Goal: Information Seeking & Learning: Learn about a topic

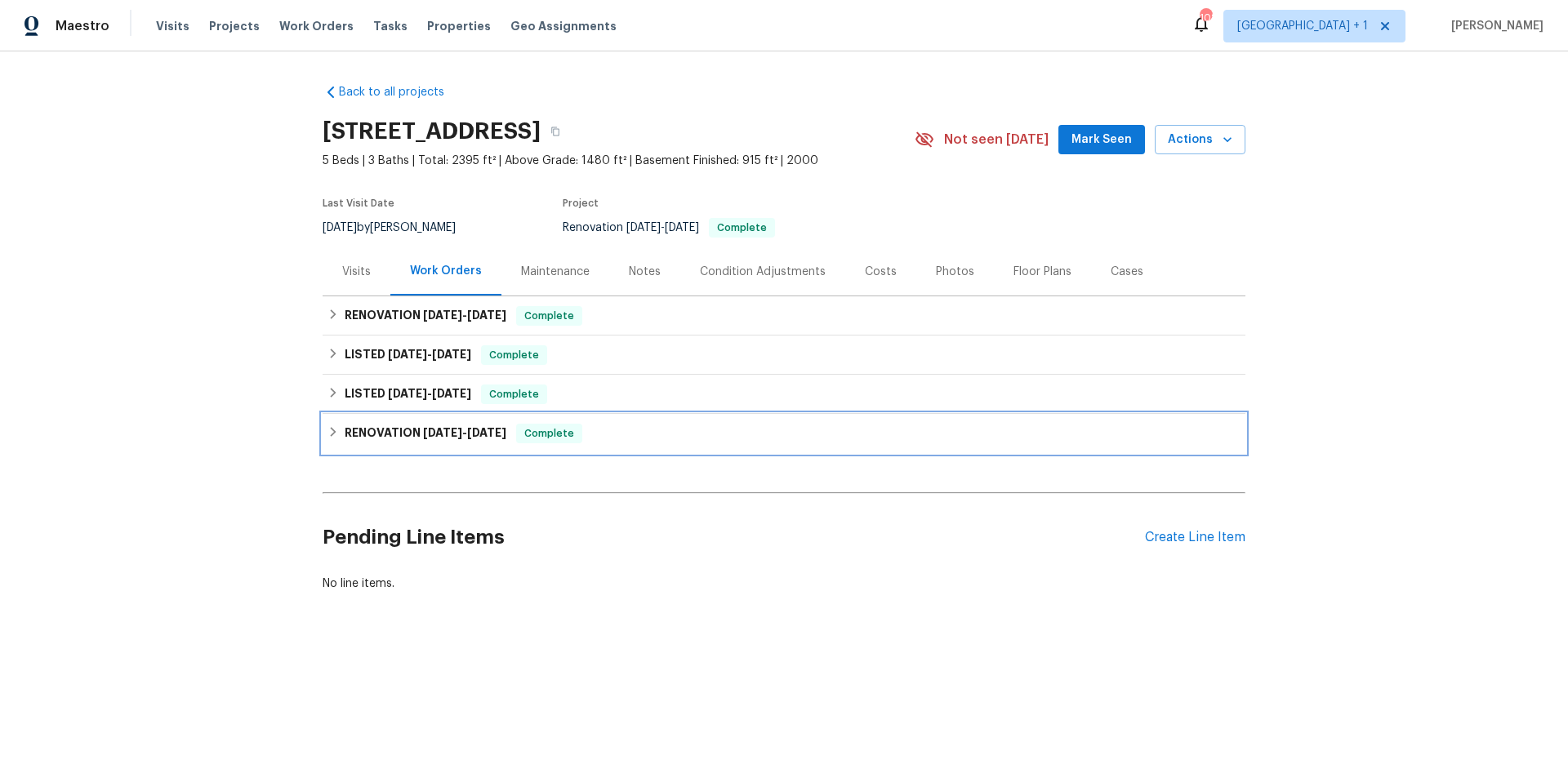
click at [622, 444] on div "RENOVATION 9/3/25 - 9/10/25 Complete" at bounding box center [784, 434] width 922 height 39
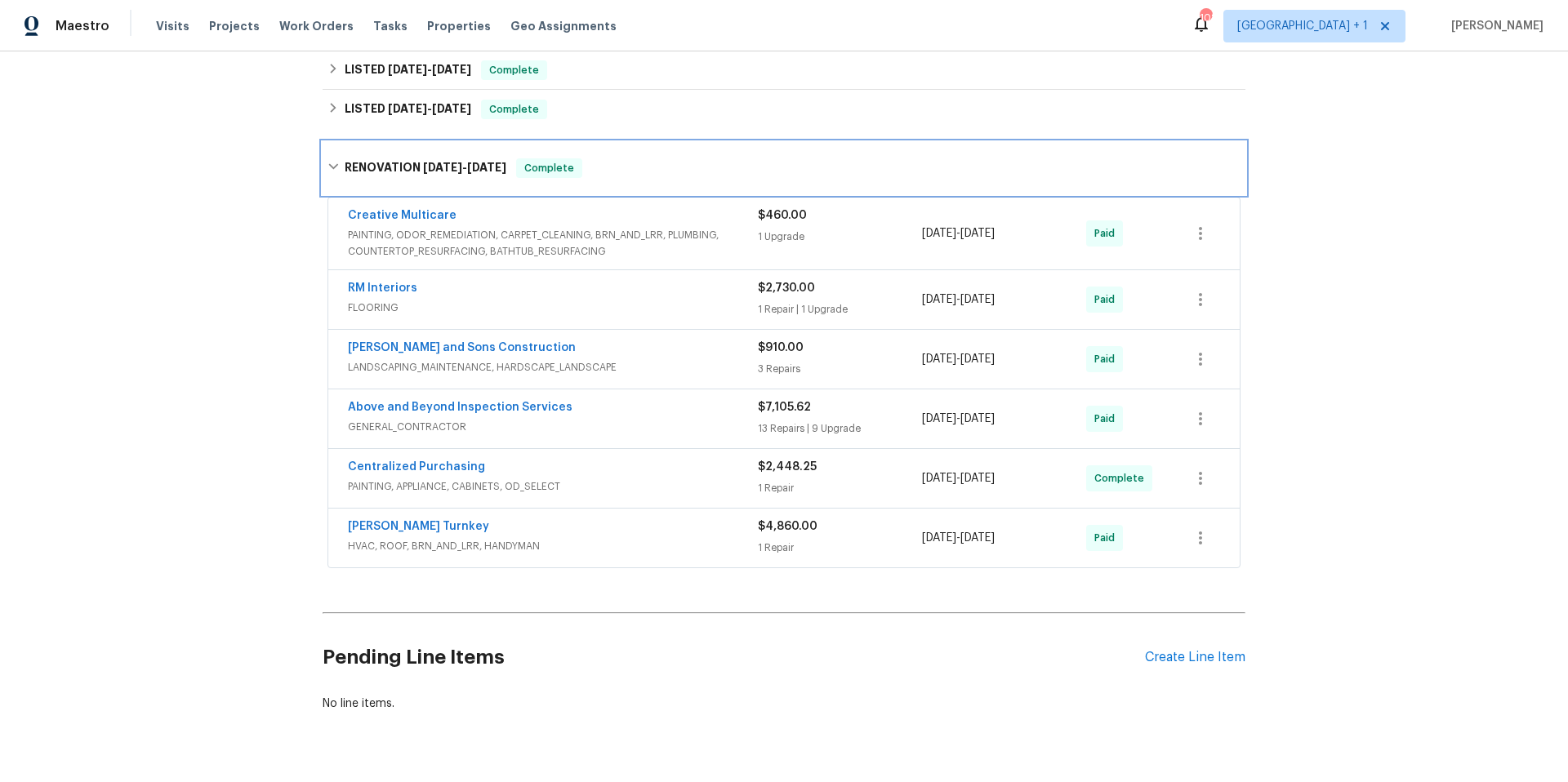
scroll to position [286, 0]
click at [659, 421] on span "GENERAL_CONTRACTOR" at bounding box center [553, 426] width 410 height 16
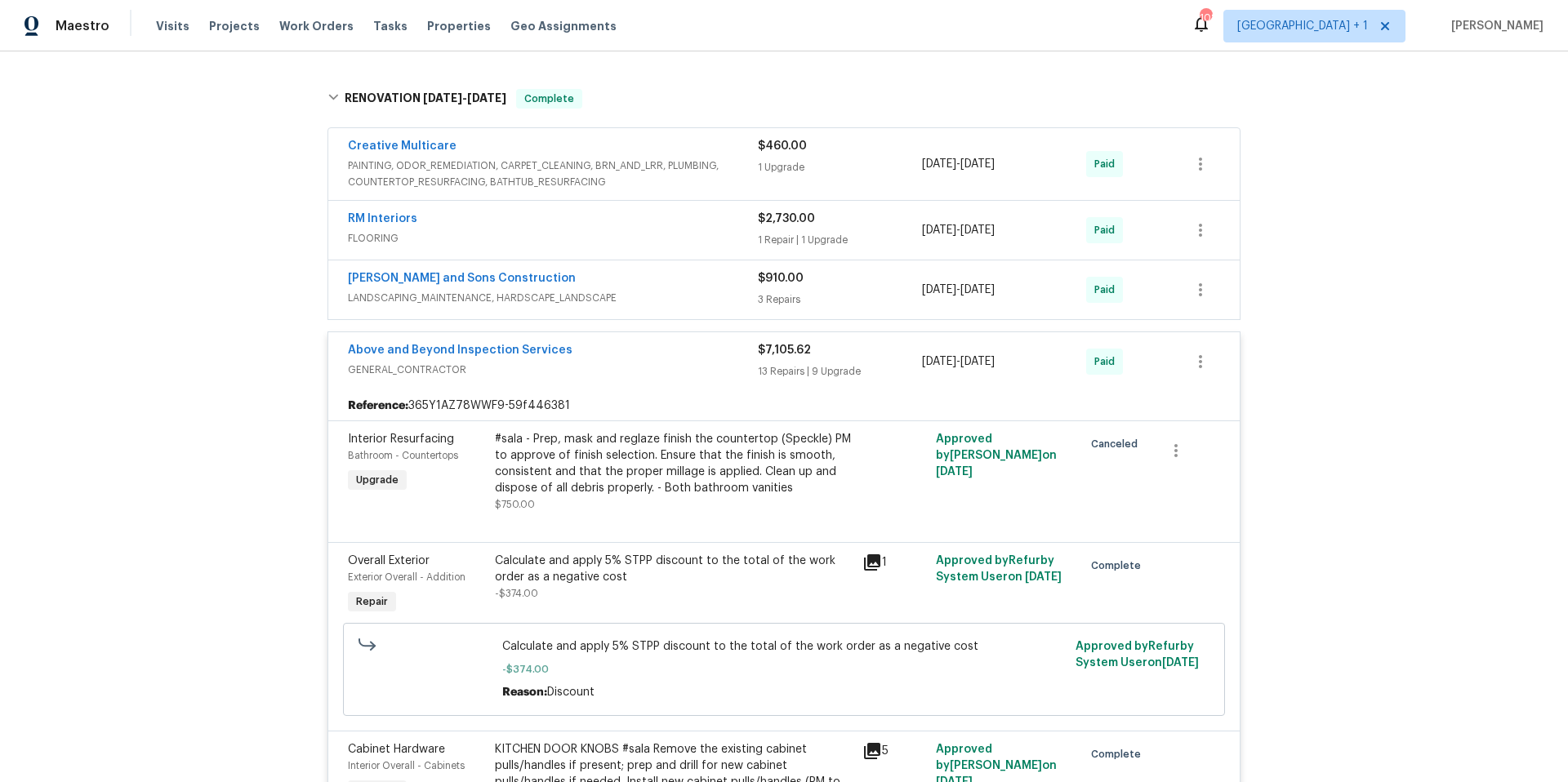
scroll to position [249, 0]
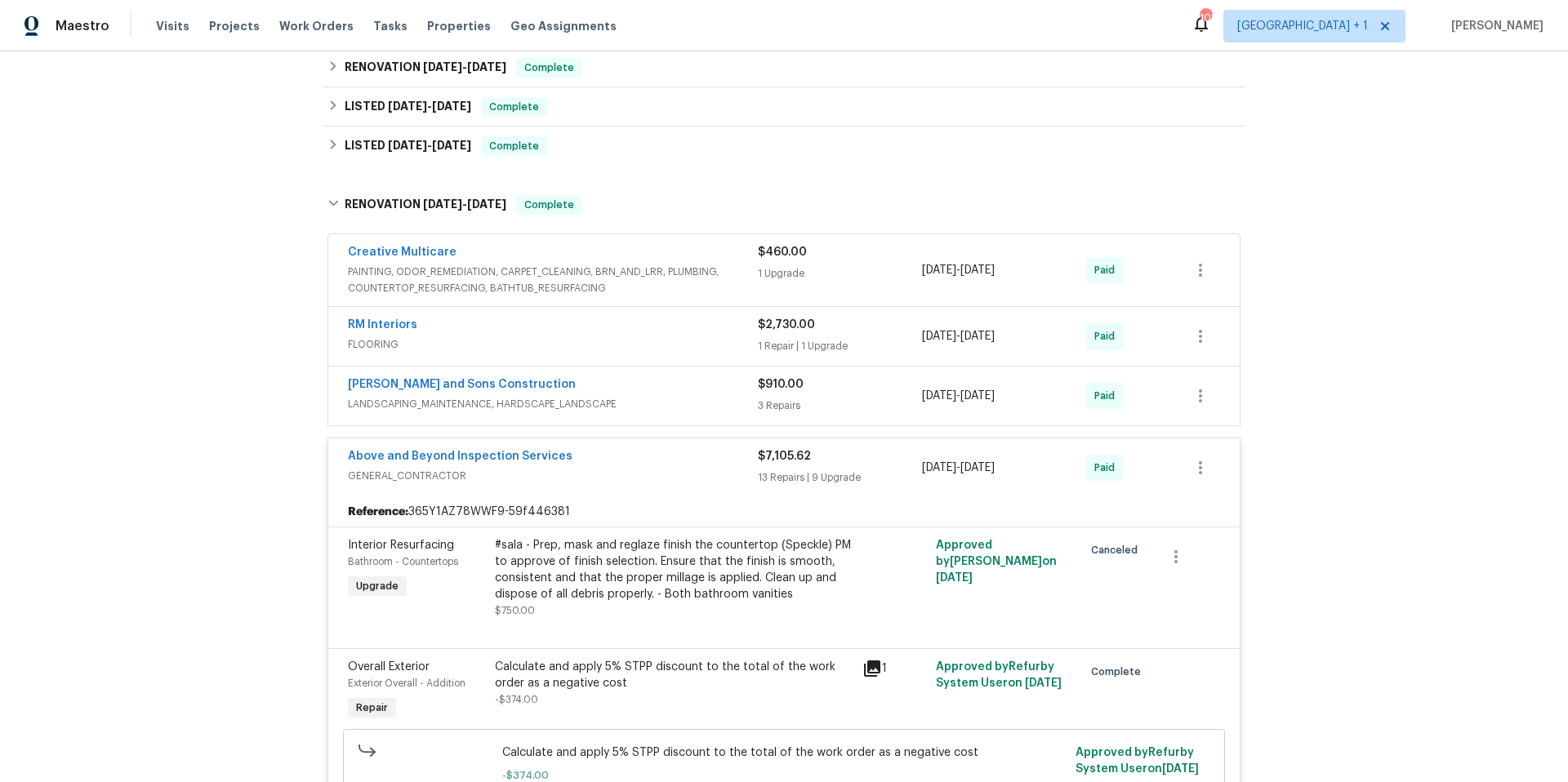
click at [659, 466] on div "Above and Beyond Inspection Services" at bounding box center [553, 458] width 410 height 20
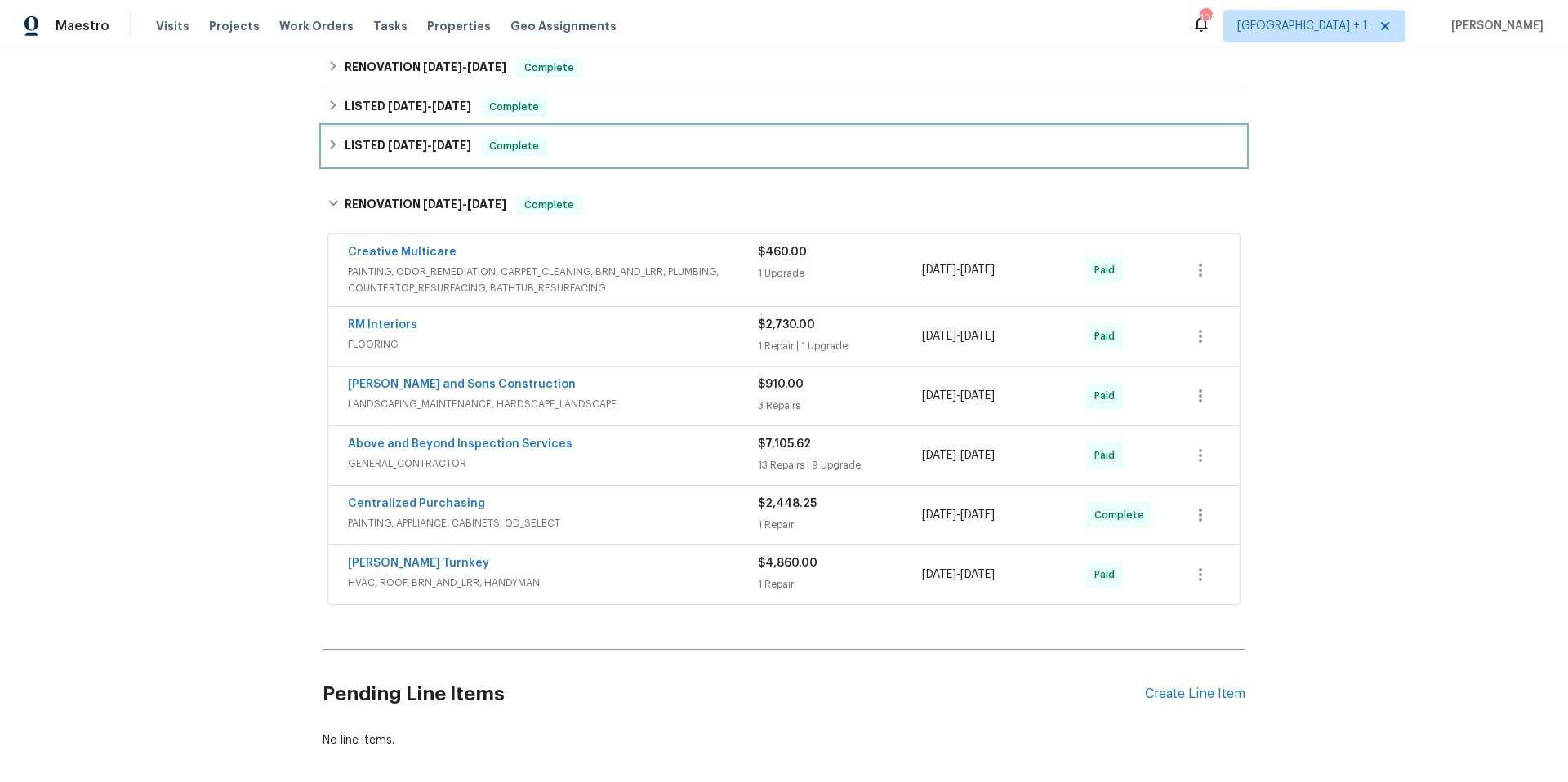
click at [689, 158] on div "LISTED 9/13/25 - 9/15/25 Complete" at bounding box center [784, 147] width 922 height 39
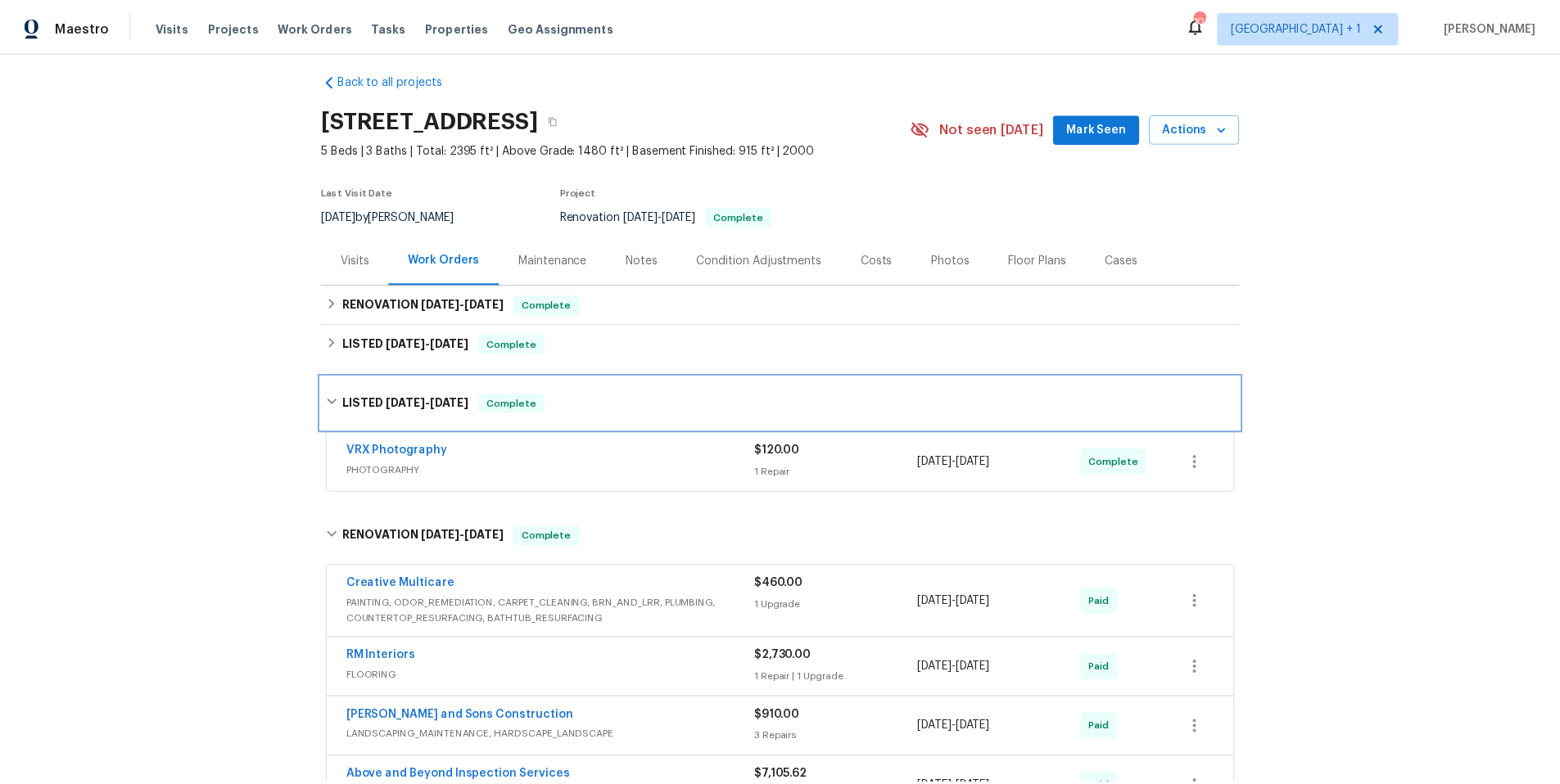
scroll to position [0, 0]
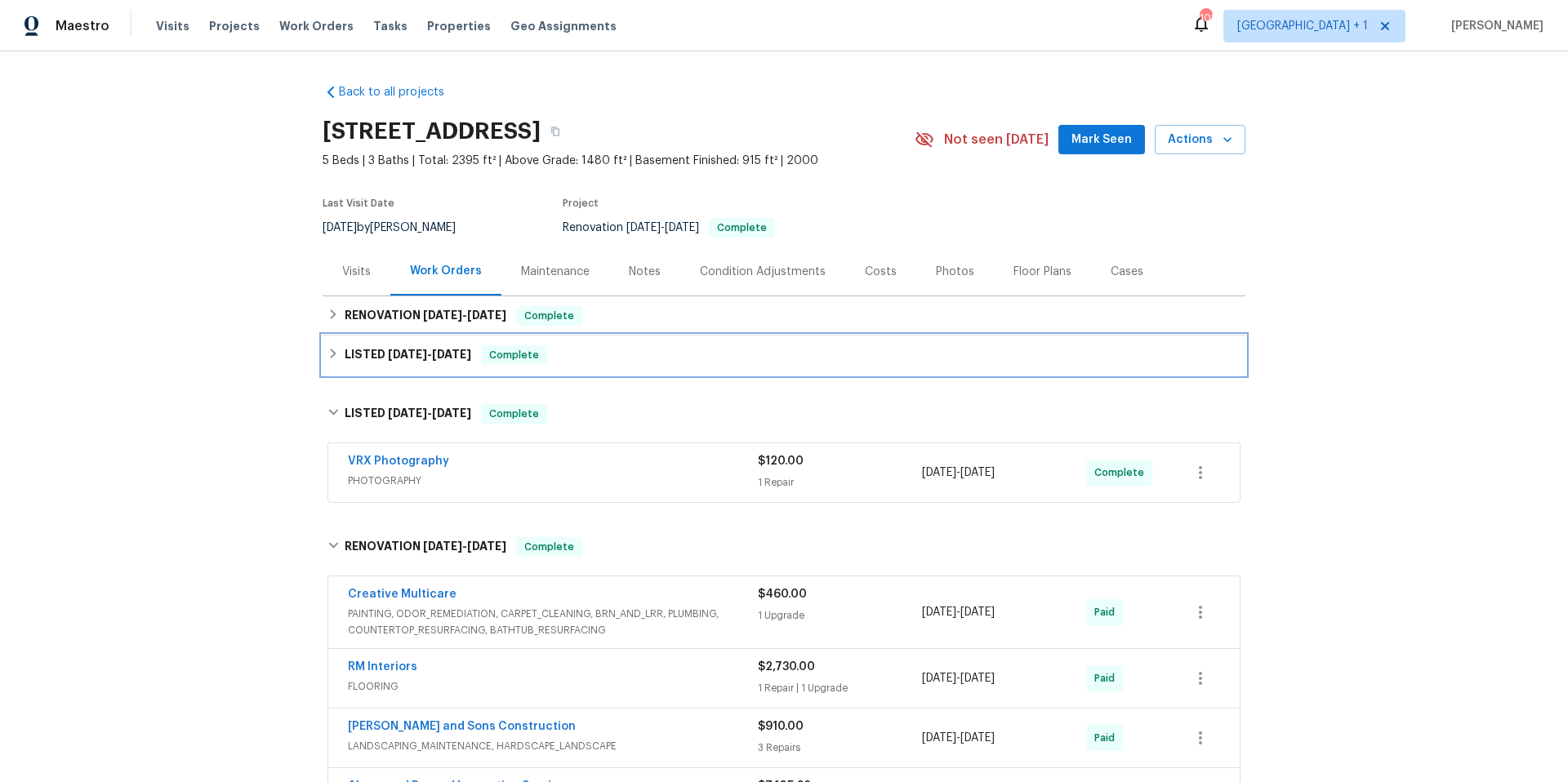
click at [686, 362] on div "LISTED 9/23/25 - 9/25/25 Complete" at bounding box center [784, 355] width 913 height 20
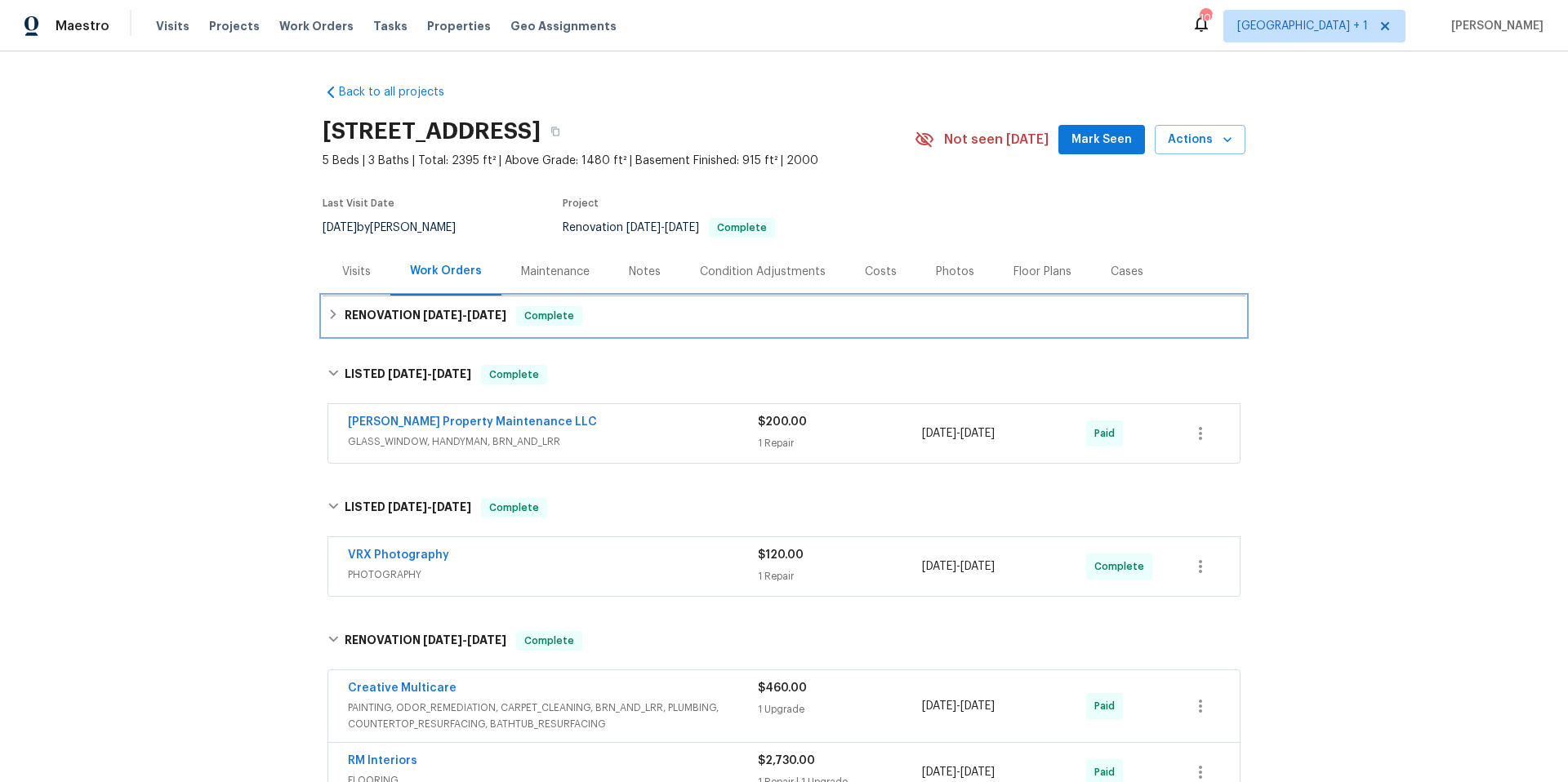
click at [693, 327] on div "RENOVATION 9/24/25 - 9/27/25 Complete" at bounding box center [784, 316] width 922 height 39
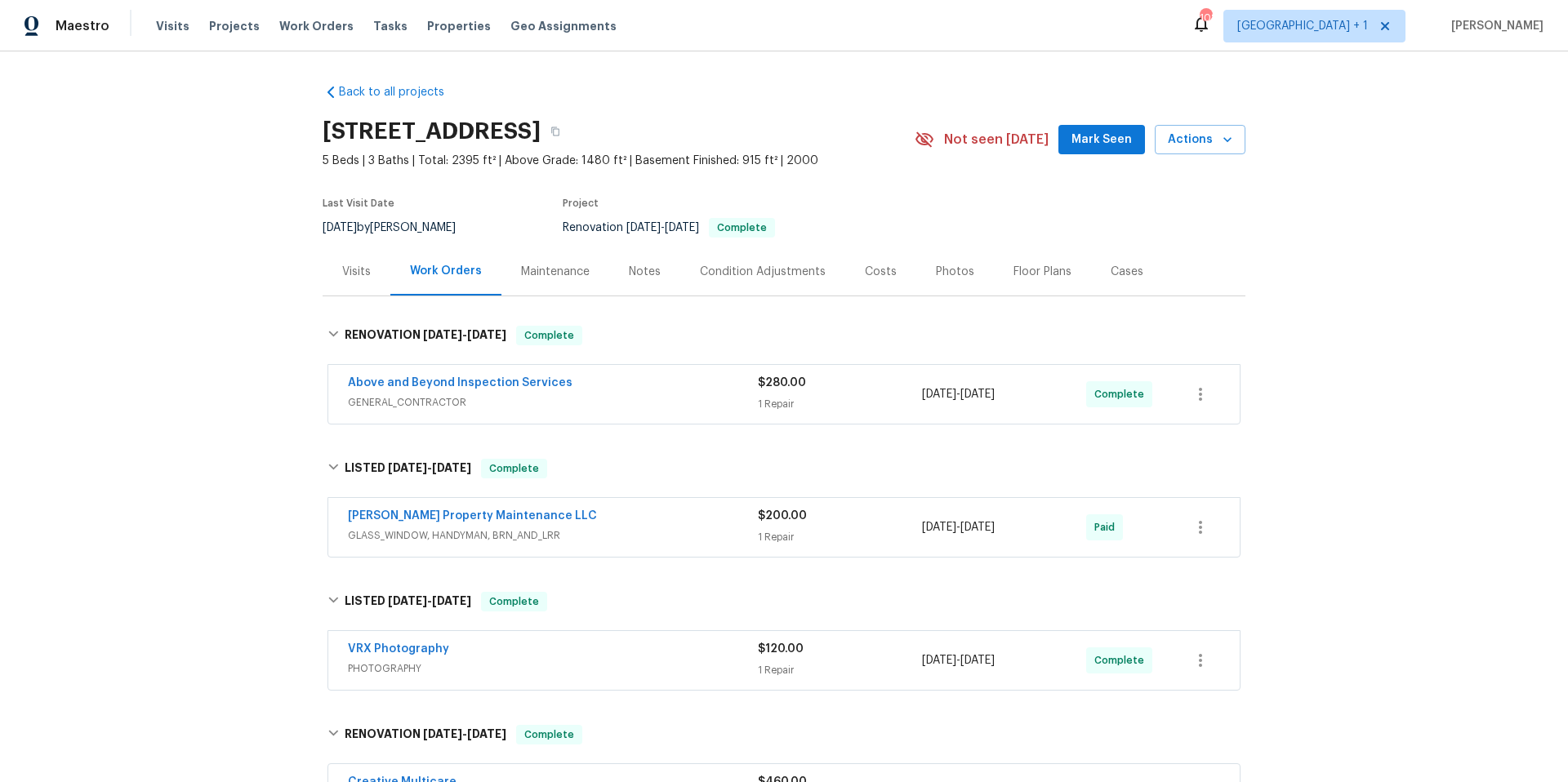
click at [664, 388] on div "Above and Beyond Inspection Services" at bounding box center [553, 384] width 410 height 20
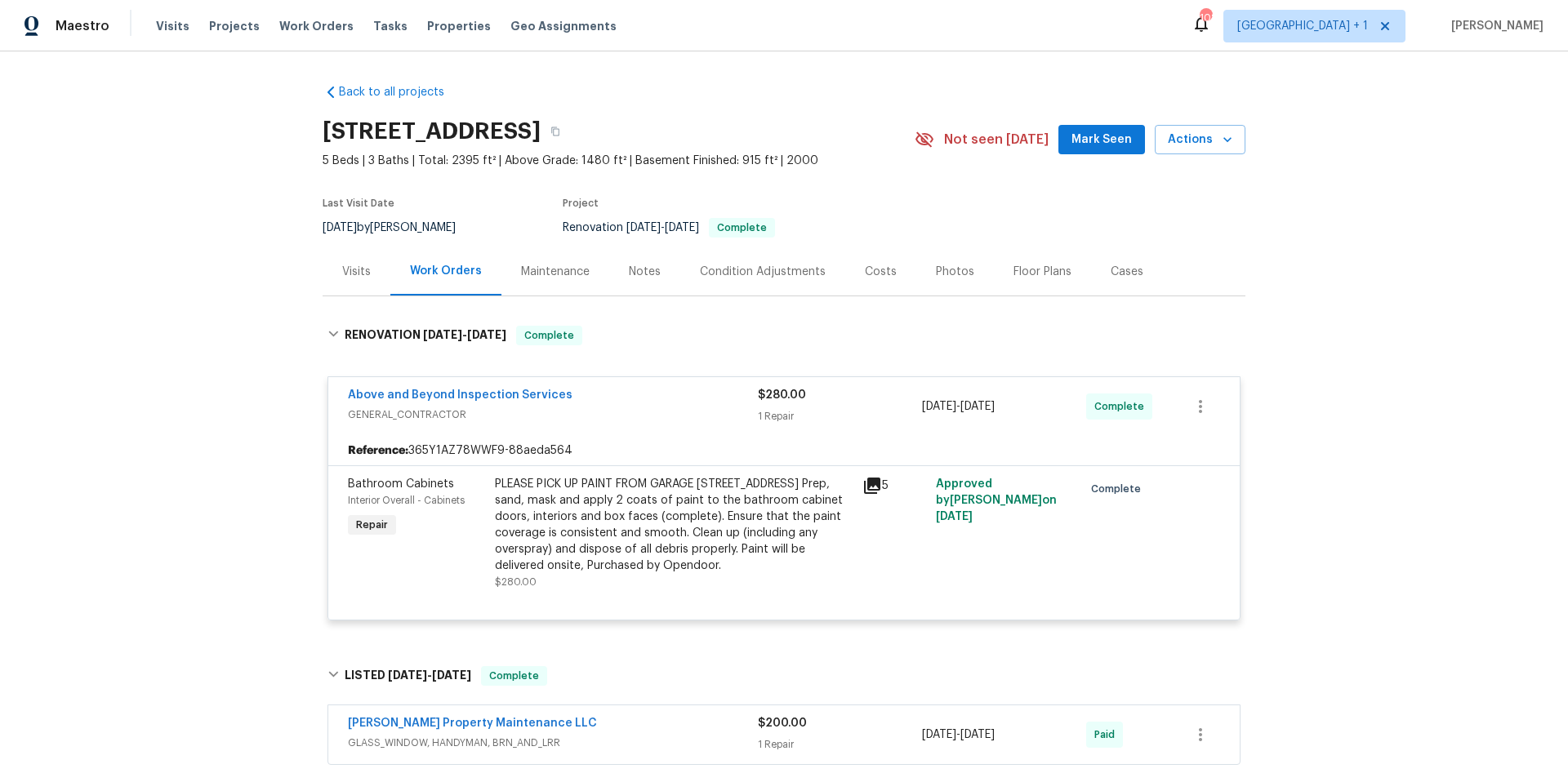
click at [634, 270] on div "Notes" at bounding box center [644, 272] width 32 height 16
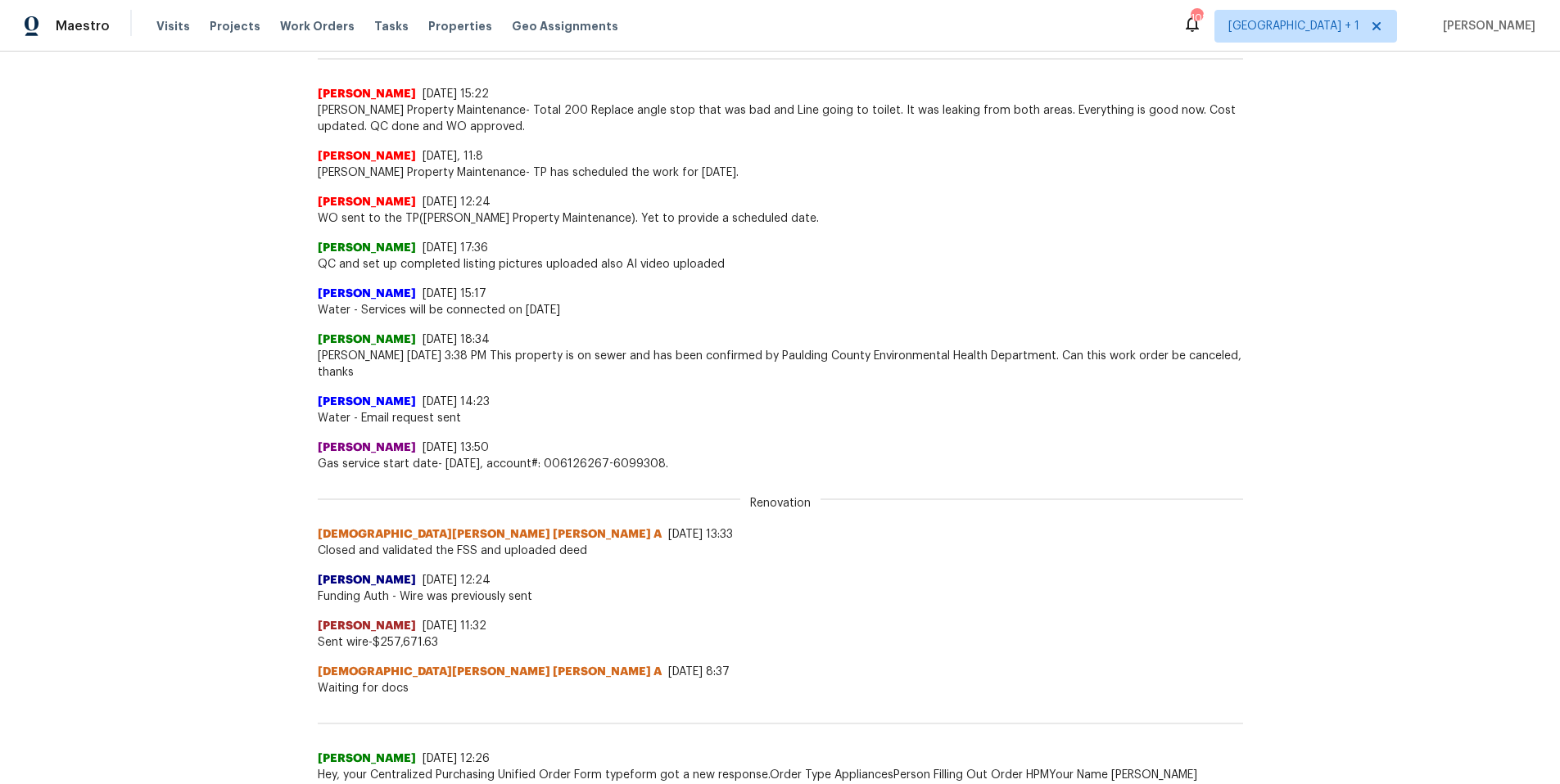
scroll to position [479, 0]
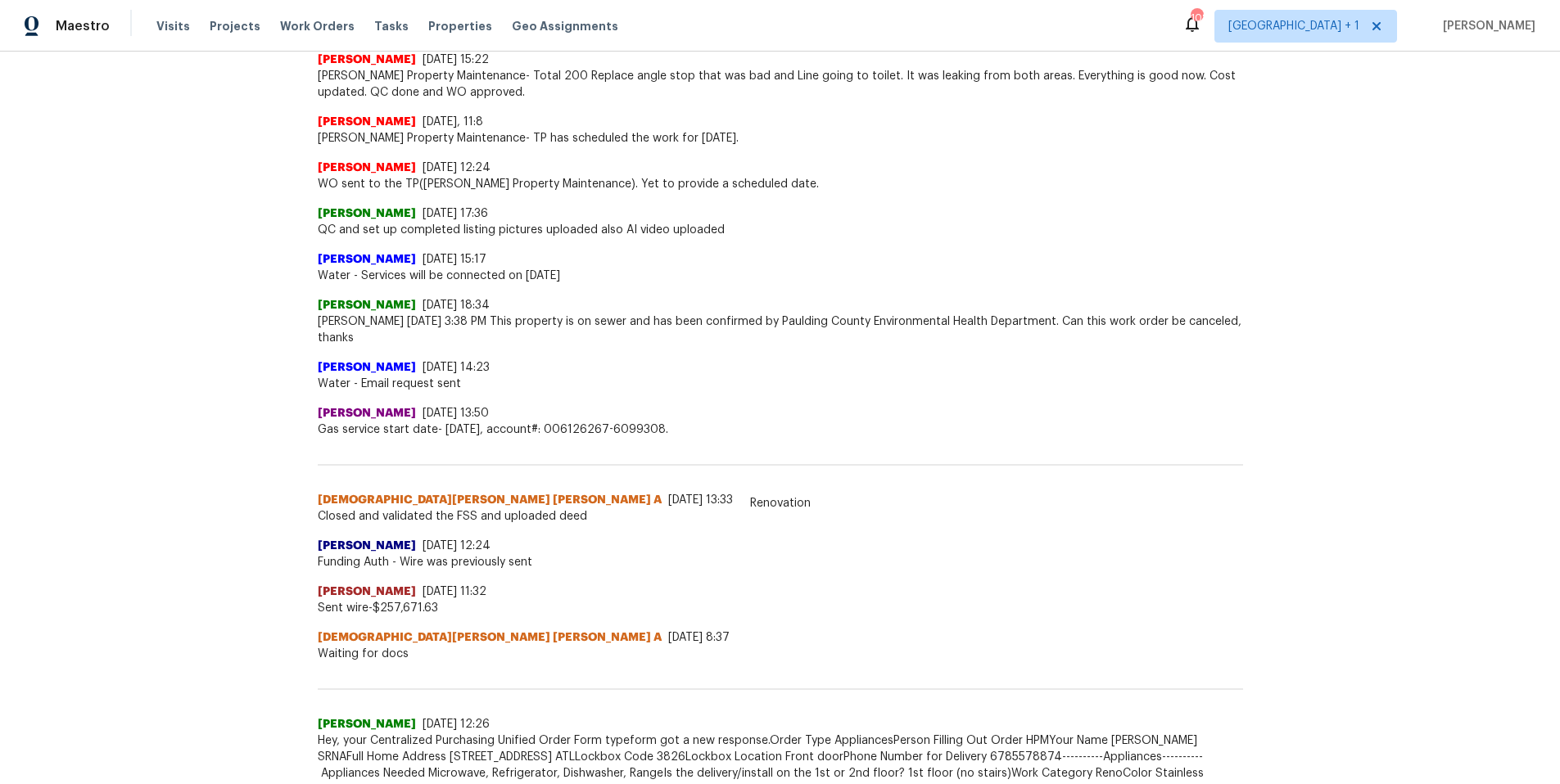
click at [749, 382] on span "Water - Email request sent" at bounding box center [781, 383] width 925 height 16
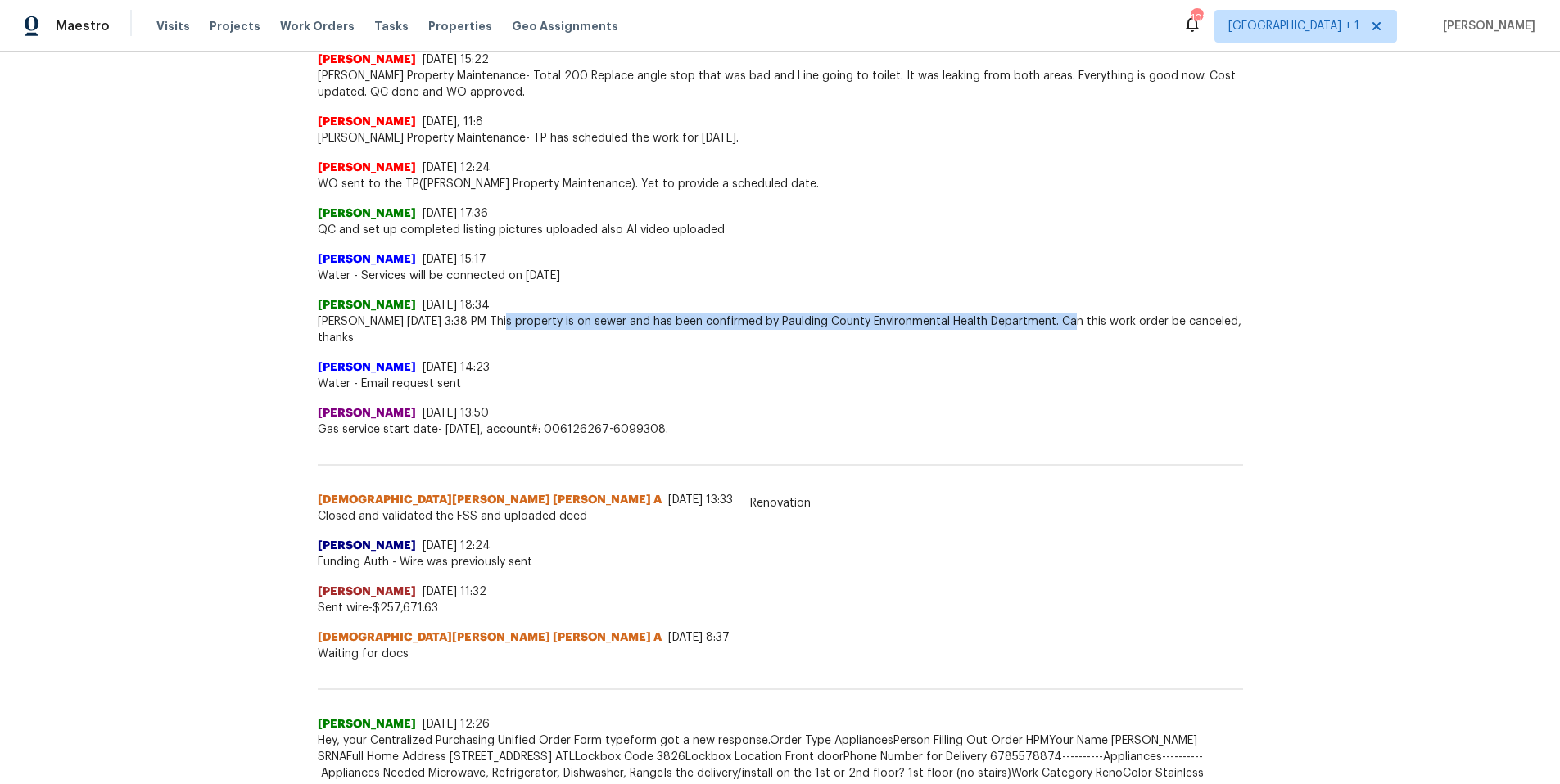
drag, startPoint x: 494, startPoint y: 320, endPoint x: 1059, endPoint y: 323, distance: 565.0
click at [1059, 323] on span "David Pierce 09/04/2025 3:38 PM This property is on sewer and has been confirme…" at bounding box center [781, 330] width 925 height 33
copy span "This property is on sewer and has been confirmed by Paulding County Environment…"
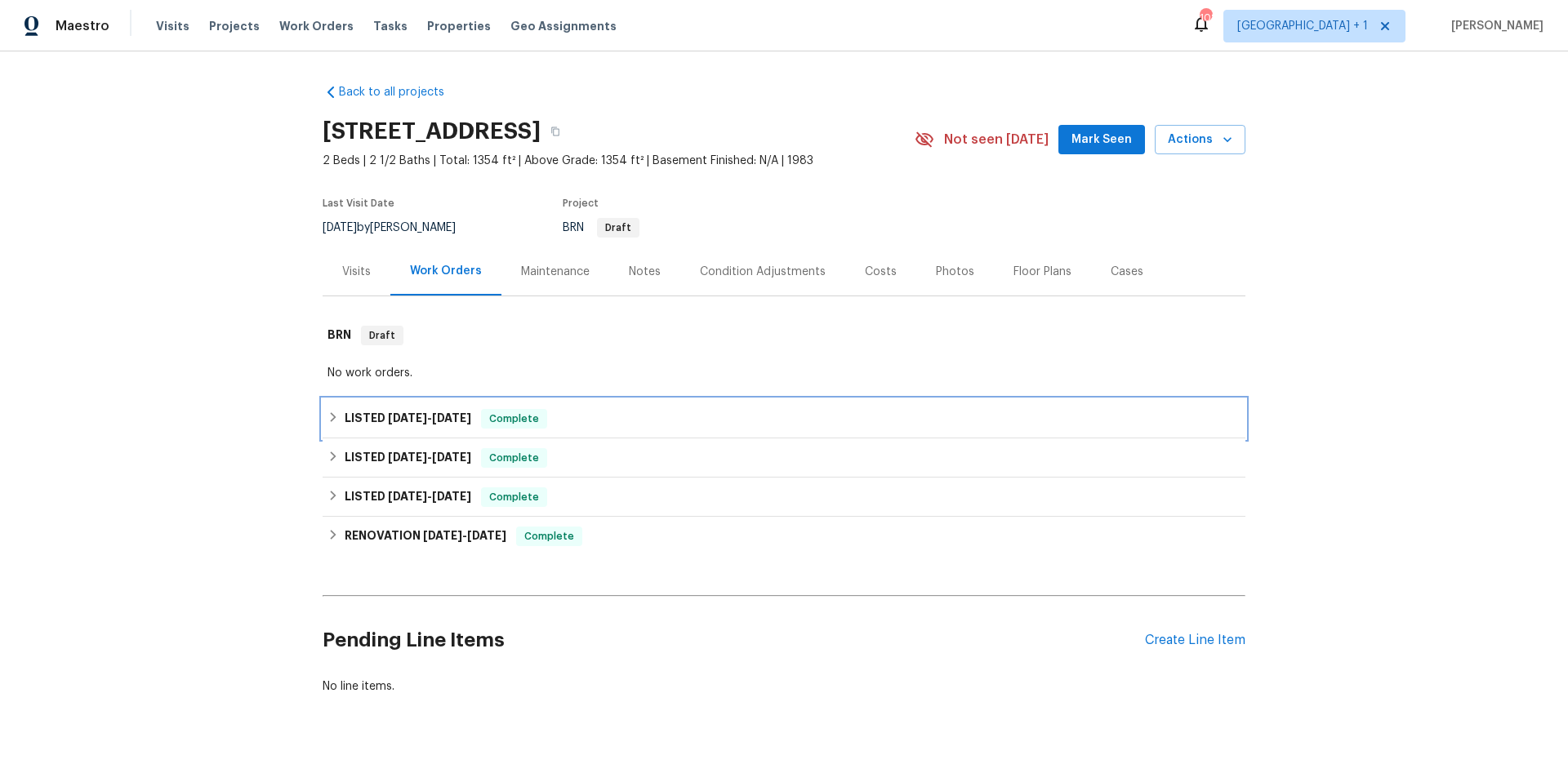
click at [627, 426] on div "LISTED [DATE] - [DATE] Complete" at bounding box center [784, 418] width 913 height 20
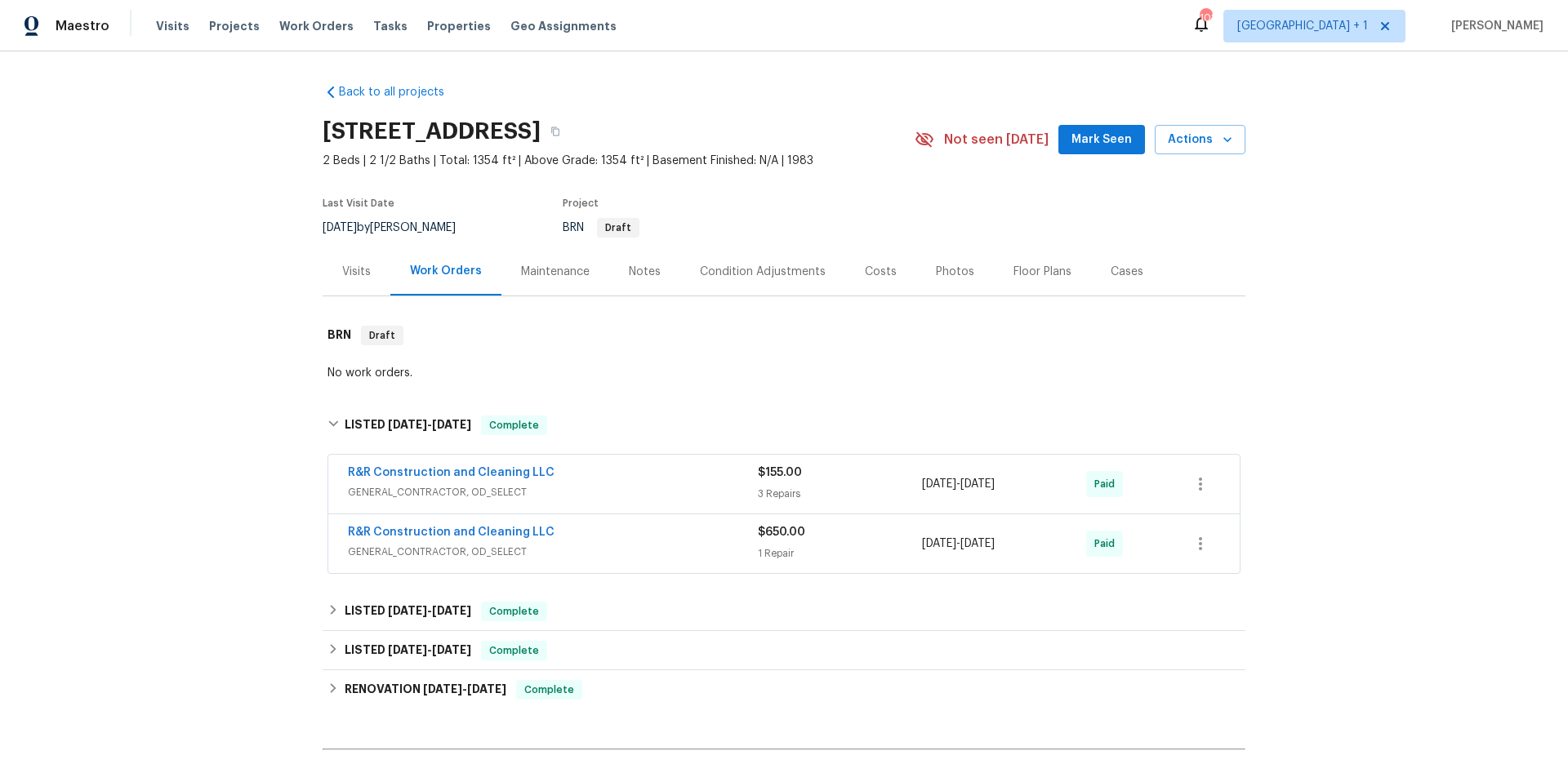
click at [662, 492] on span "GENERAL_CONTRACTOR, OD_SELECT" at bounding box center [553, 492] width 410 height 16
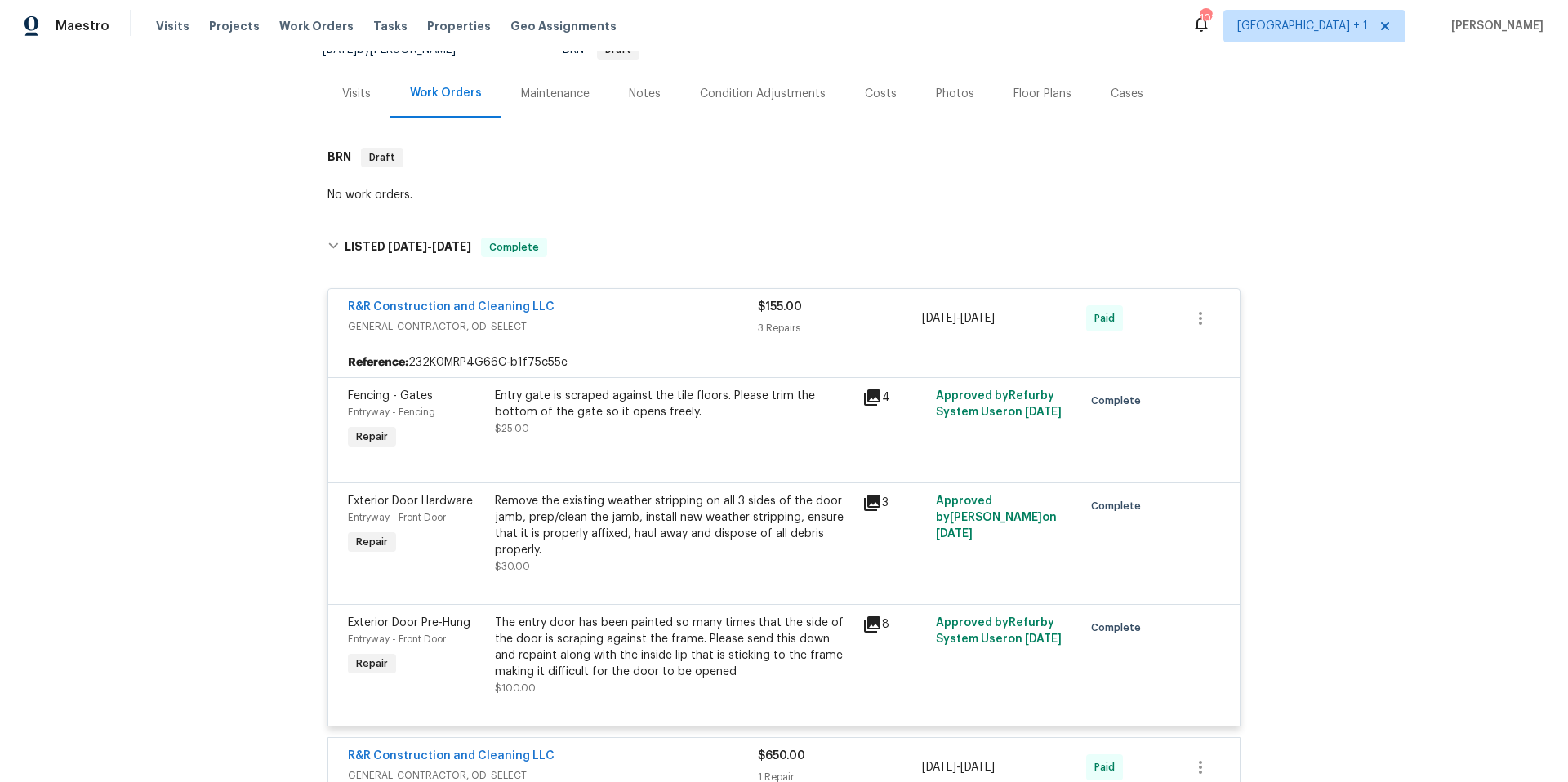
scroll to position [512, 0]
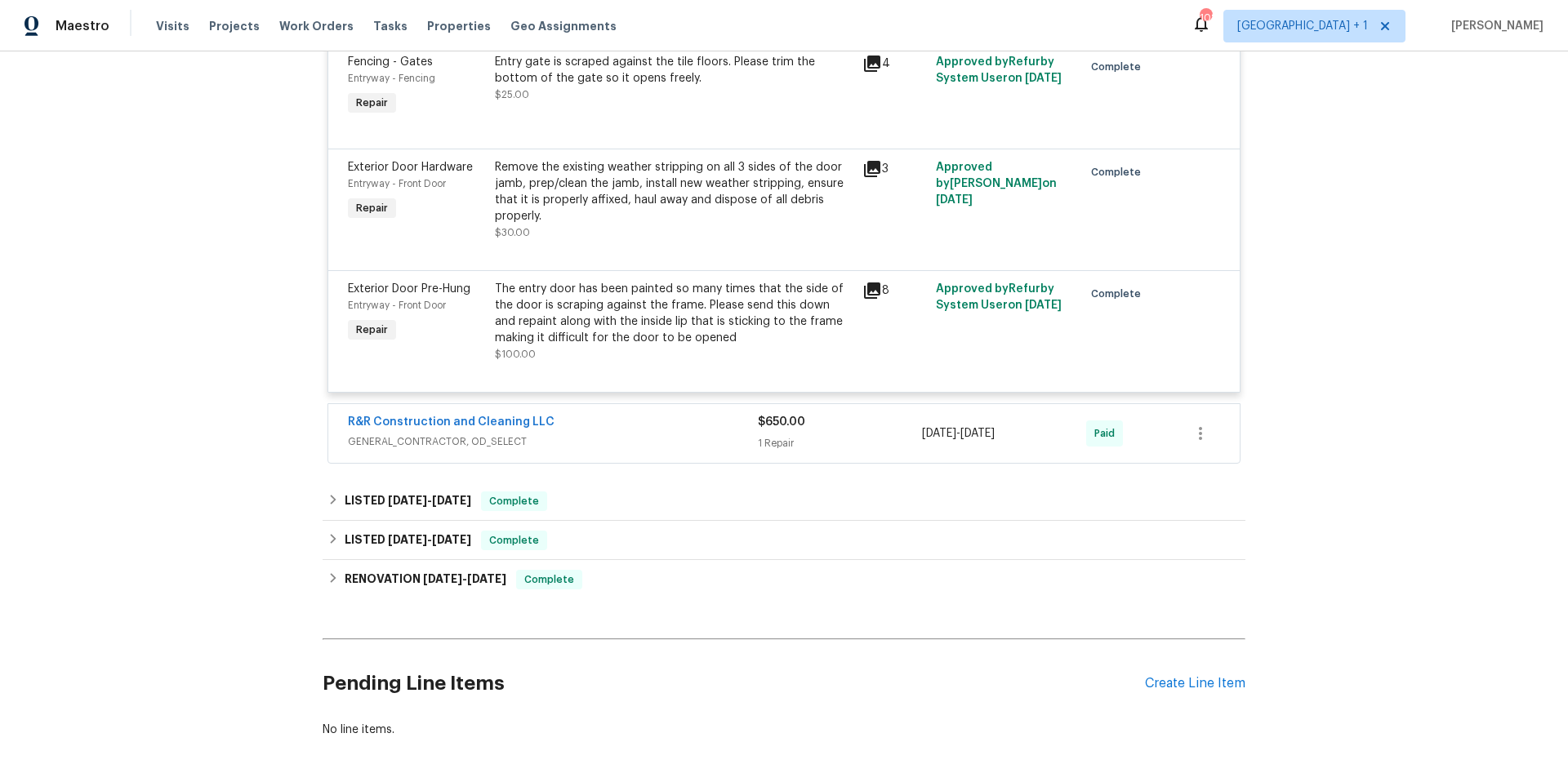
click at [636, 431] on div "R&R Construction and Cleaning LLC" at bounding box center [553, 424] width 410 height 20
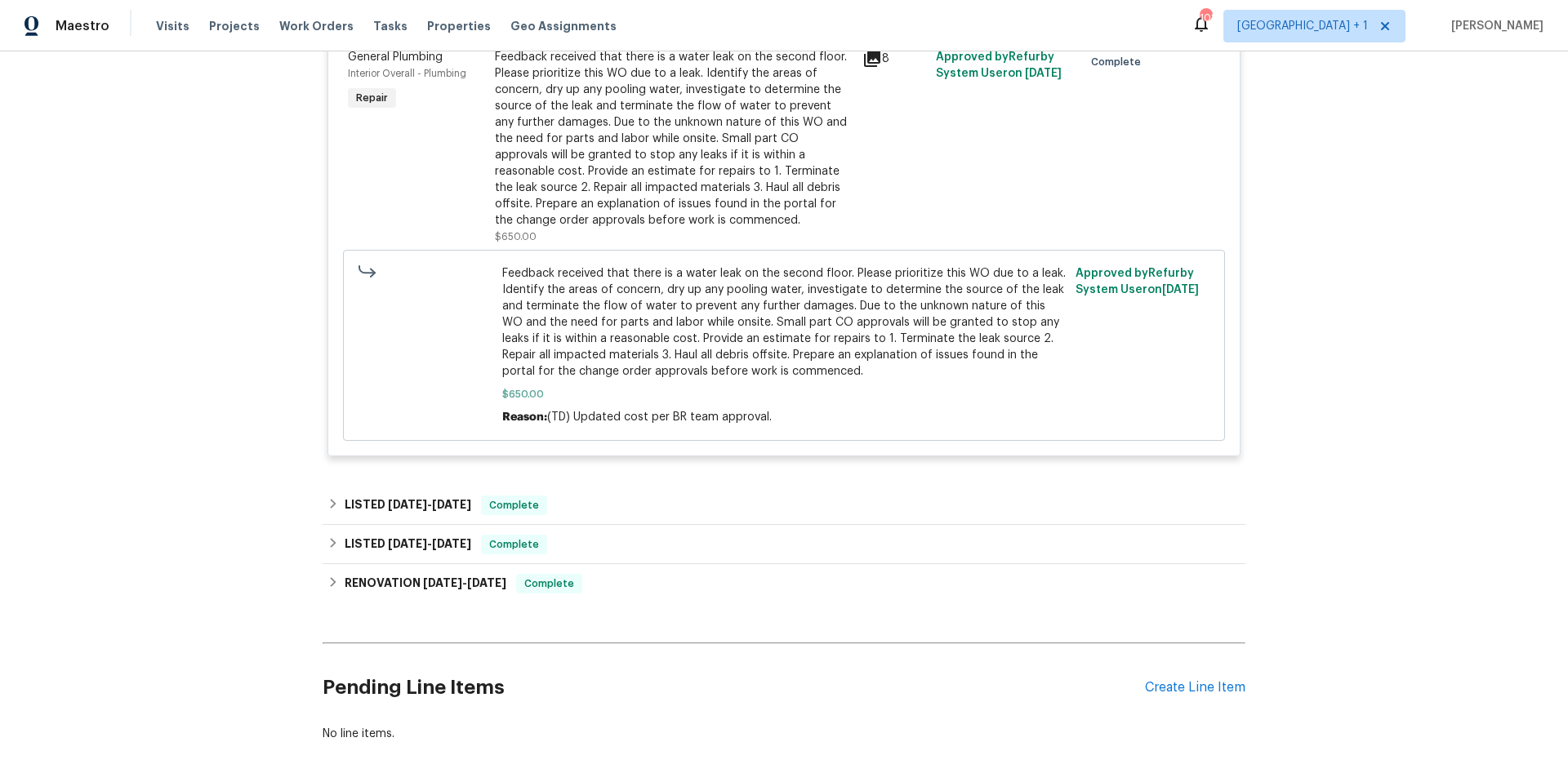
scroll to position [1051, 0]
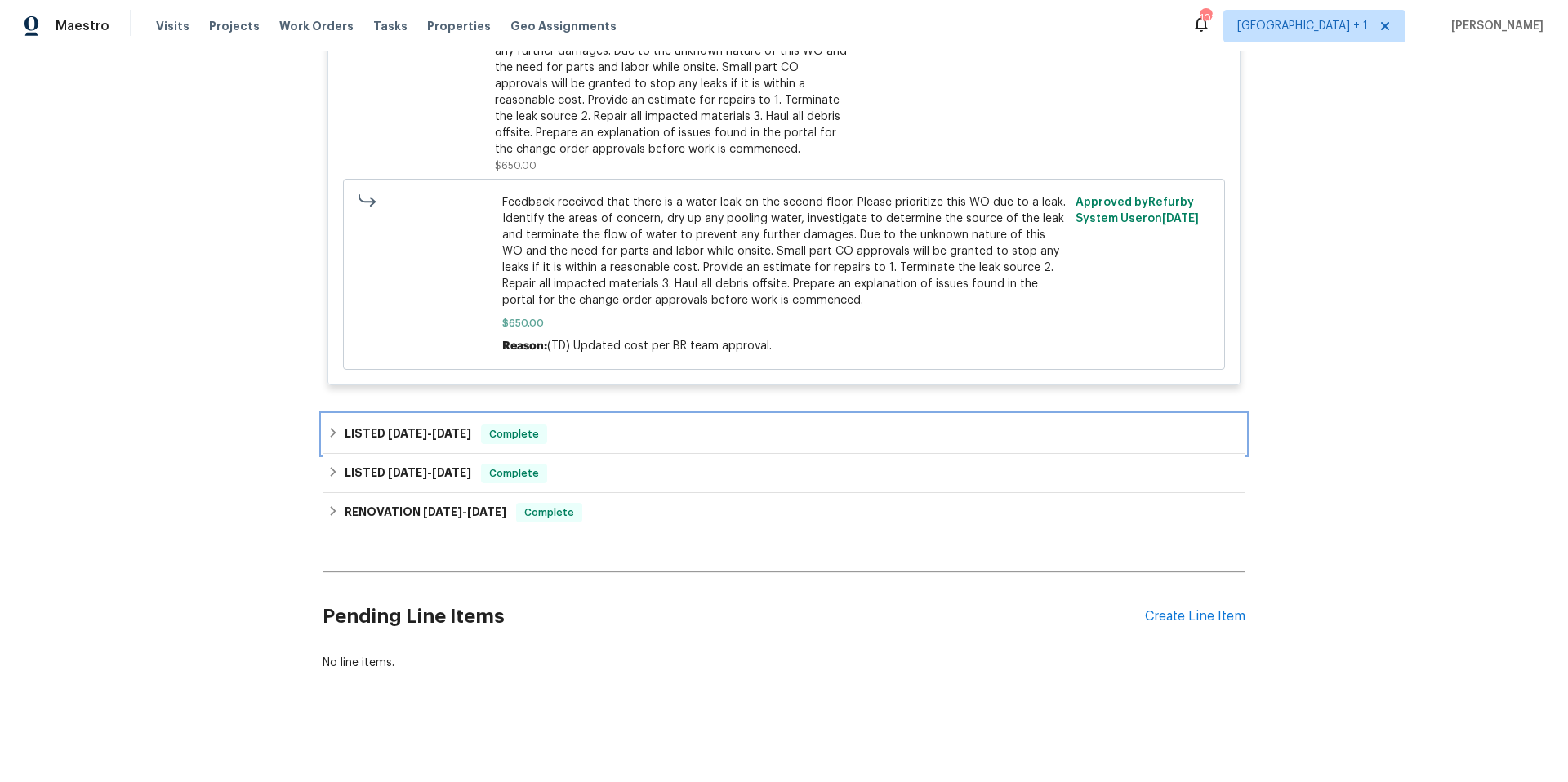
click at [633, 430] on div "LISTED [DATE] - [DATE] Complete" at bounding box center [784, 434] width 913 height 20
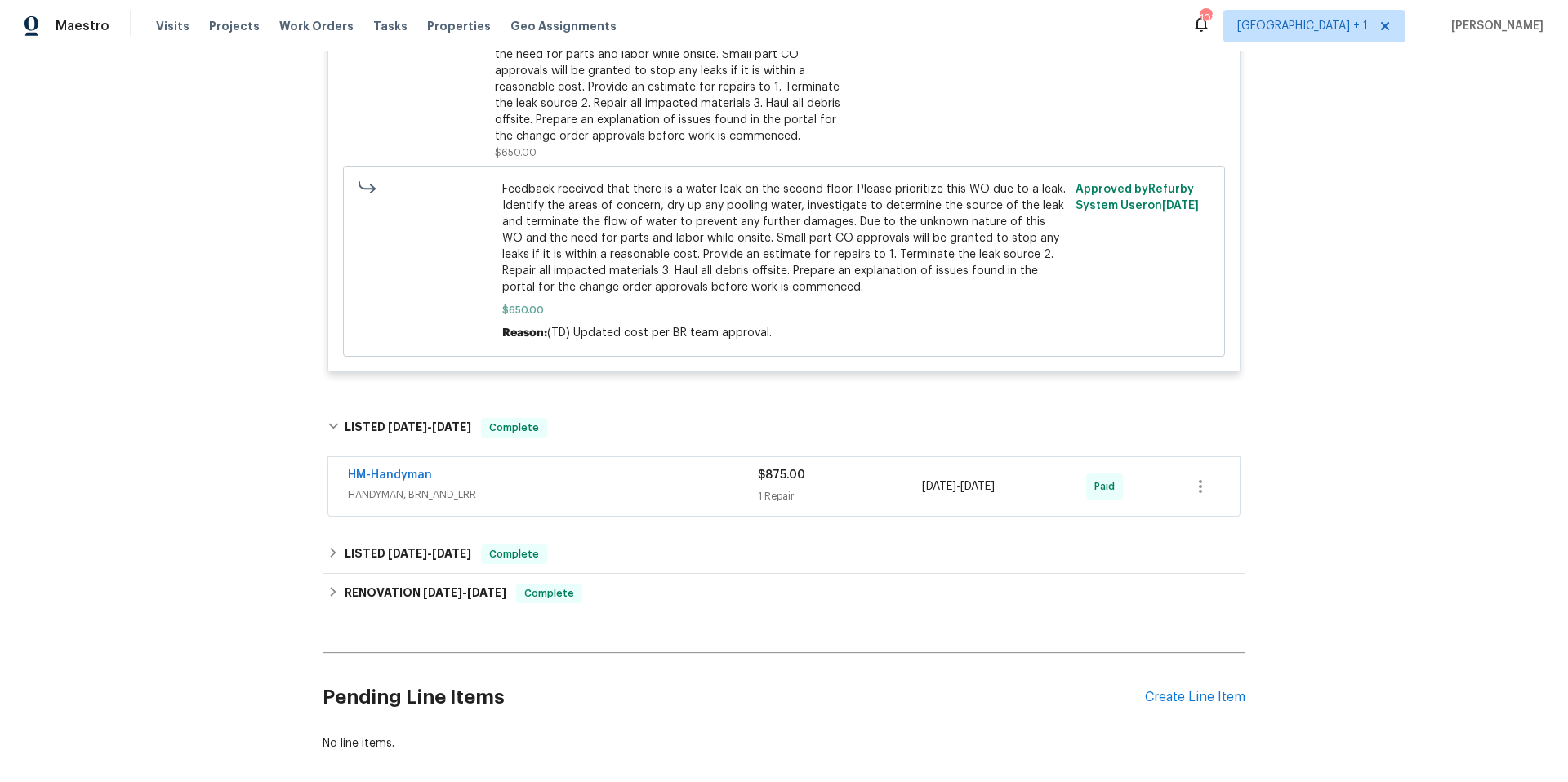
click at [627, 481] on div "HM-Handyman" at bounding box center [553, 477] width 410 height 20
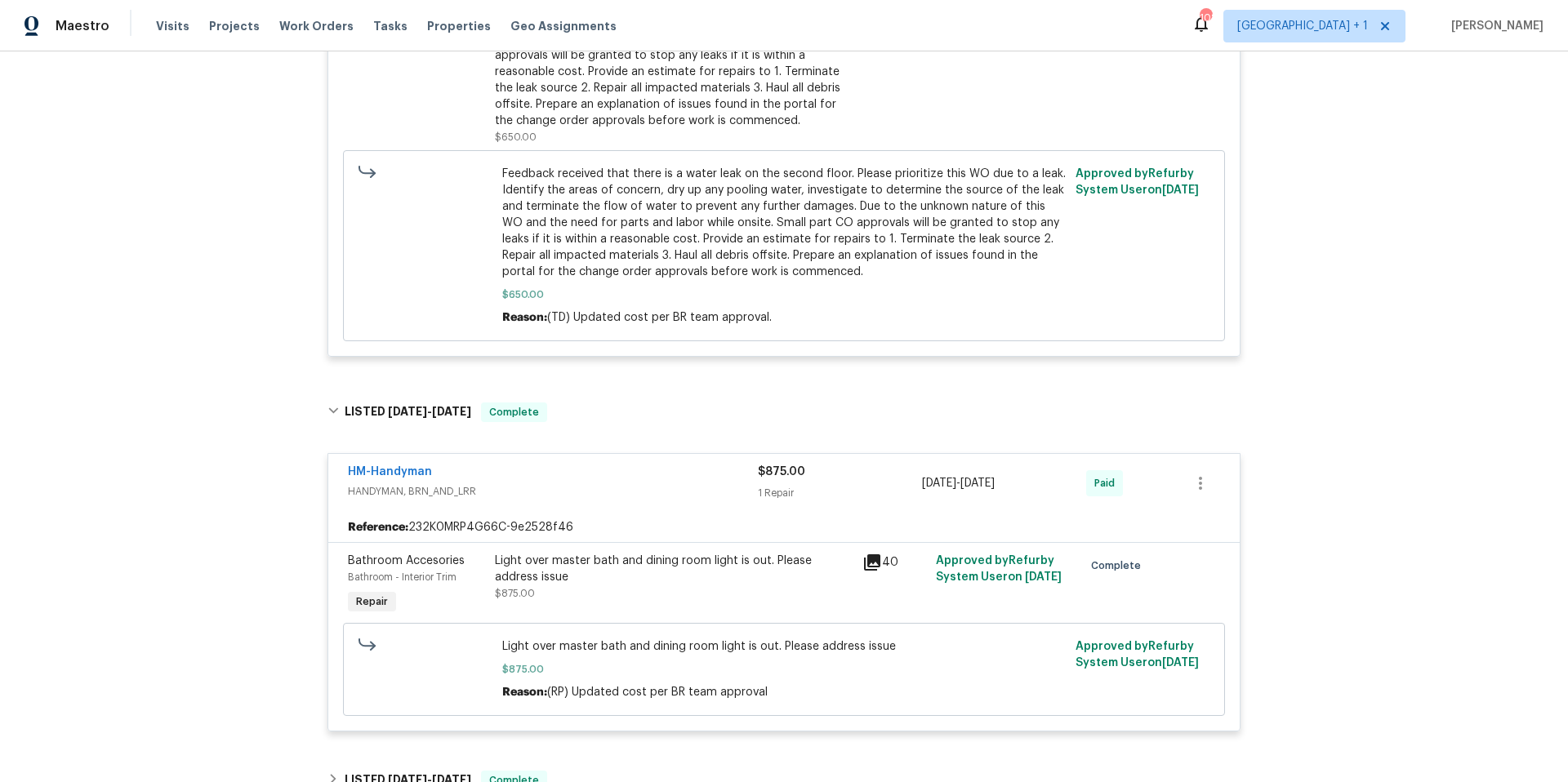
scroll to position [1387, 0]
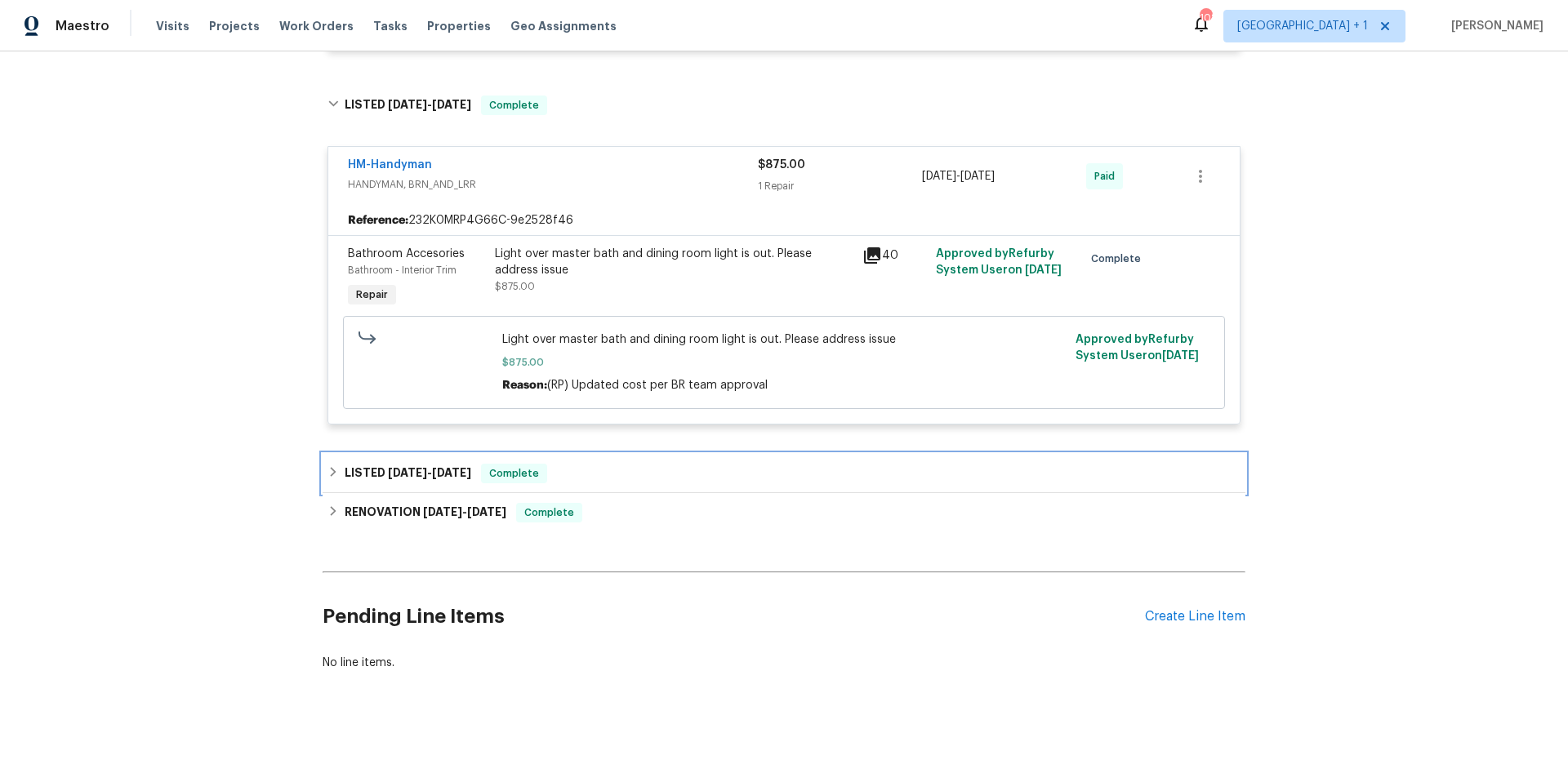
click at [657, 466] on div "LISTED [DATE] - [DATE] Complete" at bounding box center [784, 473] width 913 height 20
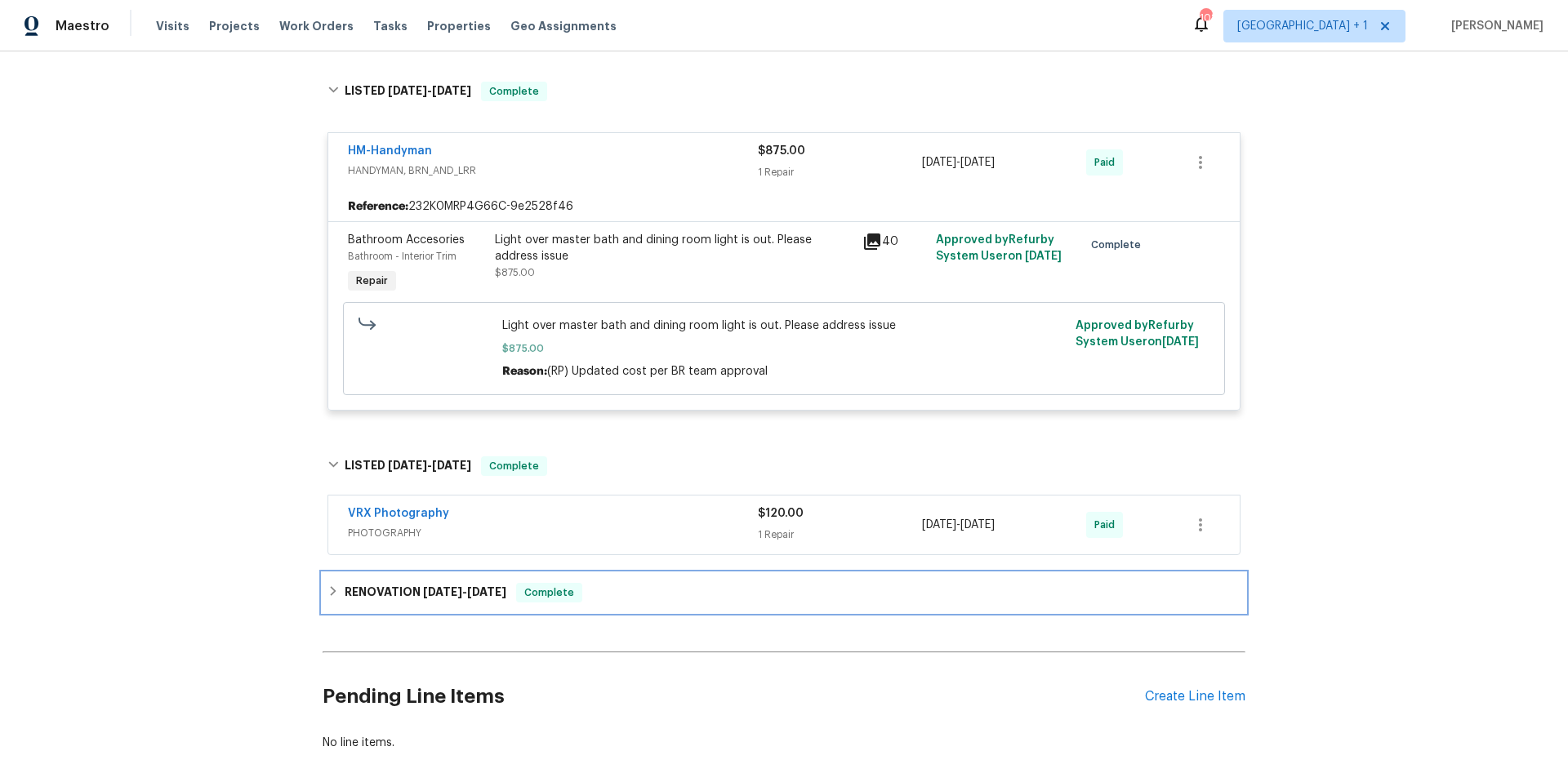
click at [689, 578] on div "RENOVATION [DATE] - [DATE] Complete" at bounding box center [784, 593] width 922 height 39
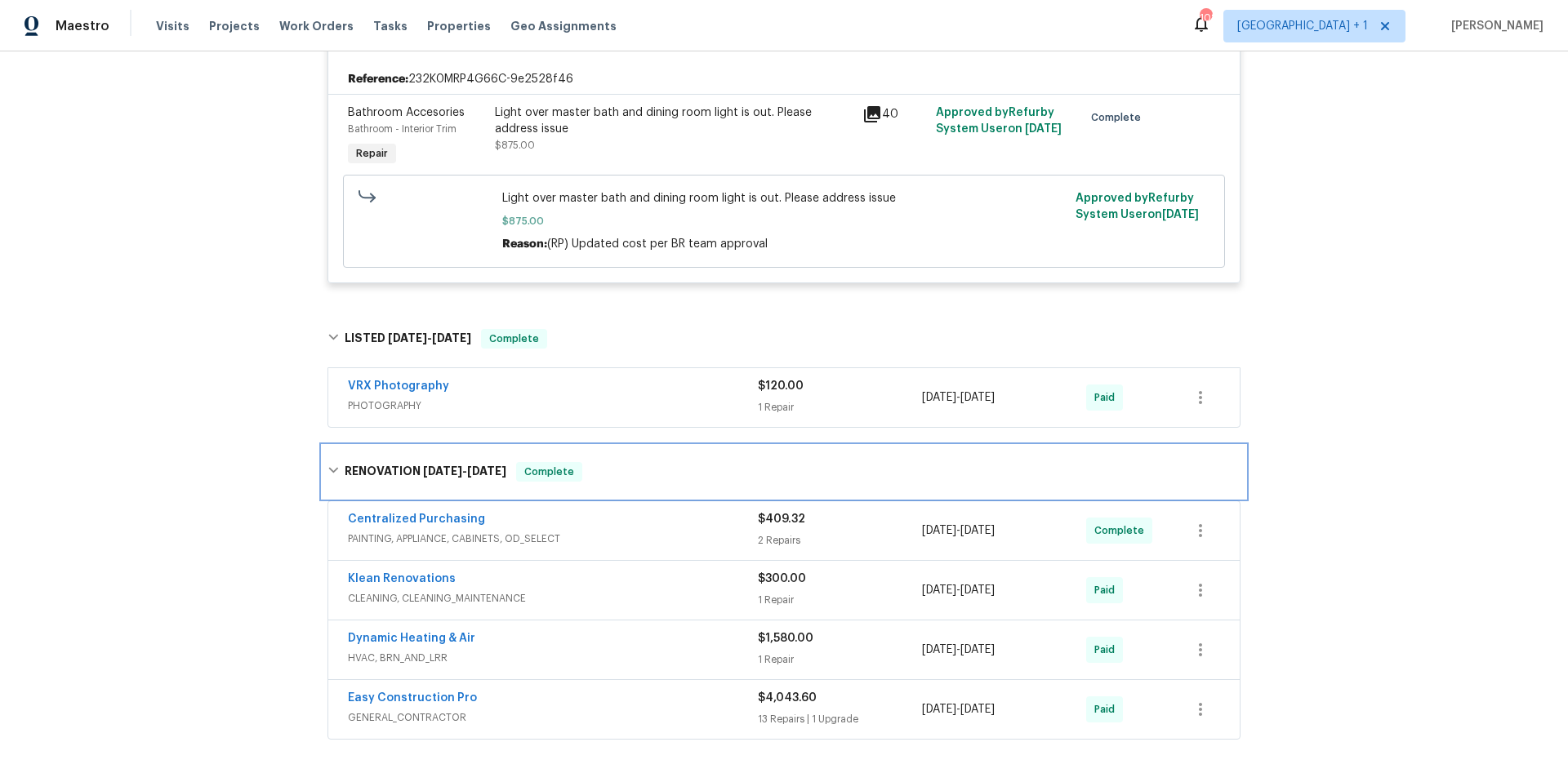
scroll to position [1741, 0]
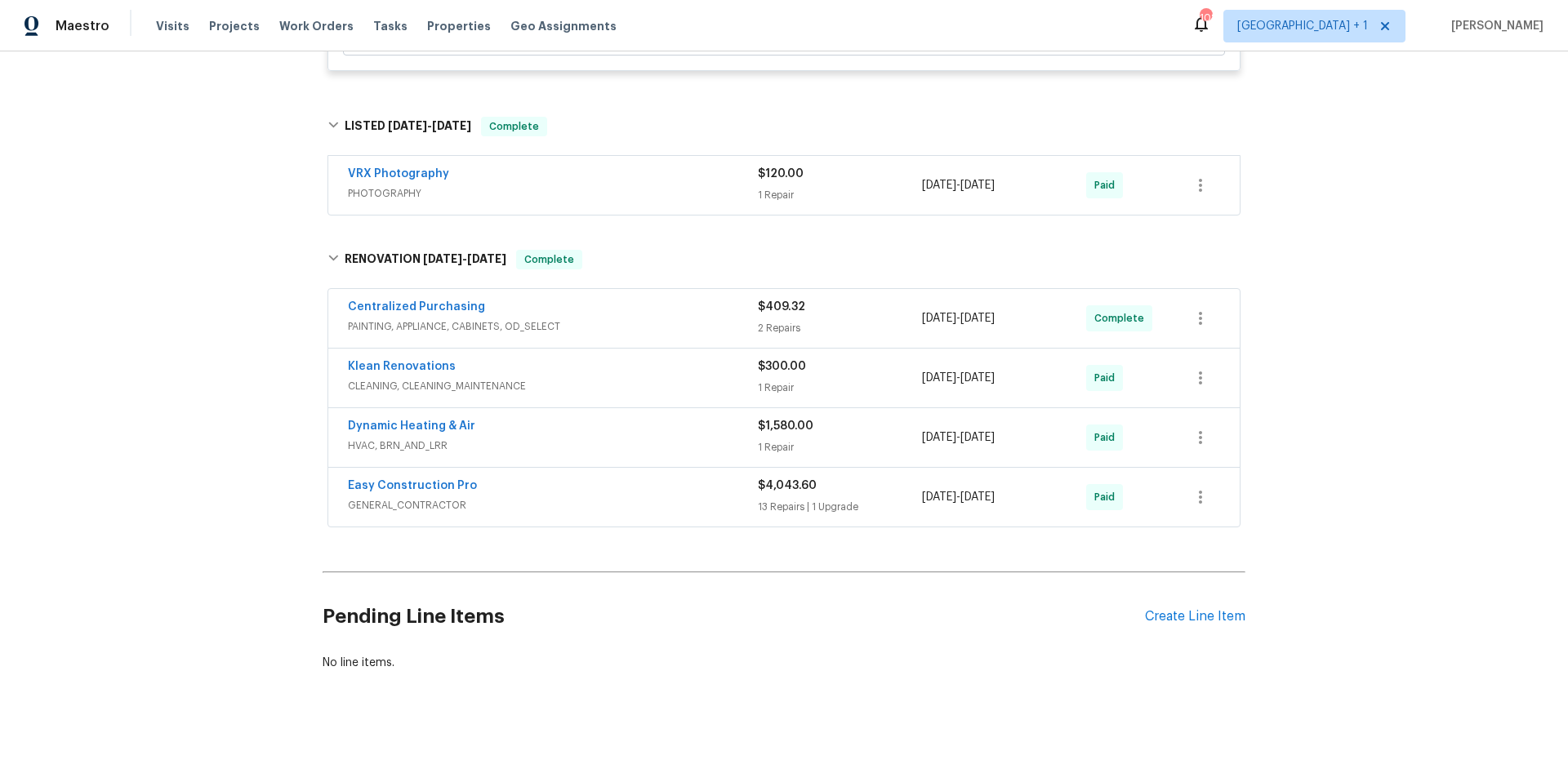
click at [602, 497] on span "GENERAL_CONTRACTOR" at bounding box center [553, 505] width 410 height 16
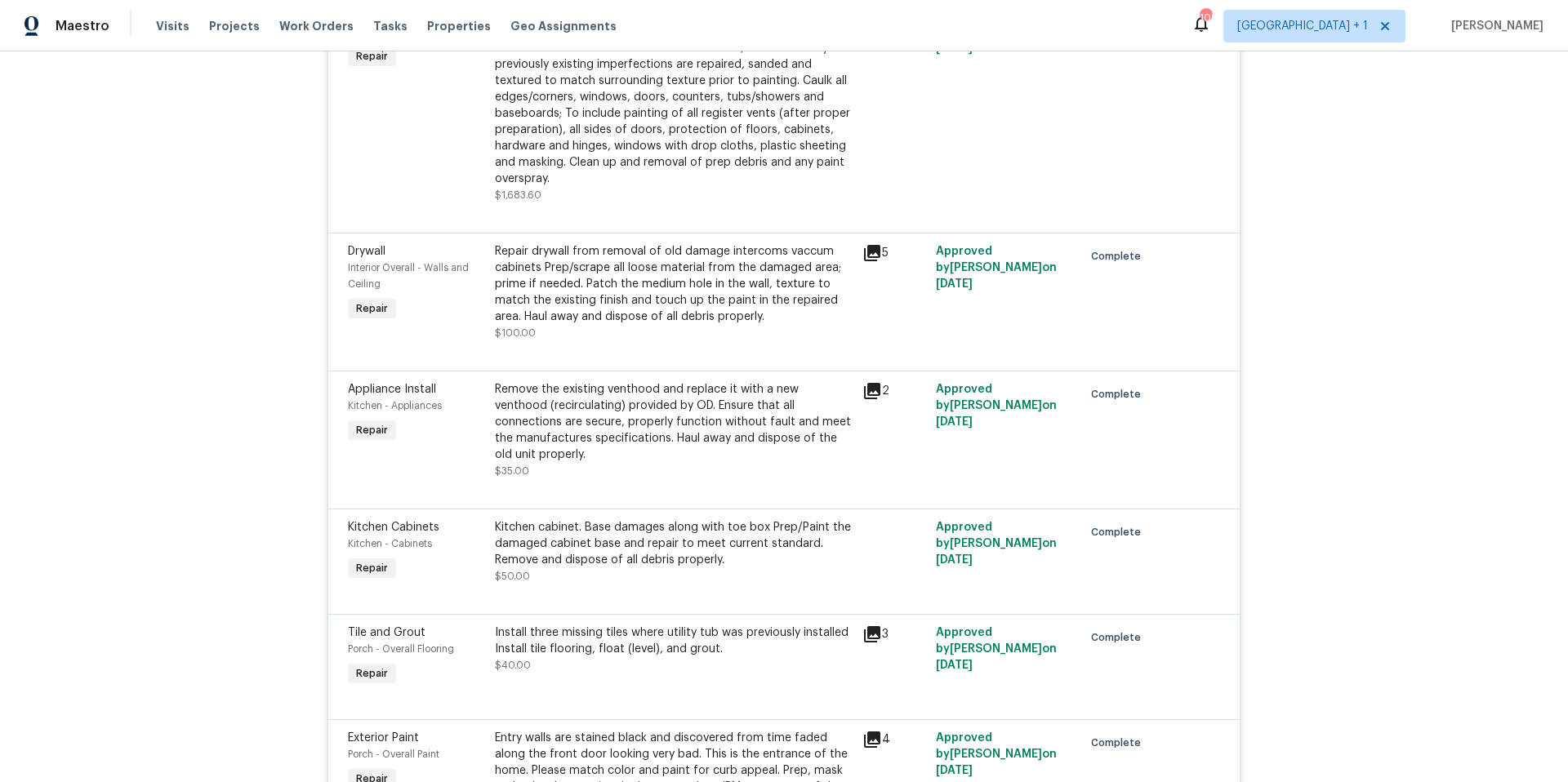
scroll to position [3013, 0]
click at [870, 394] on icon at bounding box center [872, 390] width 20 height 20
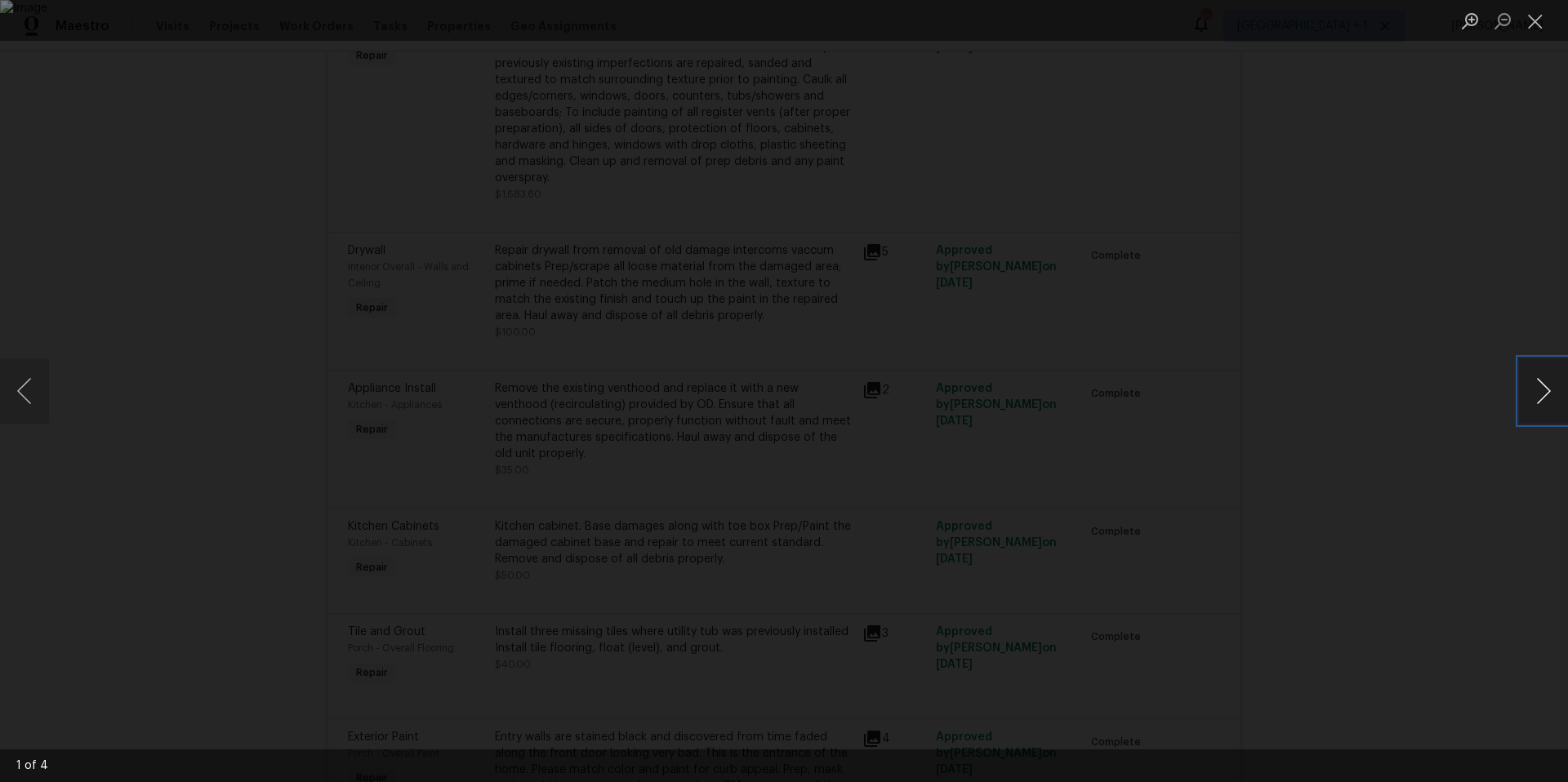
click at [1547, 396] on button "Next image" at bounding box center [1543, 391] width 49 height 65
click at [1535, 24] on button "Close lightbox" at bounding box center [1535, 21] width 33 height 28
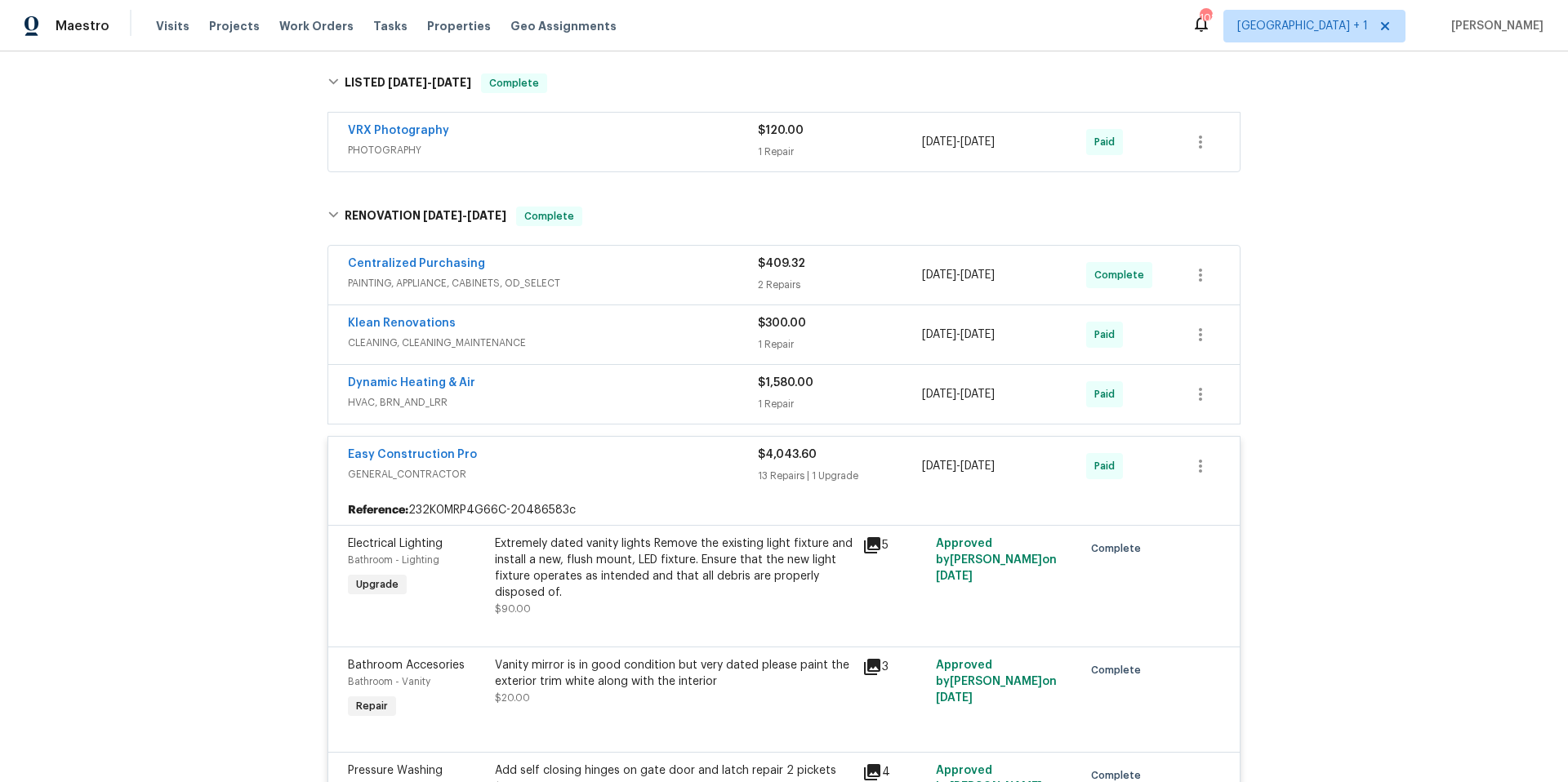
scroll to position [1597, 0]
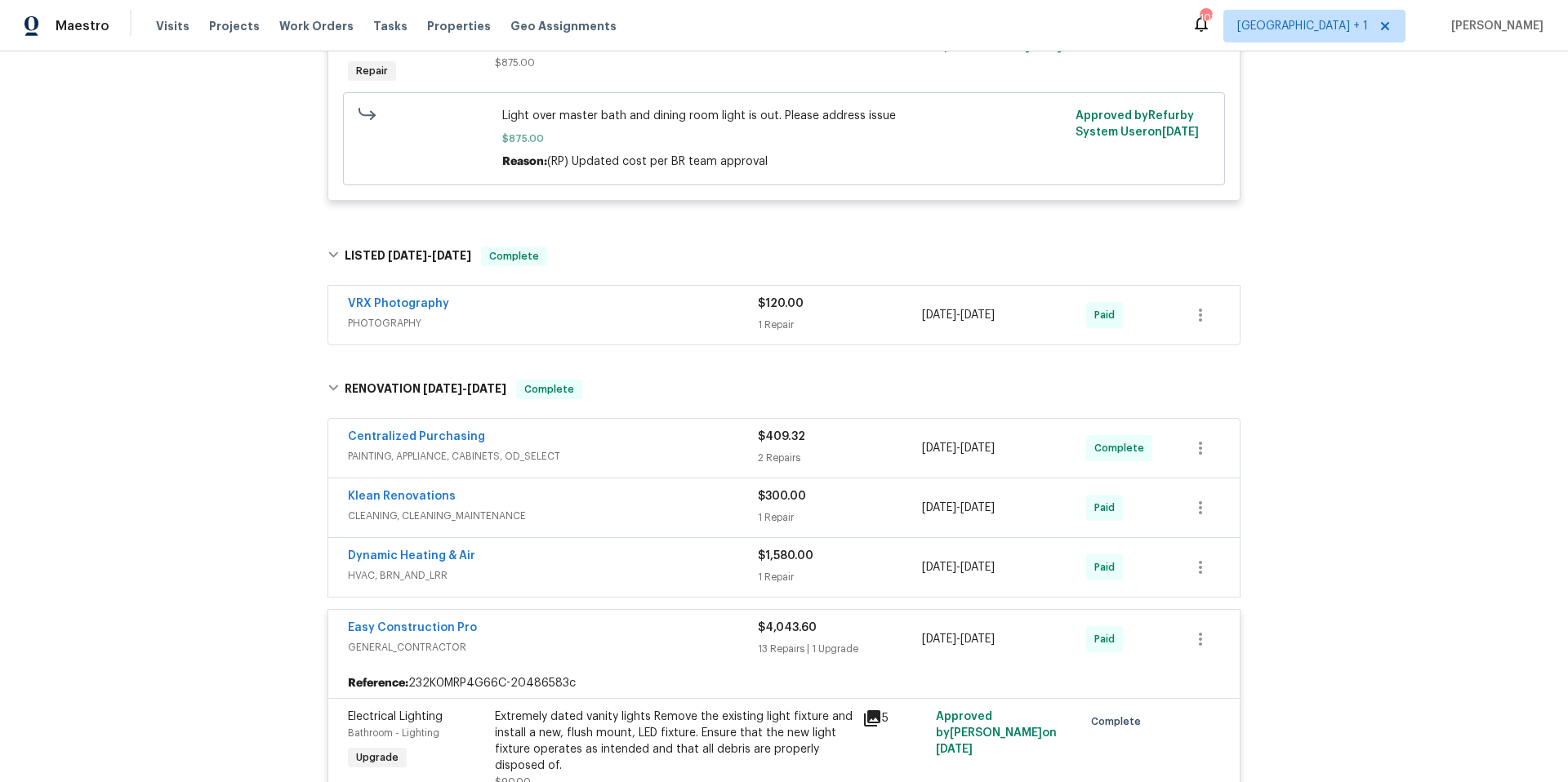
click at [638, 646] on span "GENERAL_CONTRACTOR" at bounding box center [553, 647] width 410 height 16
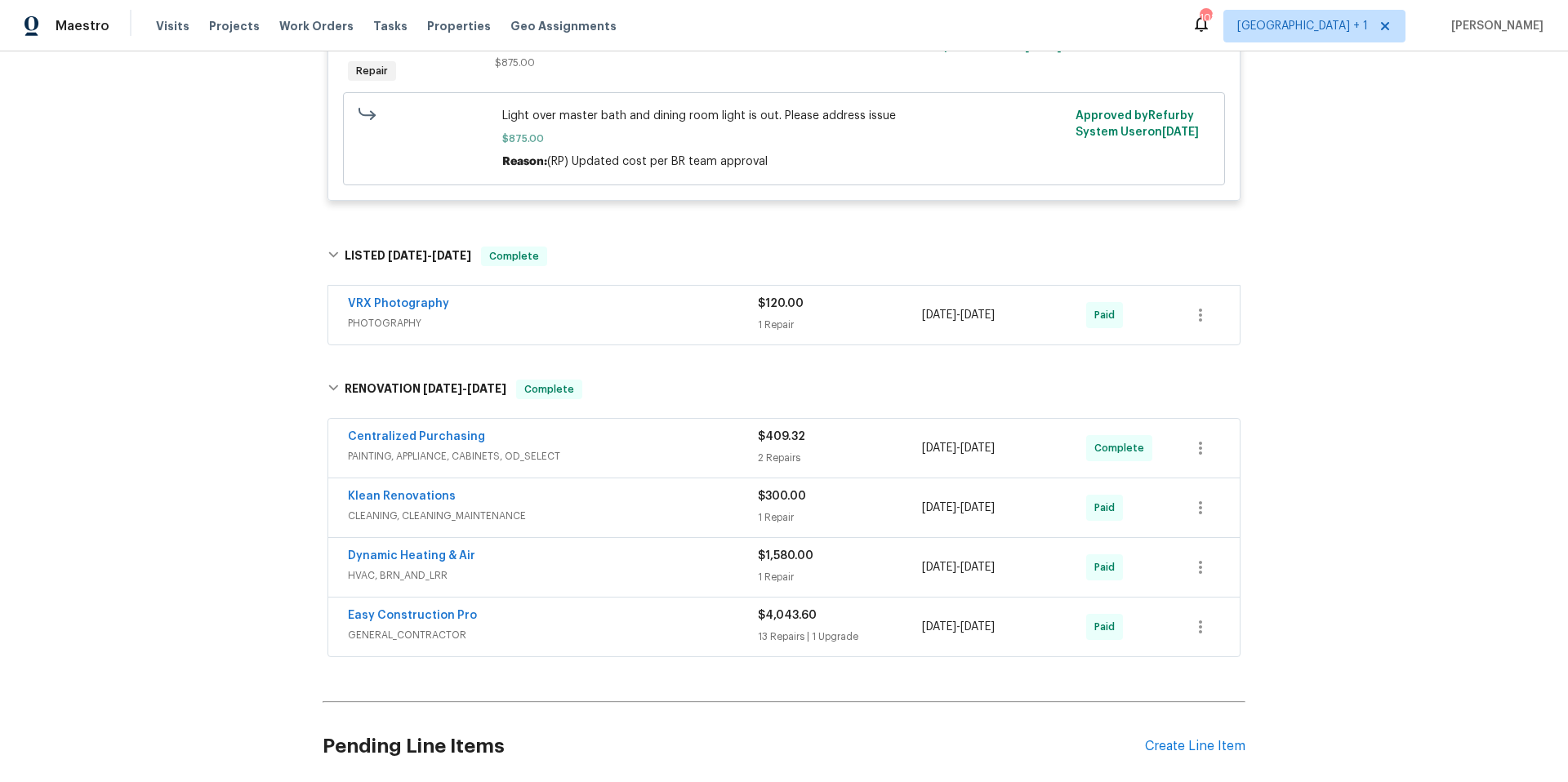
click at [639, 520] on span "CLEANING, CLEANING_MAINTENANCE" at bounding box center [553, 515] width 410 height 16
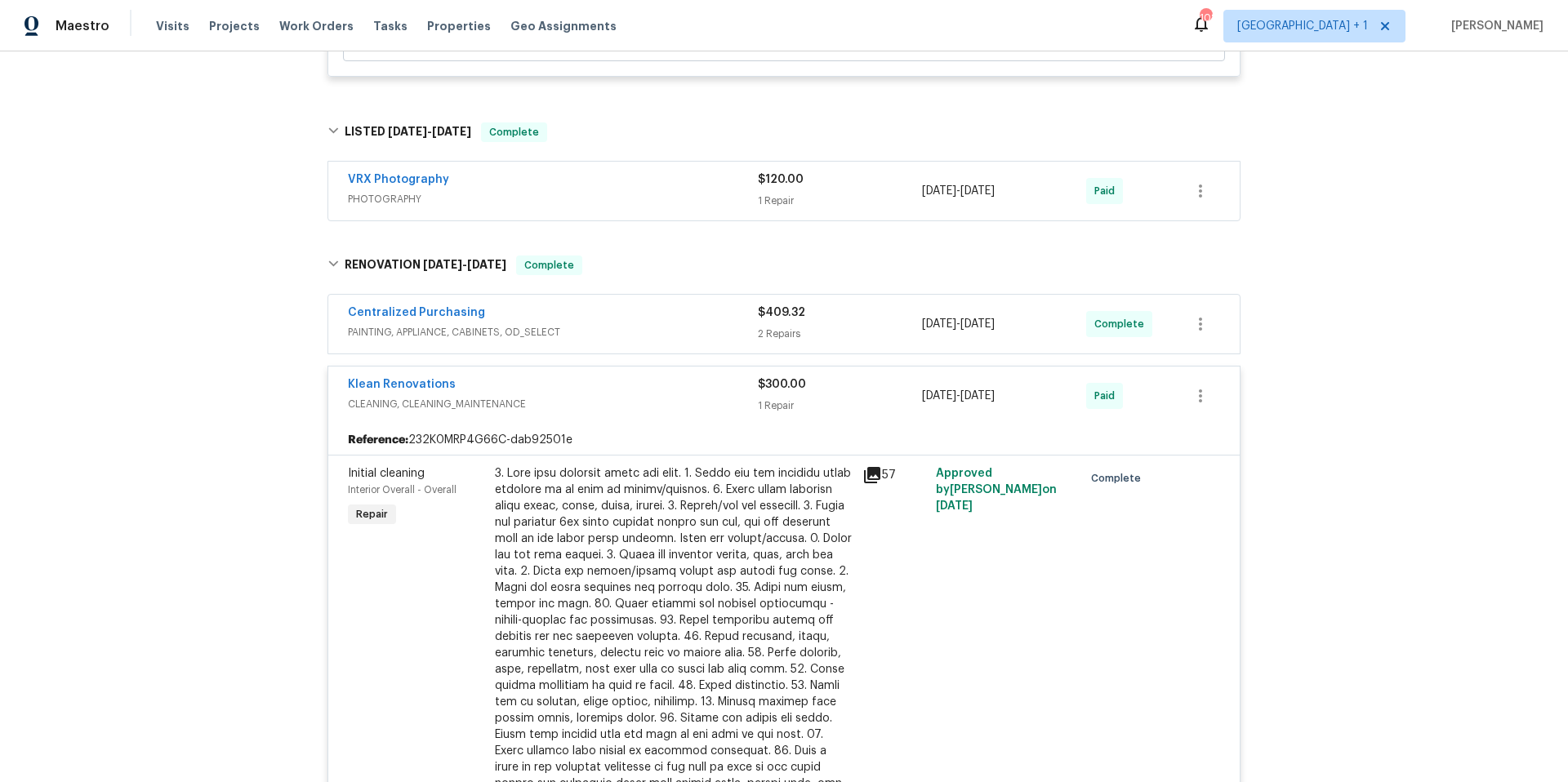
scroll to position [1905, 0]
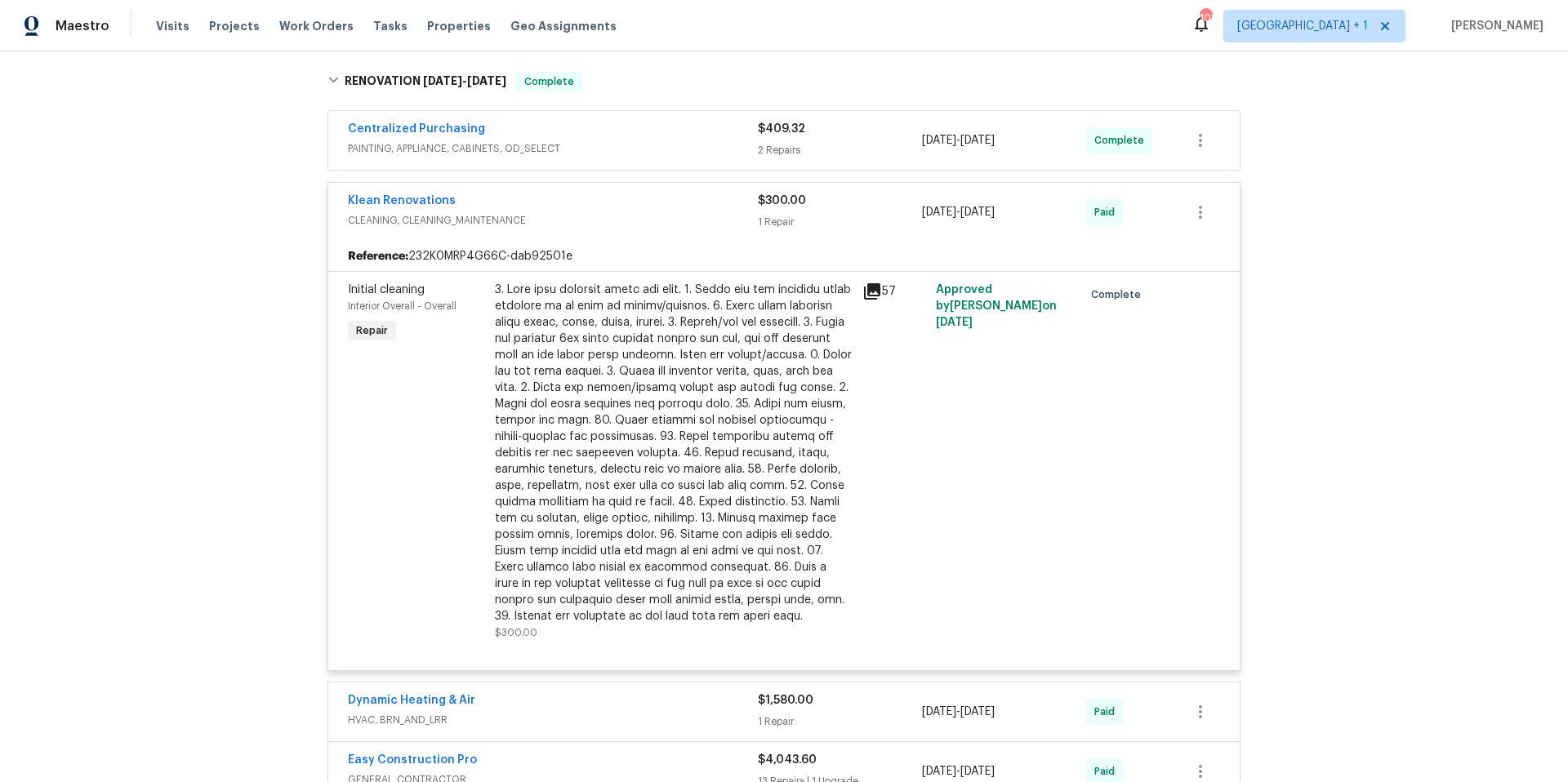
click at [865, 295] on icon at bounding box center [872, 292] width 20 height 20
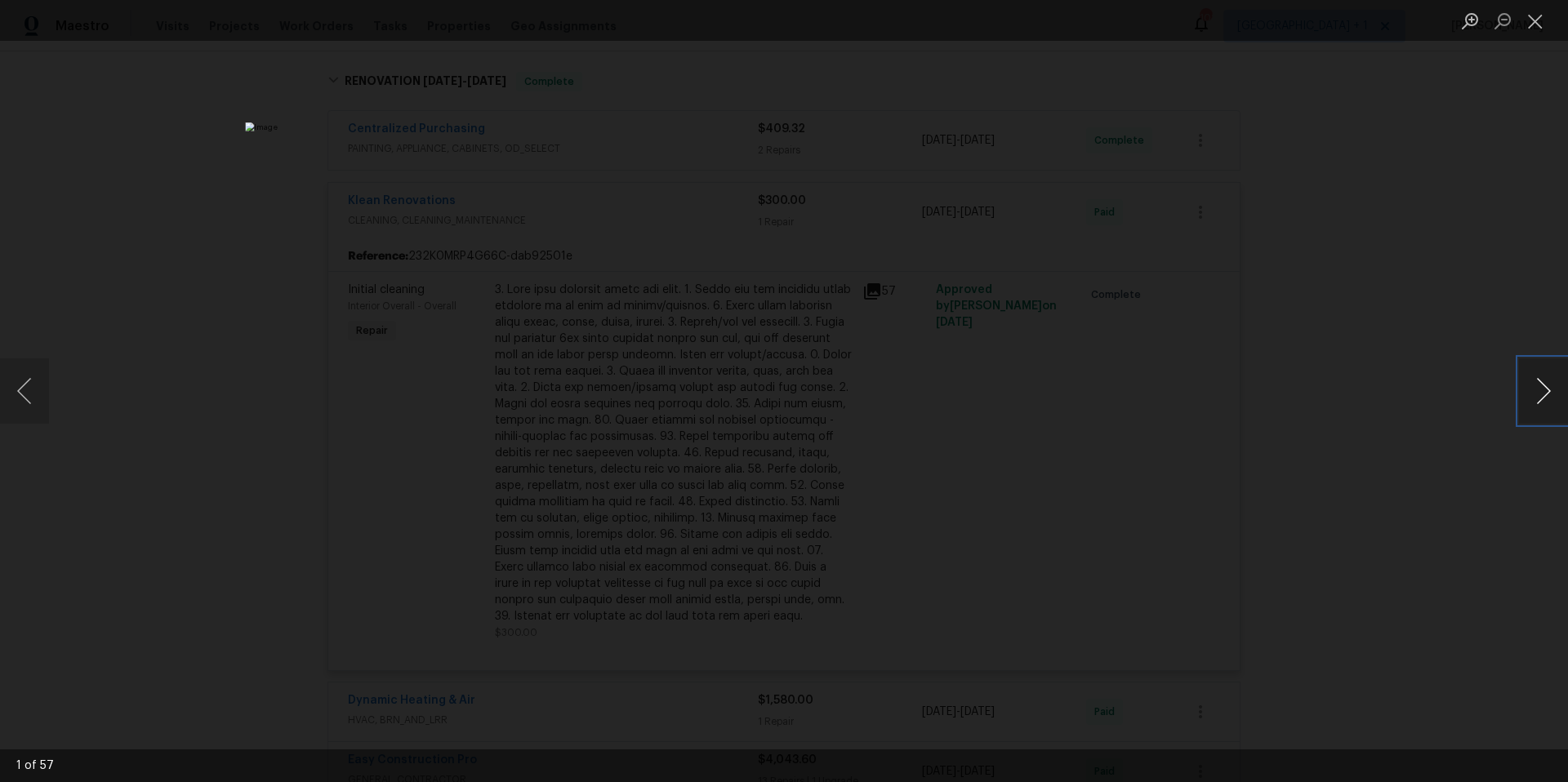
click at [1547, 394] on button "Next image" at bounding box center [1543, 391] width 49 height 65
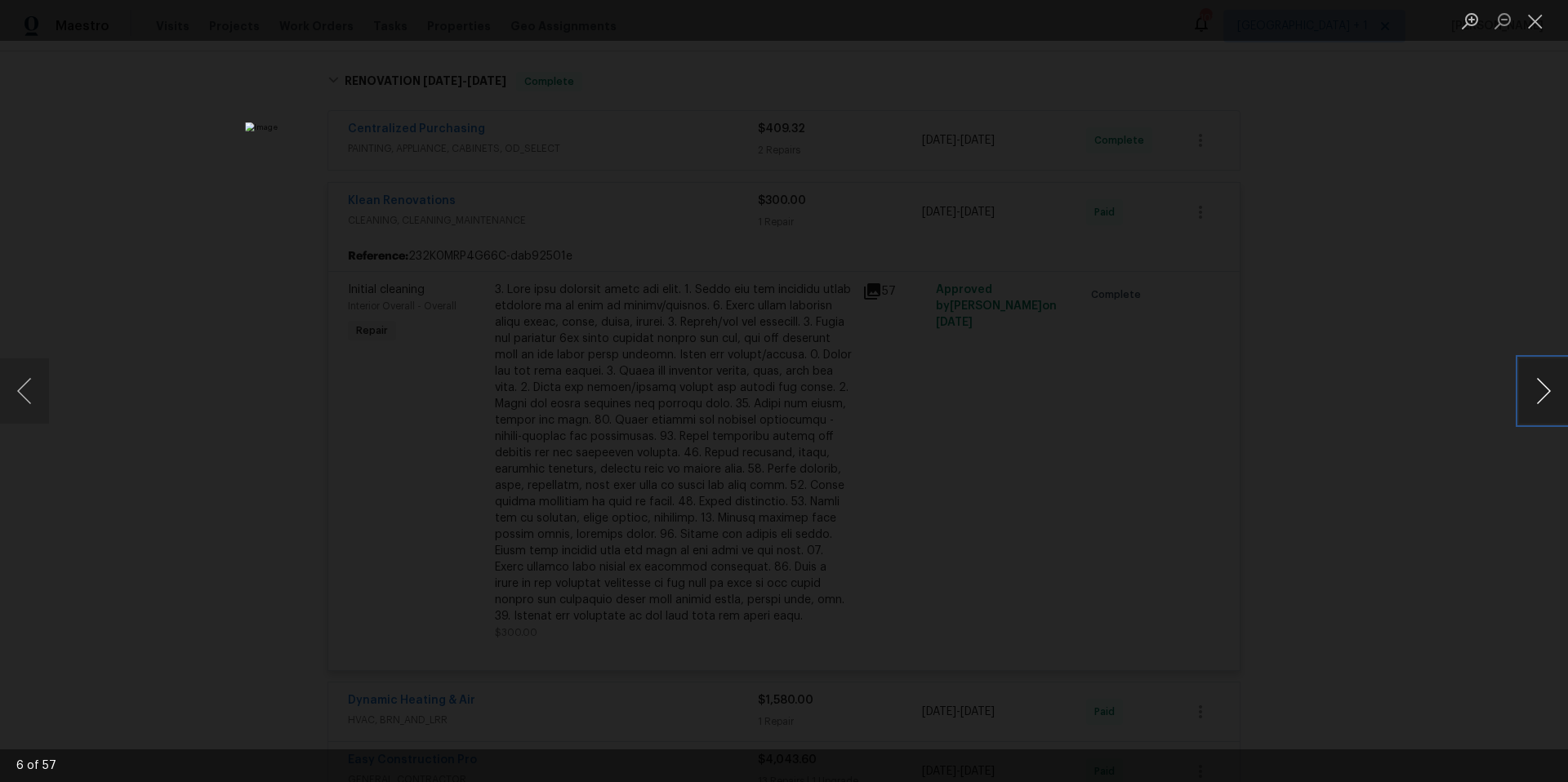
click at [1547, 394] on button "Next image" at bounding box center [1543, 391] width 49 height 65
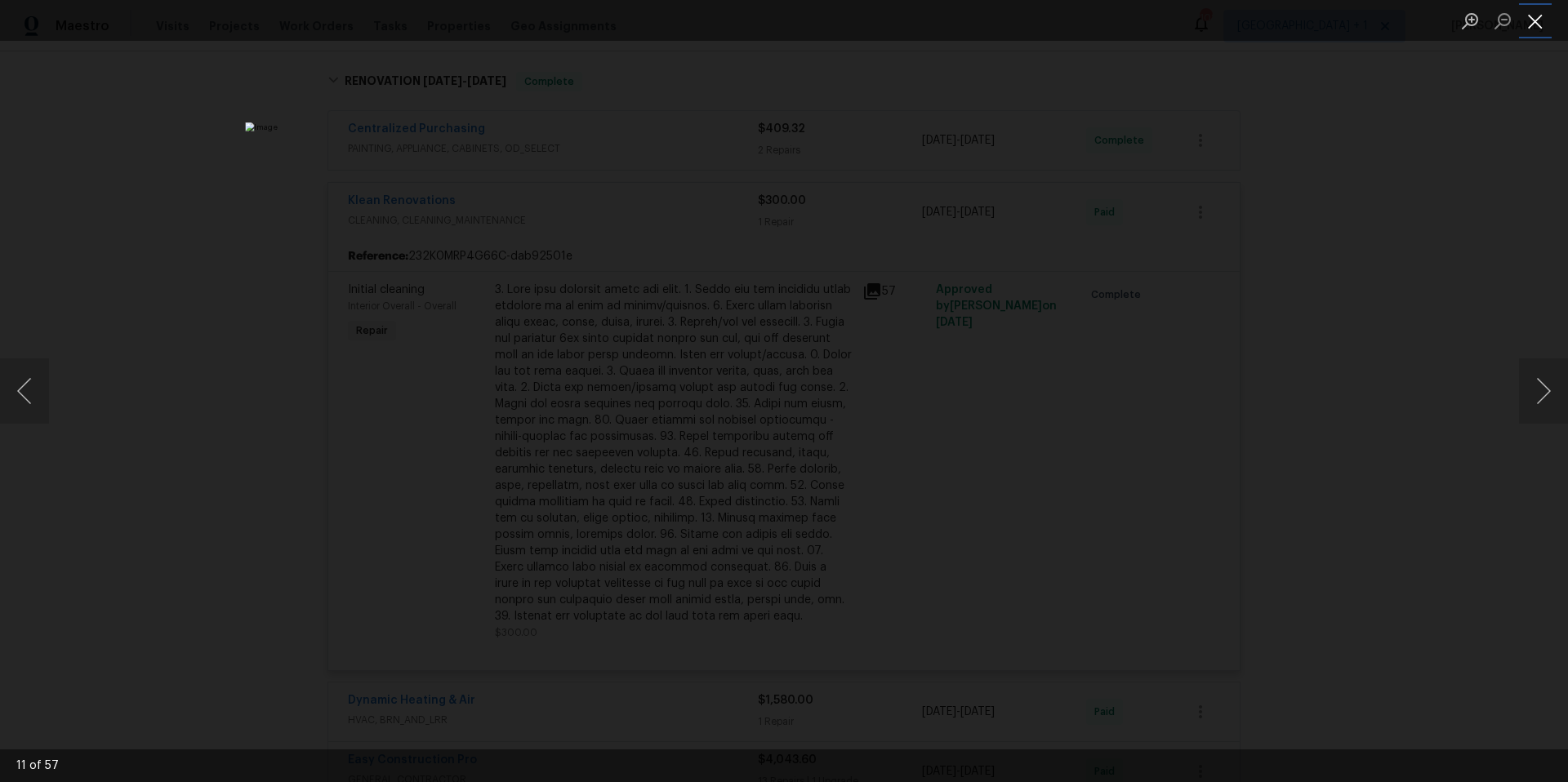
click at [1538, 18] on button "Close lightbox" at bounding box center [1535, 21] width 33 height 28
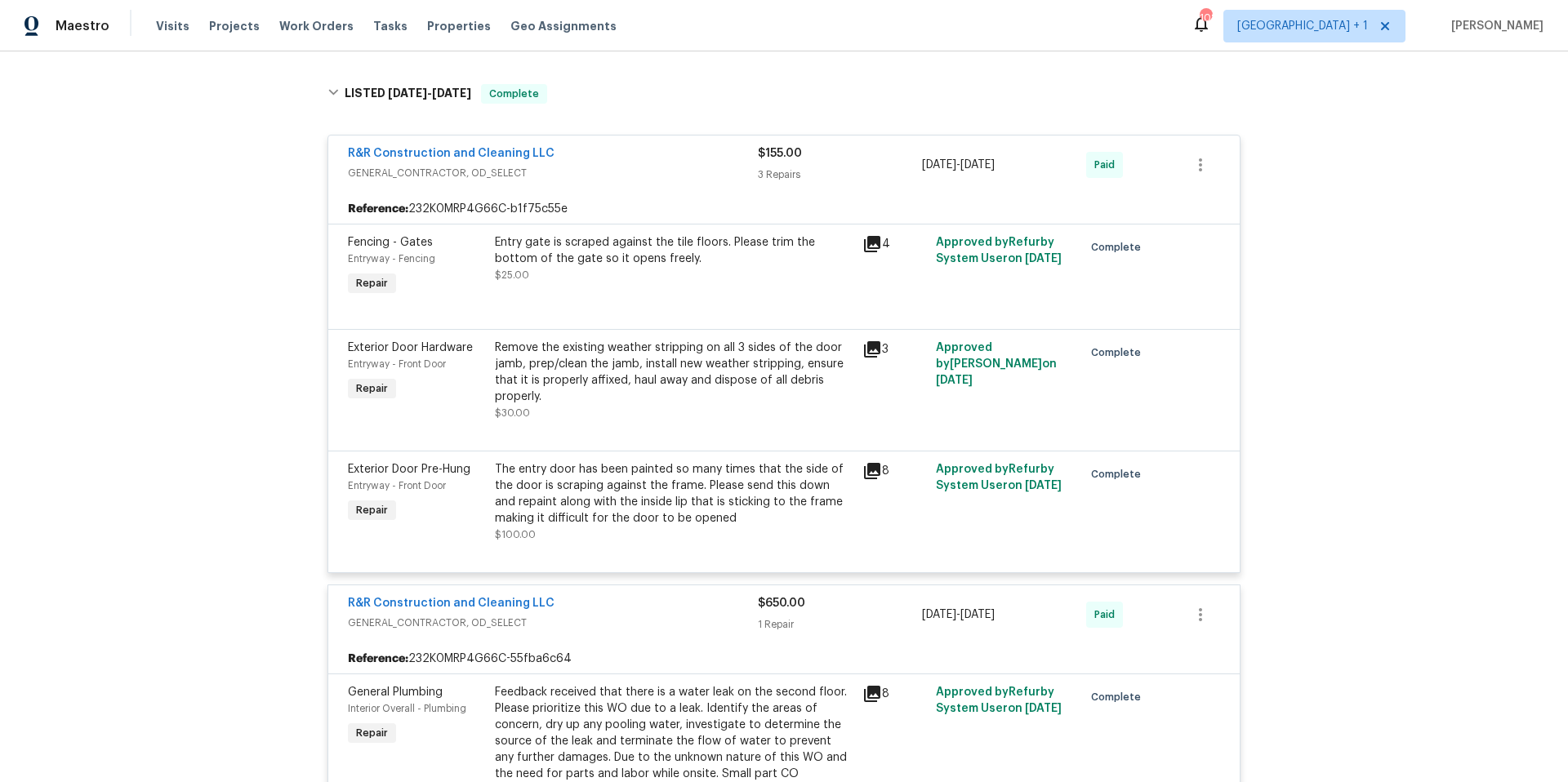
scroll to position [0, 0]
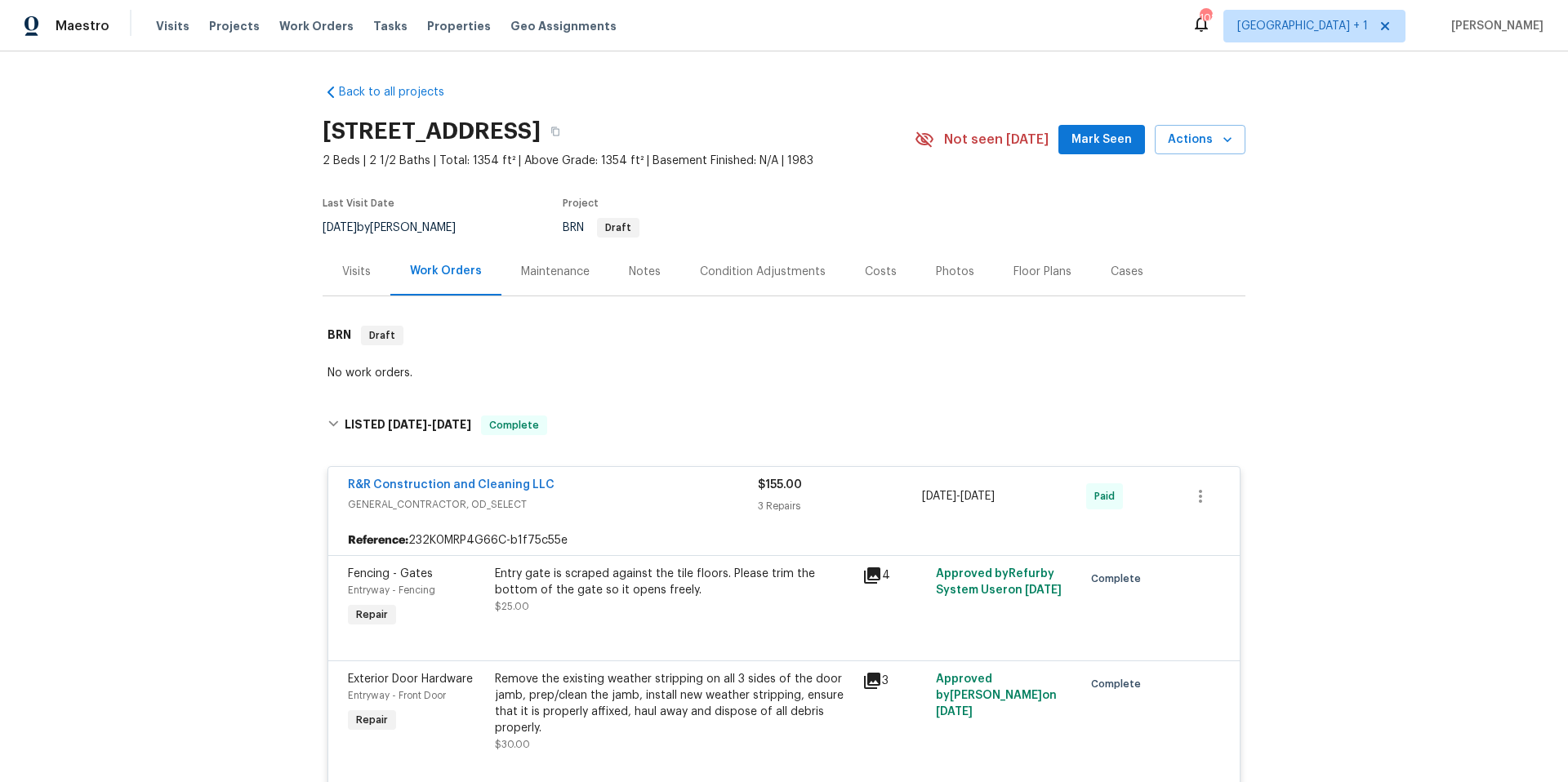
click at [349, 273] on div "Visits" at bounding box center [356, 272] width 28 height 16
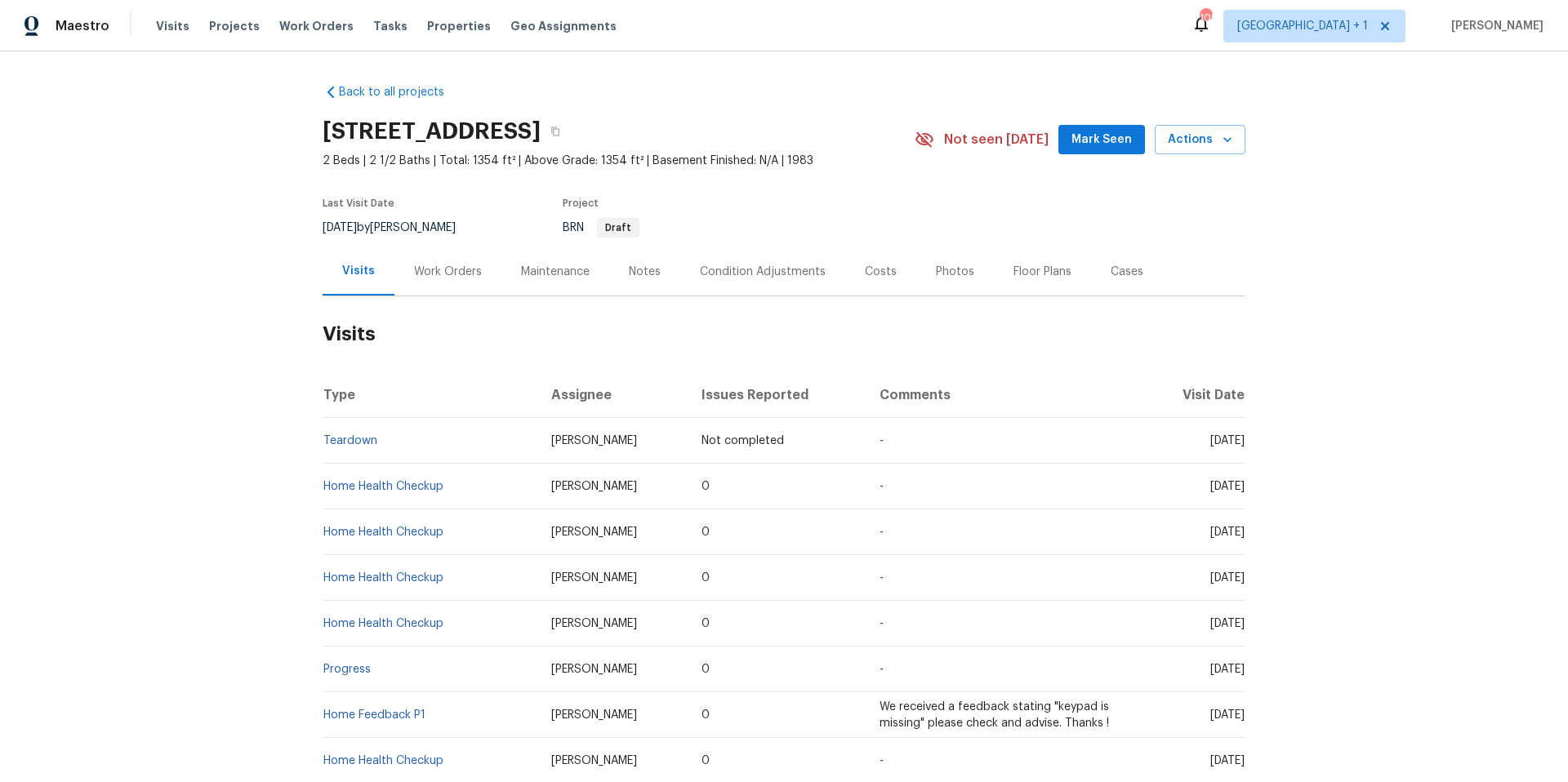
scroll to position [490, 0]
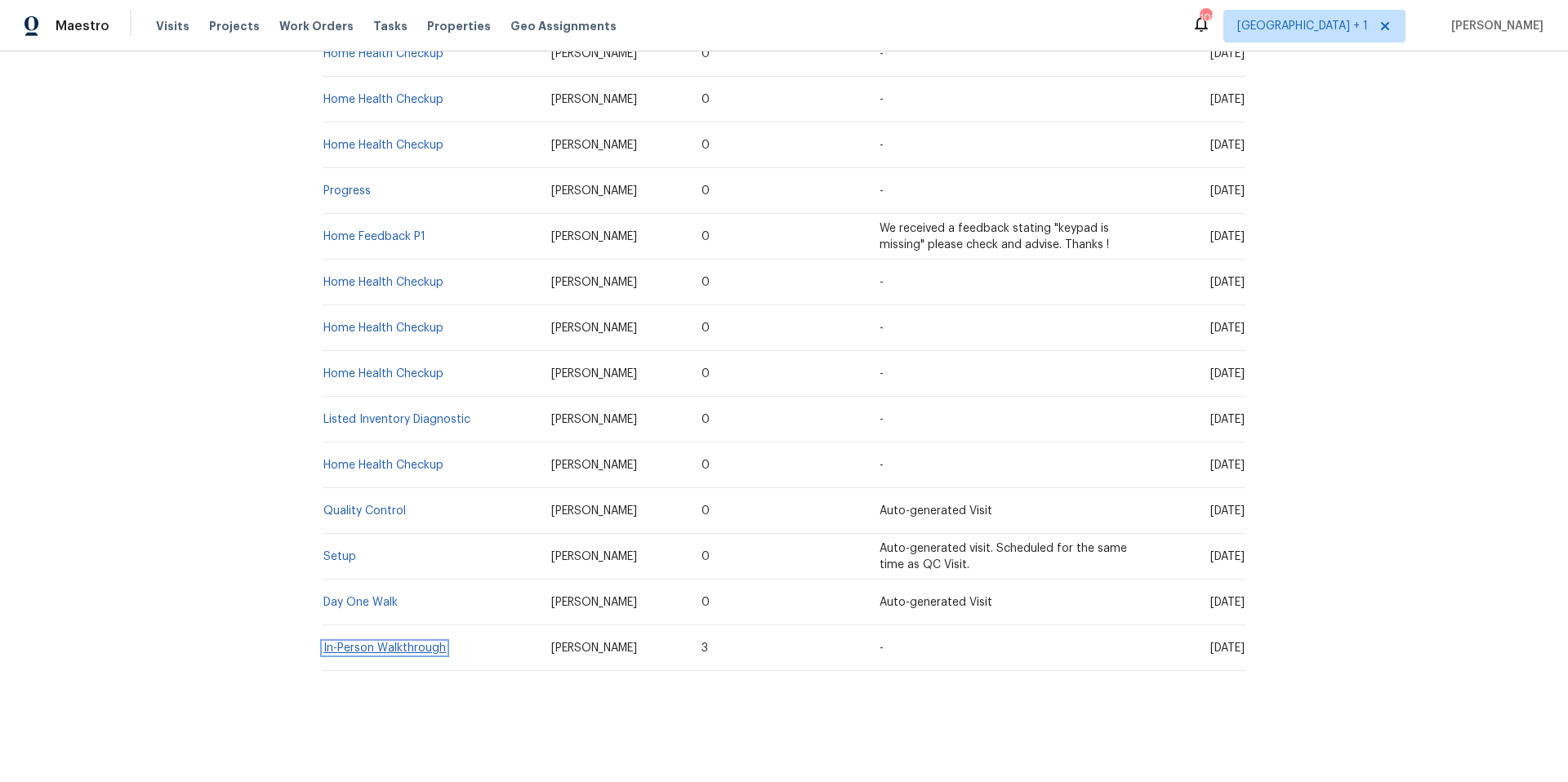
click at [381, 643] on link "In-Person Walkthrough" at bounding box center [384, 648] width 123 height 11
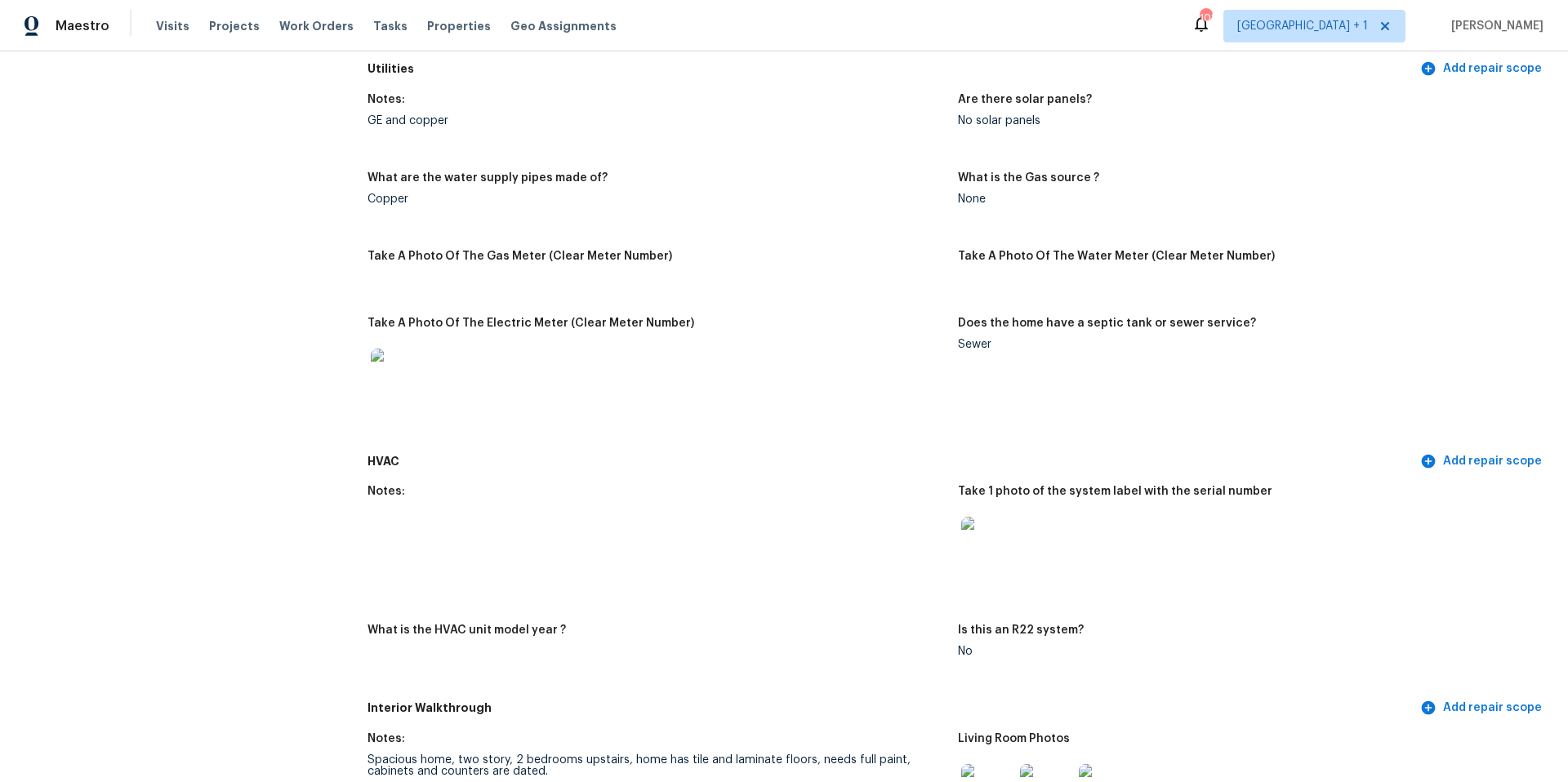
scroll to position [1559, 0]
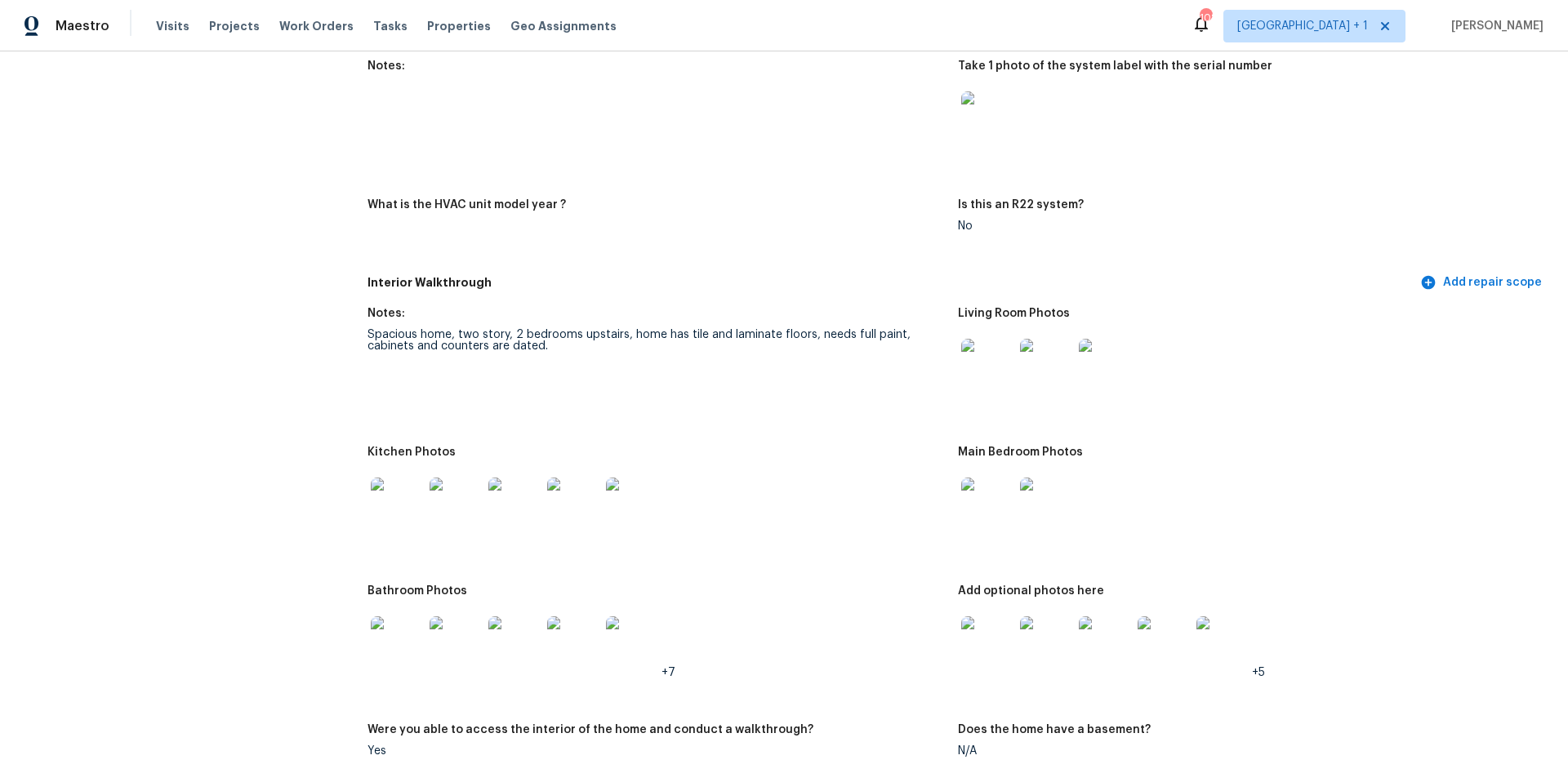
click at [383, 506] on img at bounding box center [396, 503] width 52 height 52
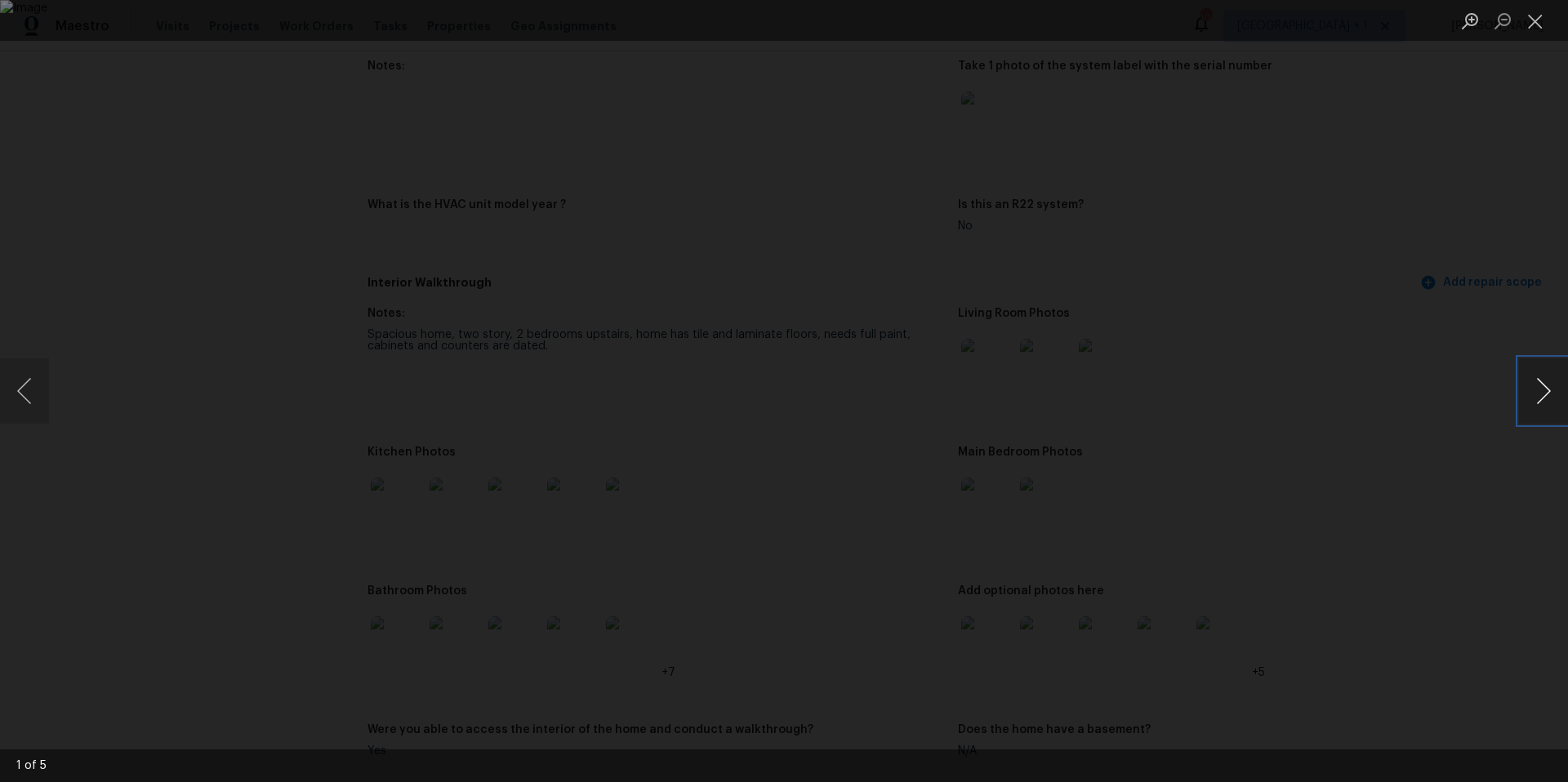
click at [1539, 397] on button "Next image" at bounding box center [1543, 391] width 49 height 65
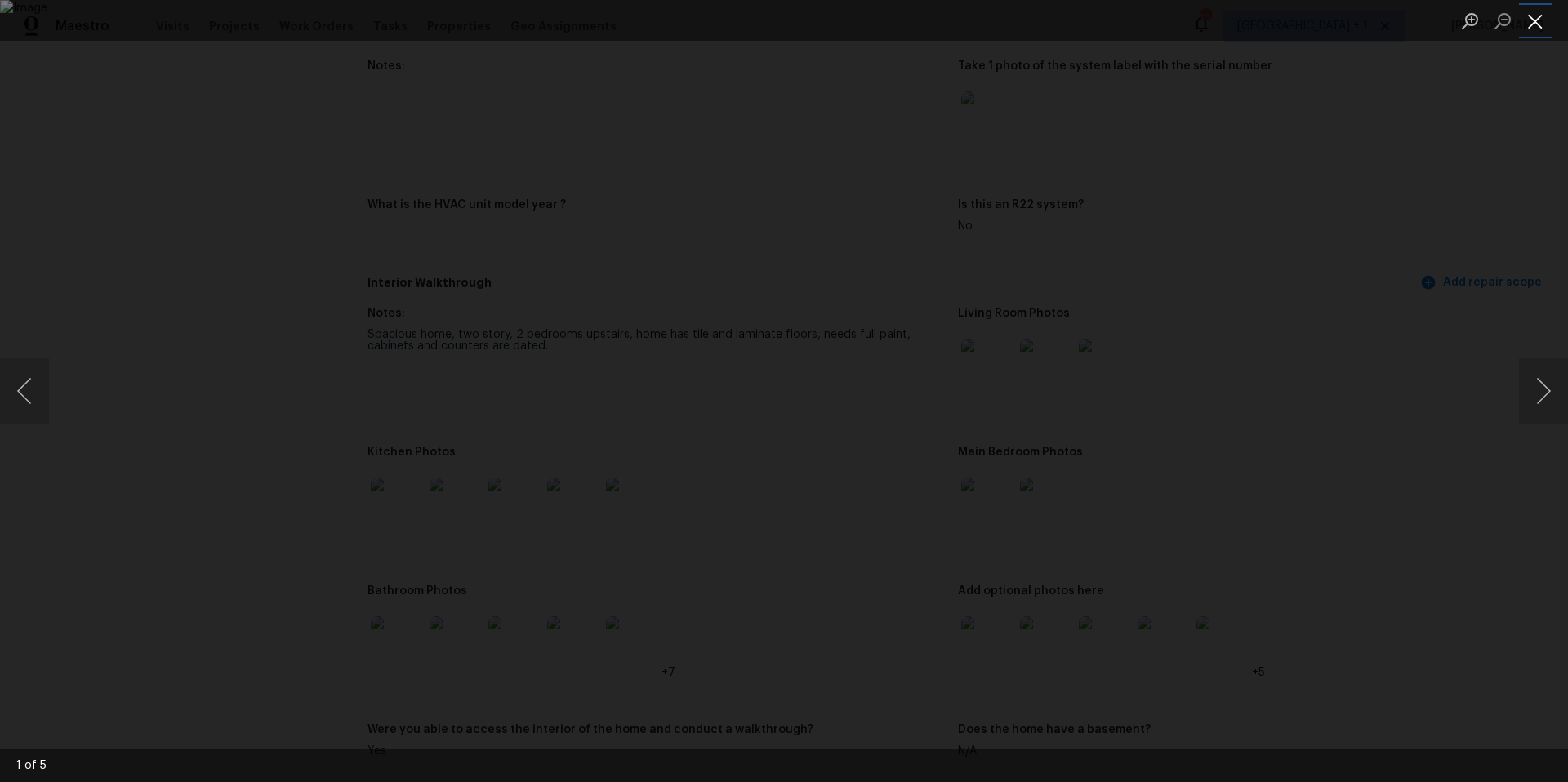
click at [1539, 23] on button "Close lightbox" at bounding box center [1535, 21] width 33 height 28
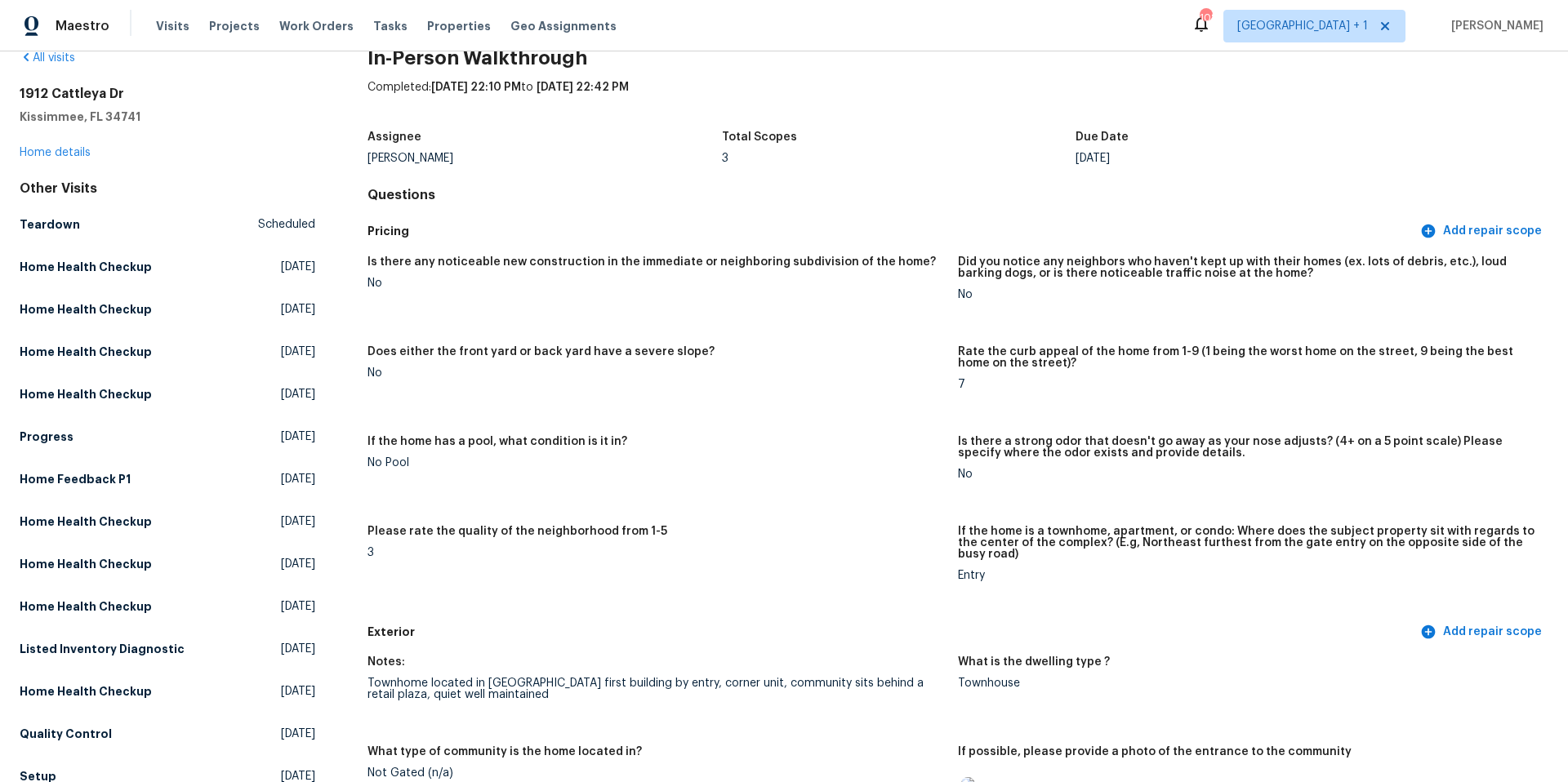
scroll to position [0, 0]
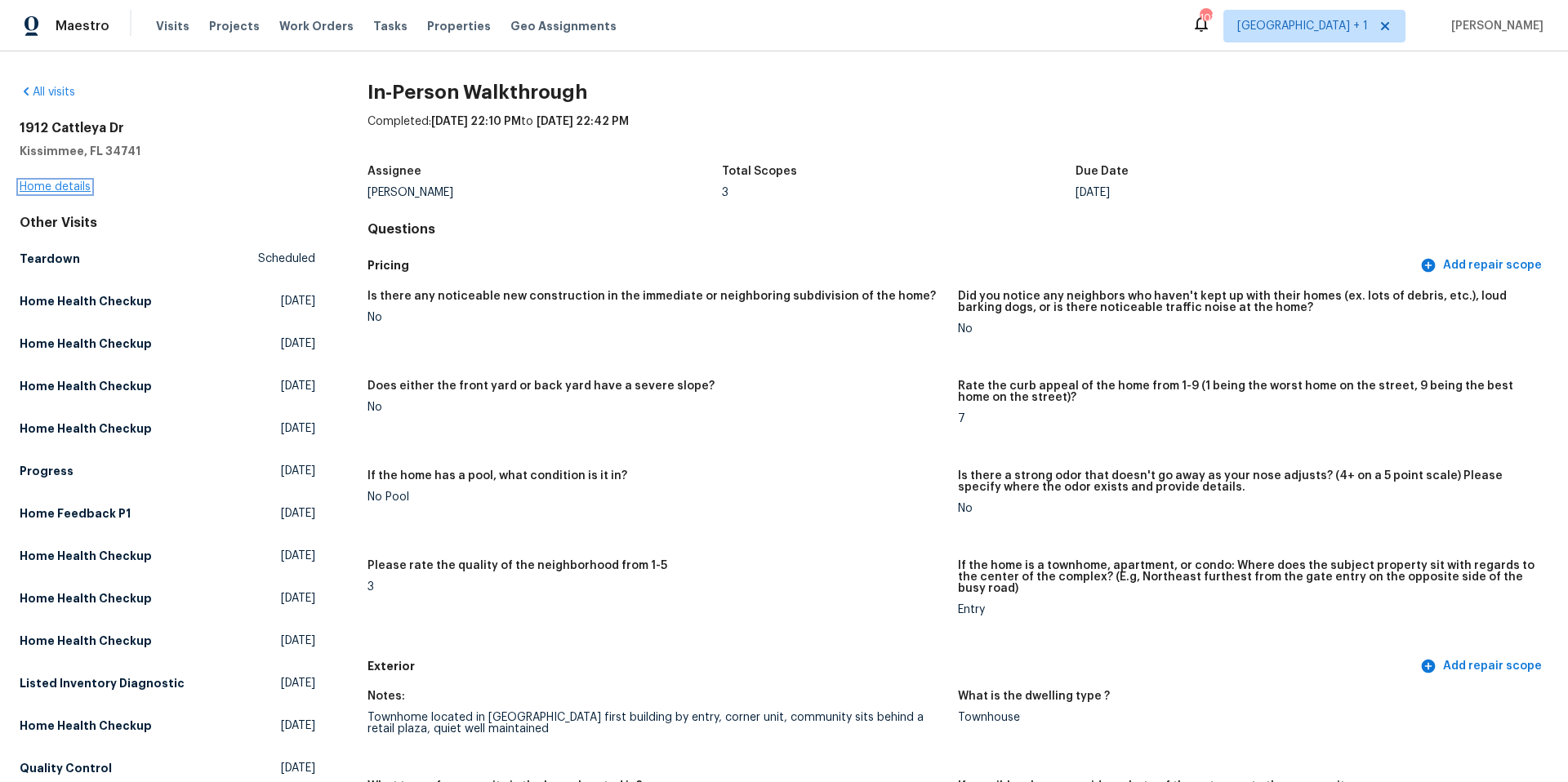
click at [52, 186] on link "Home details" at bounding box center [55, 186] width 71 height 11
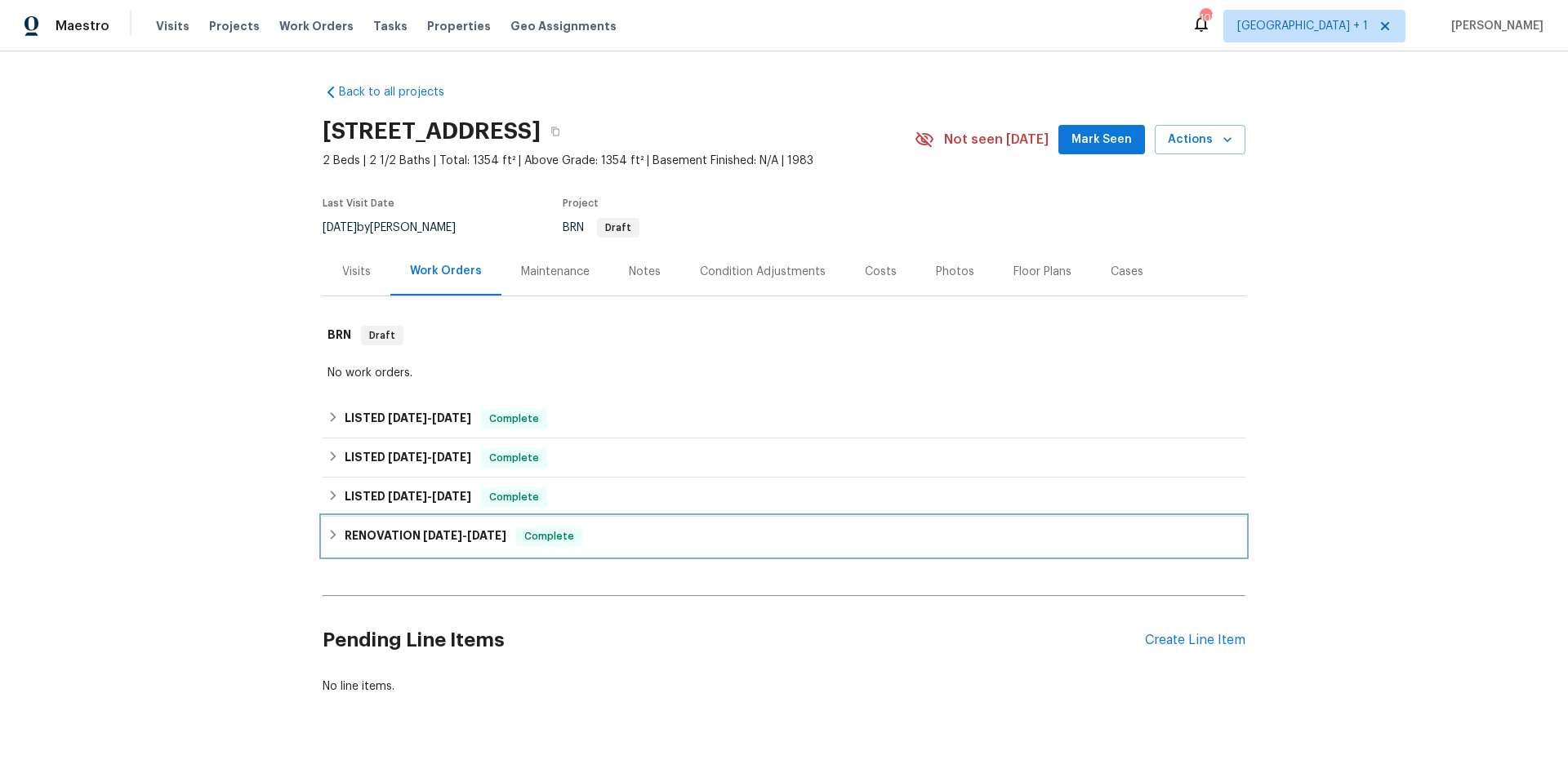
click at [648, 537] on div "RENOVATION [DATE] - [DATE] Complete" at bounding box center [784, 536] width 913 height 20
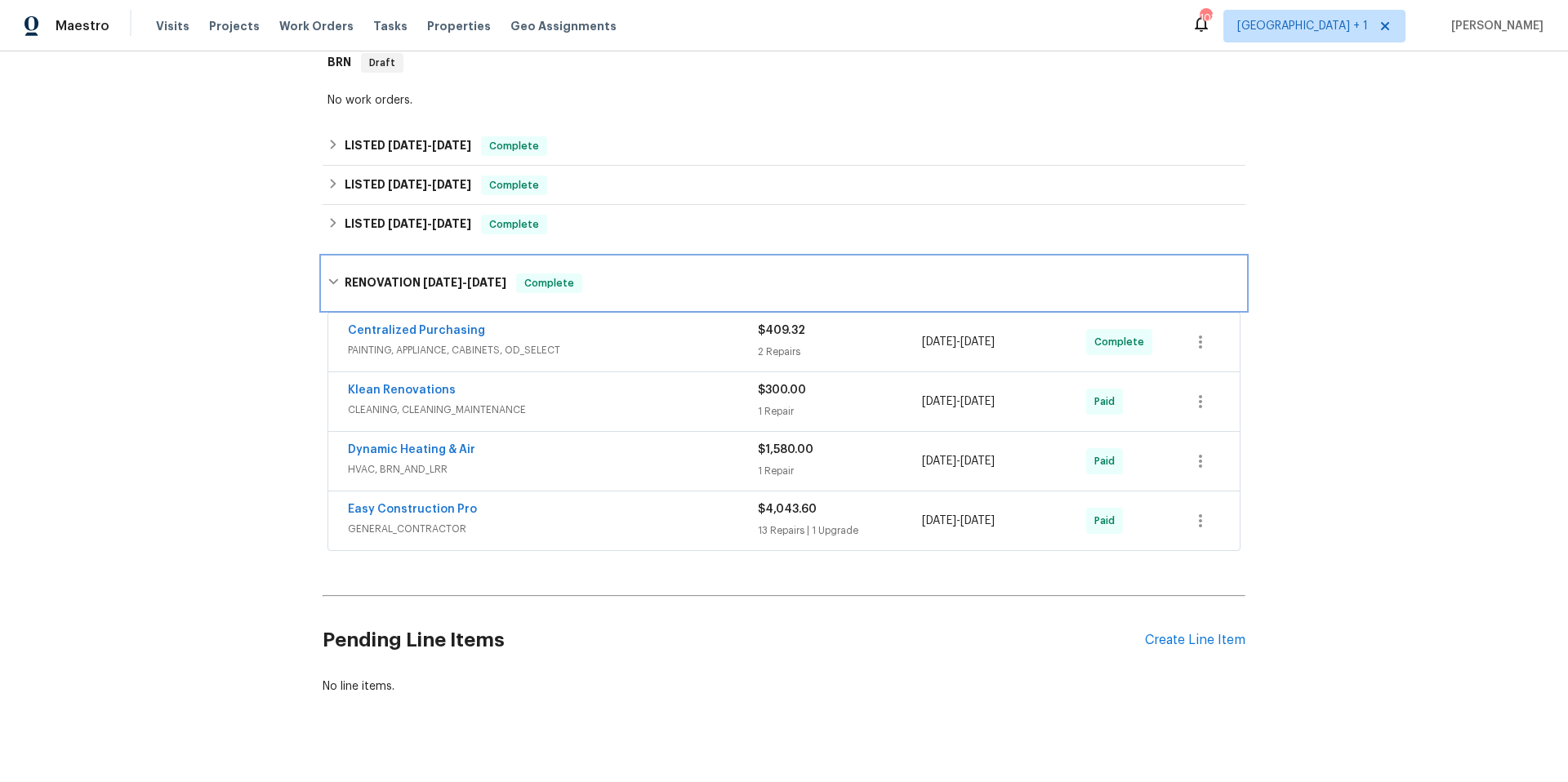
scroll to position [309, 0]
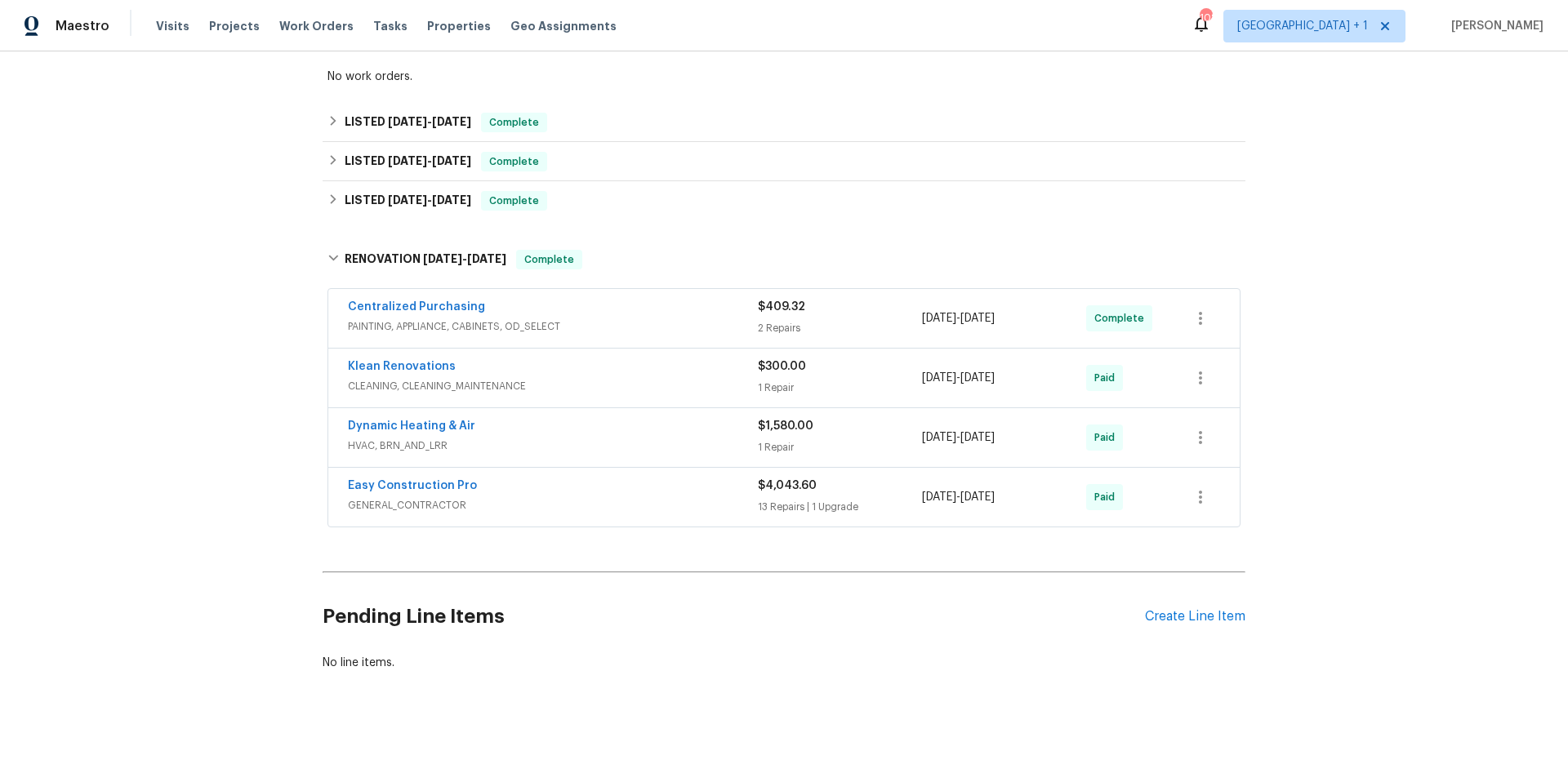
click at [647, 478] on div "Easy Construction Pro" at bounding box center [553, 487] width 410 height 20
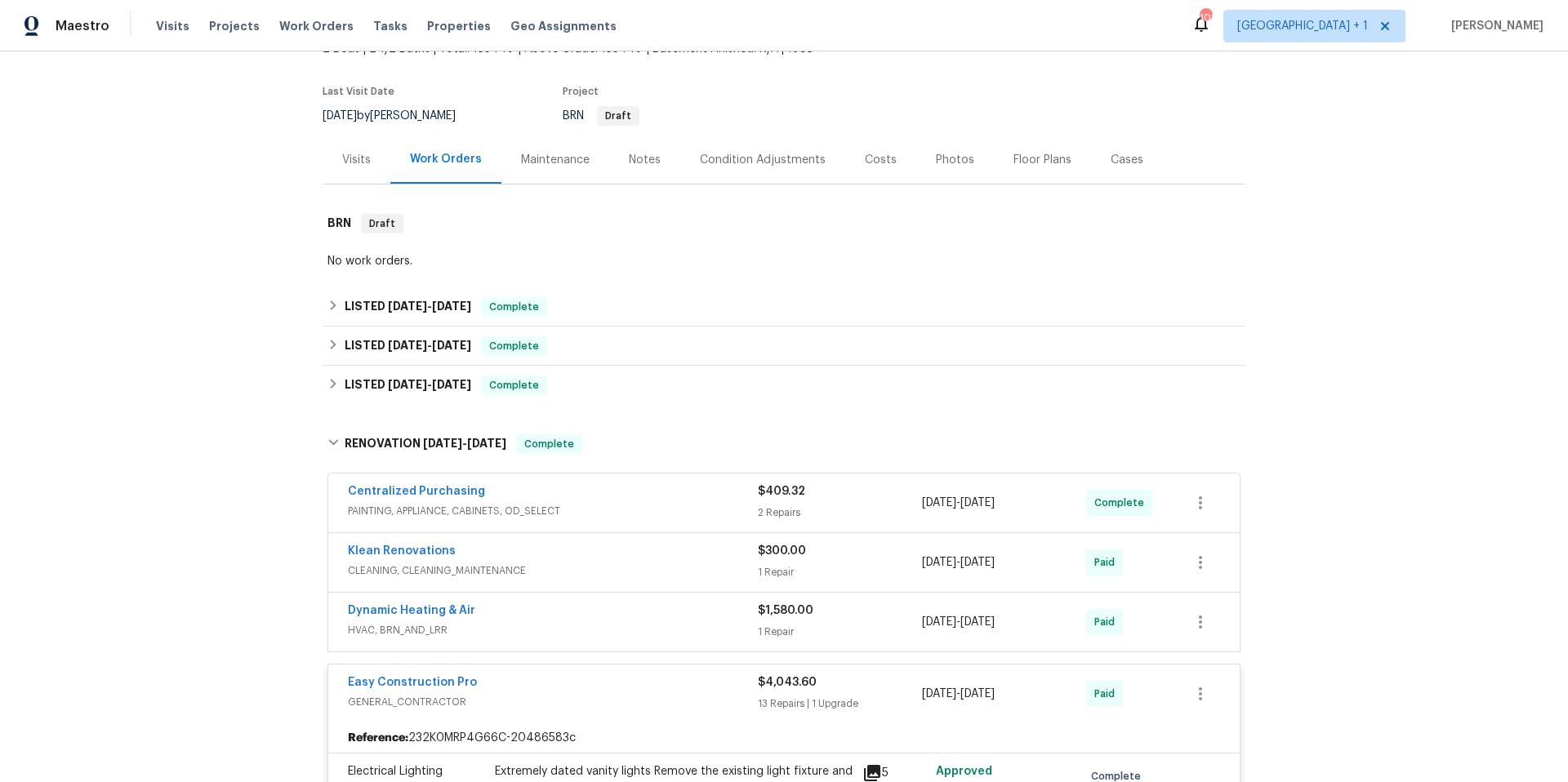
scroll to position [115, 0]
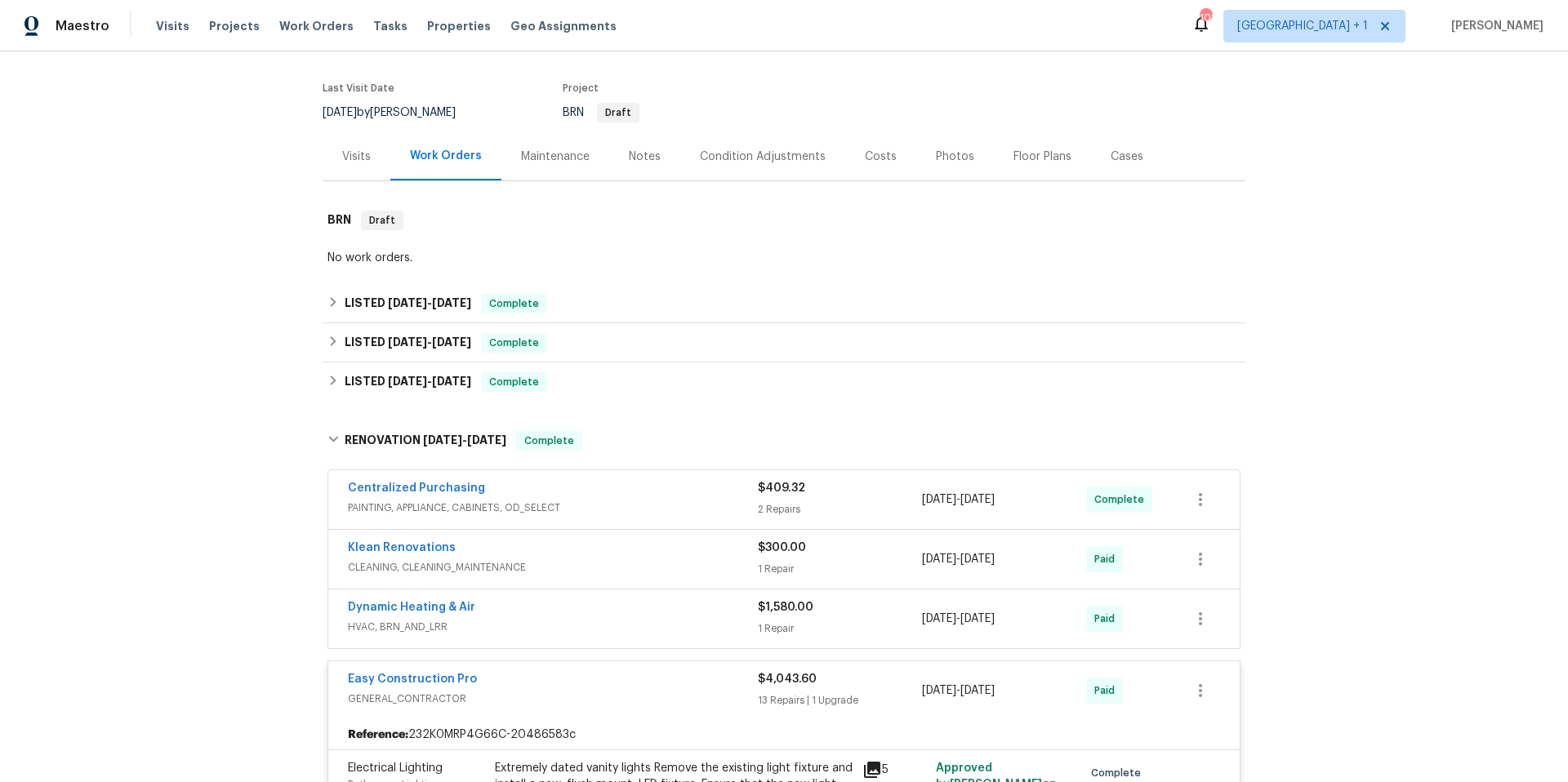
click at [662, 681] on div "Easy Construction Pro" at bounding box center [553, 681] width 410 height 20
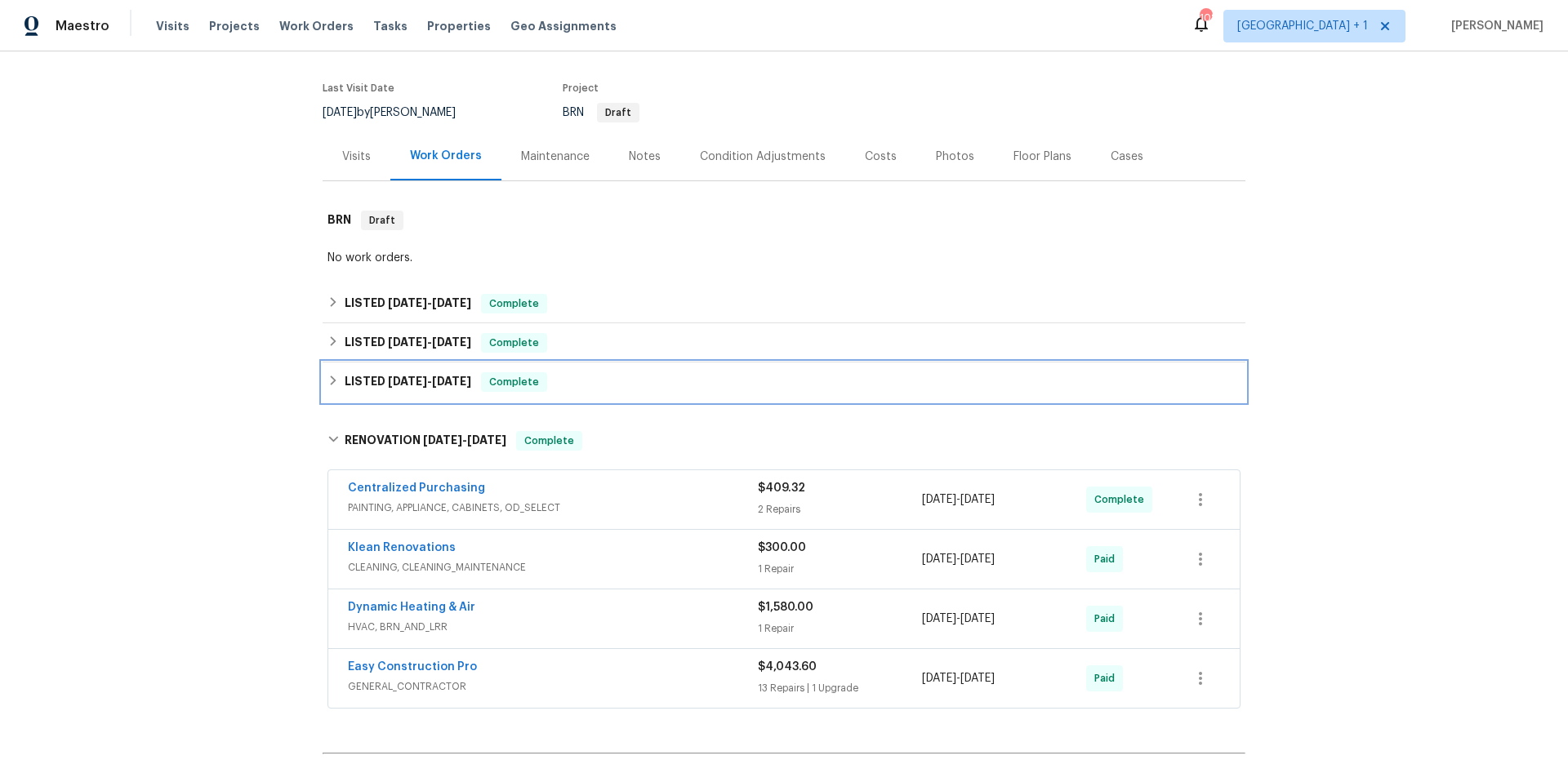
click at [629, 378] on div "LISTED [DATE] - [DATE] Complete" at bounding box center [784, 382] width 913 height 20
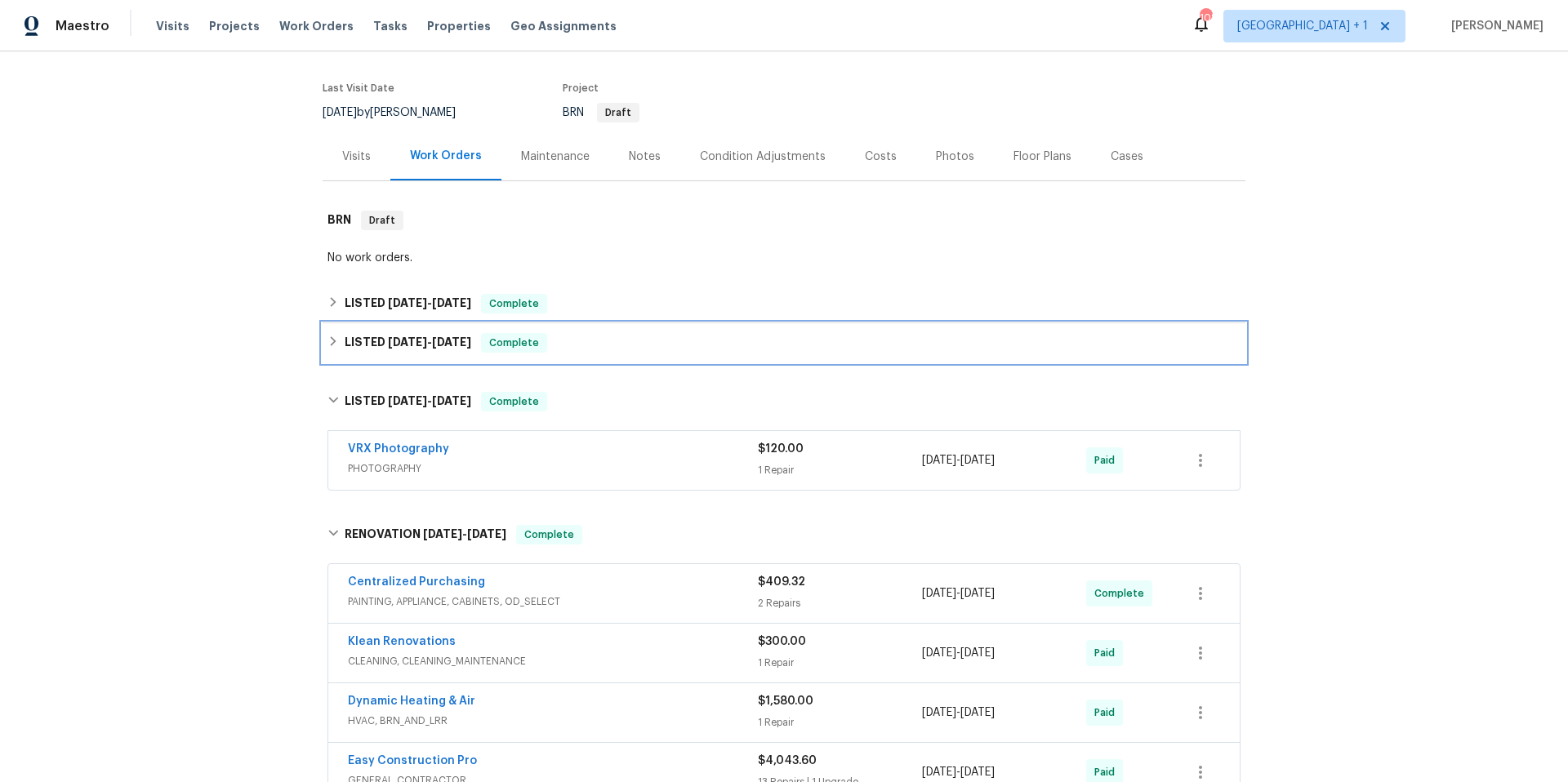
click at [641, 326] on div "LISTED [DATE] - [DATE] Complete" at bounding box center [784, 343] width 922 height 39
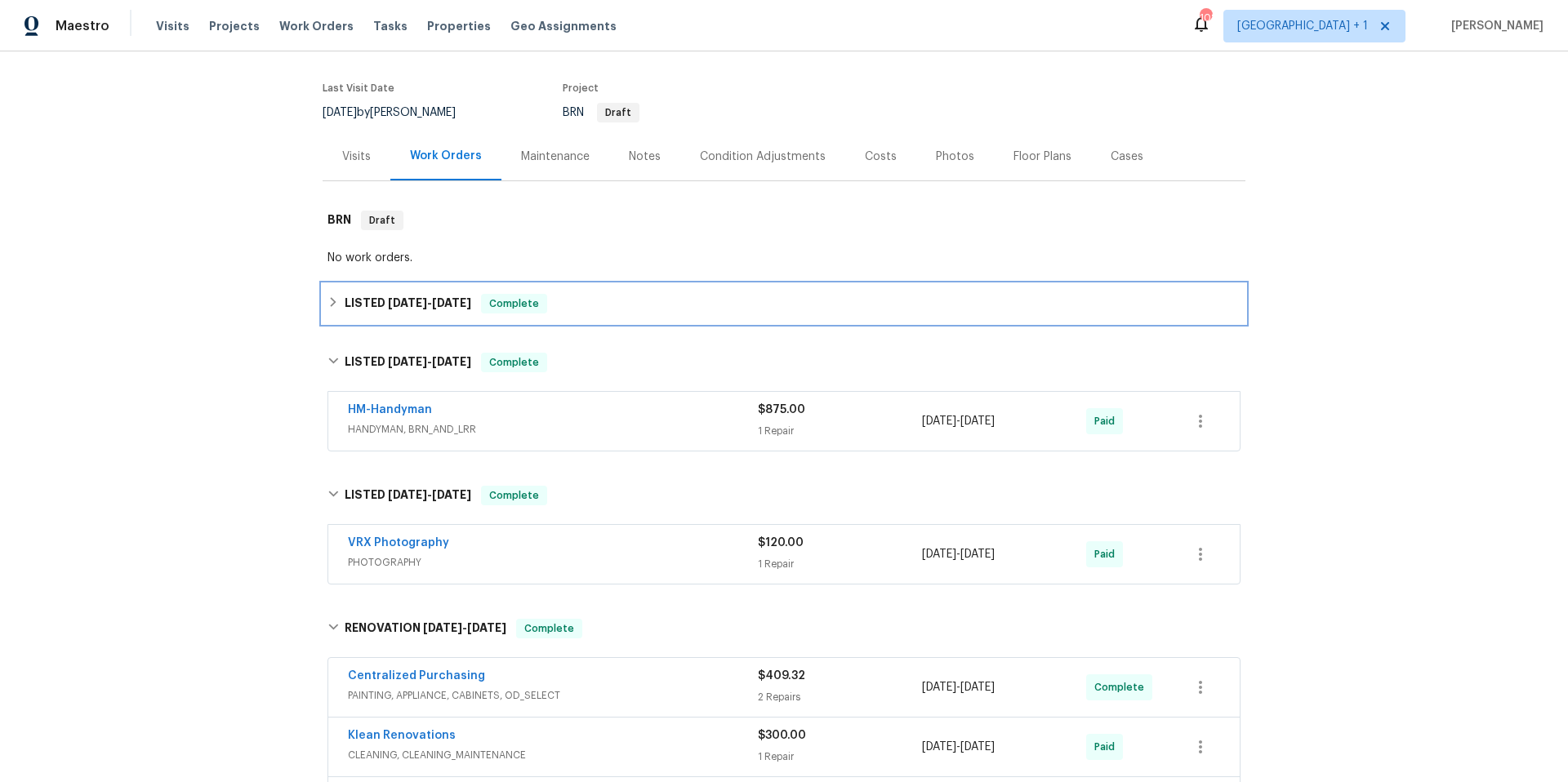
click at [643, 301] on div "LISTED [DATE] - [DATE] Complete" at bounding box center [784, 304] width 913 height 20
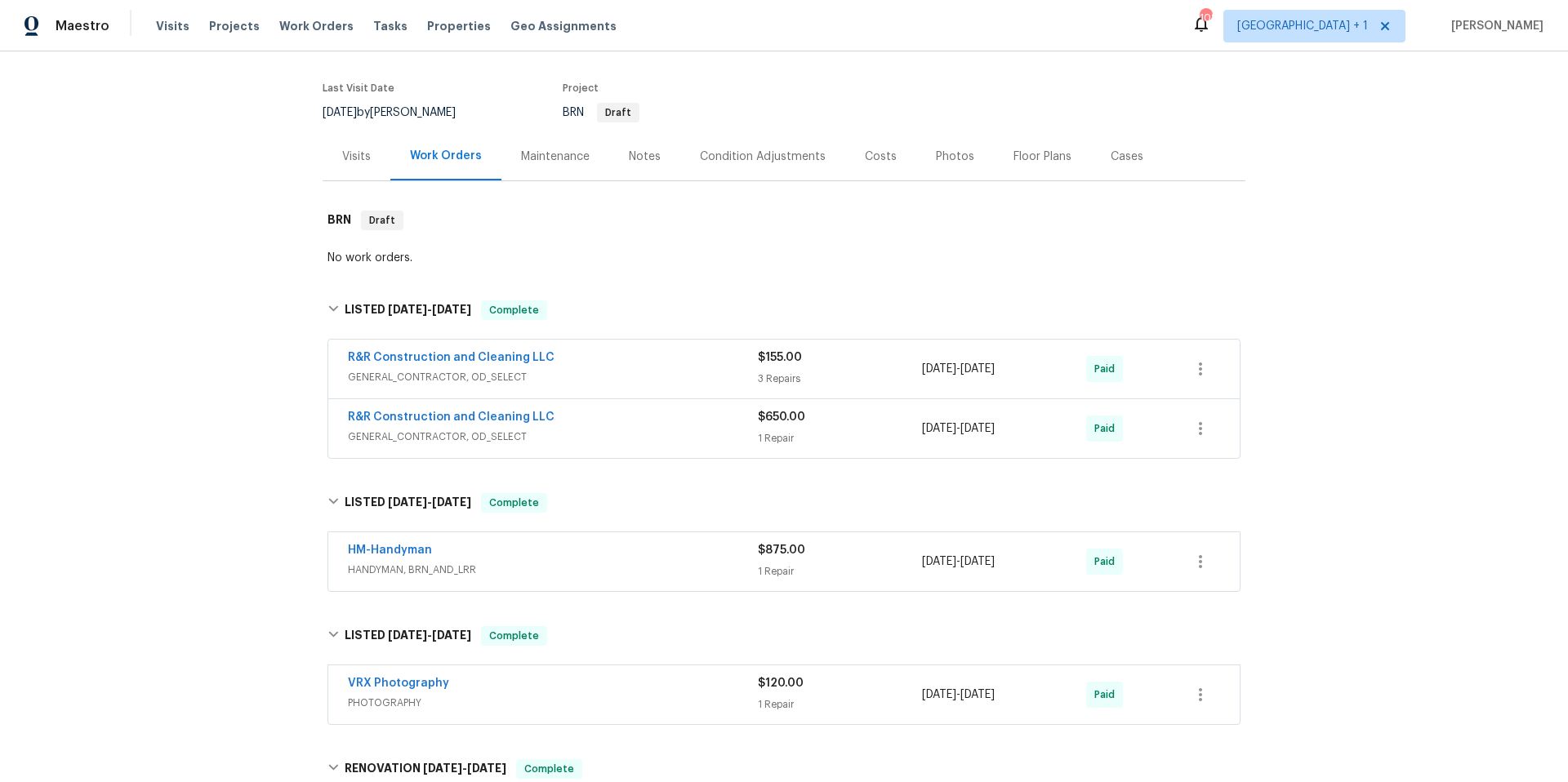
click at [641, 429] on span "GENERAL_CONTRACTOR, OD_SELECT" at bounding box center [553, 436] width 410 height 16
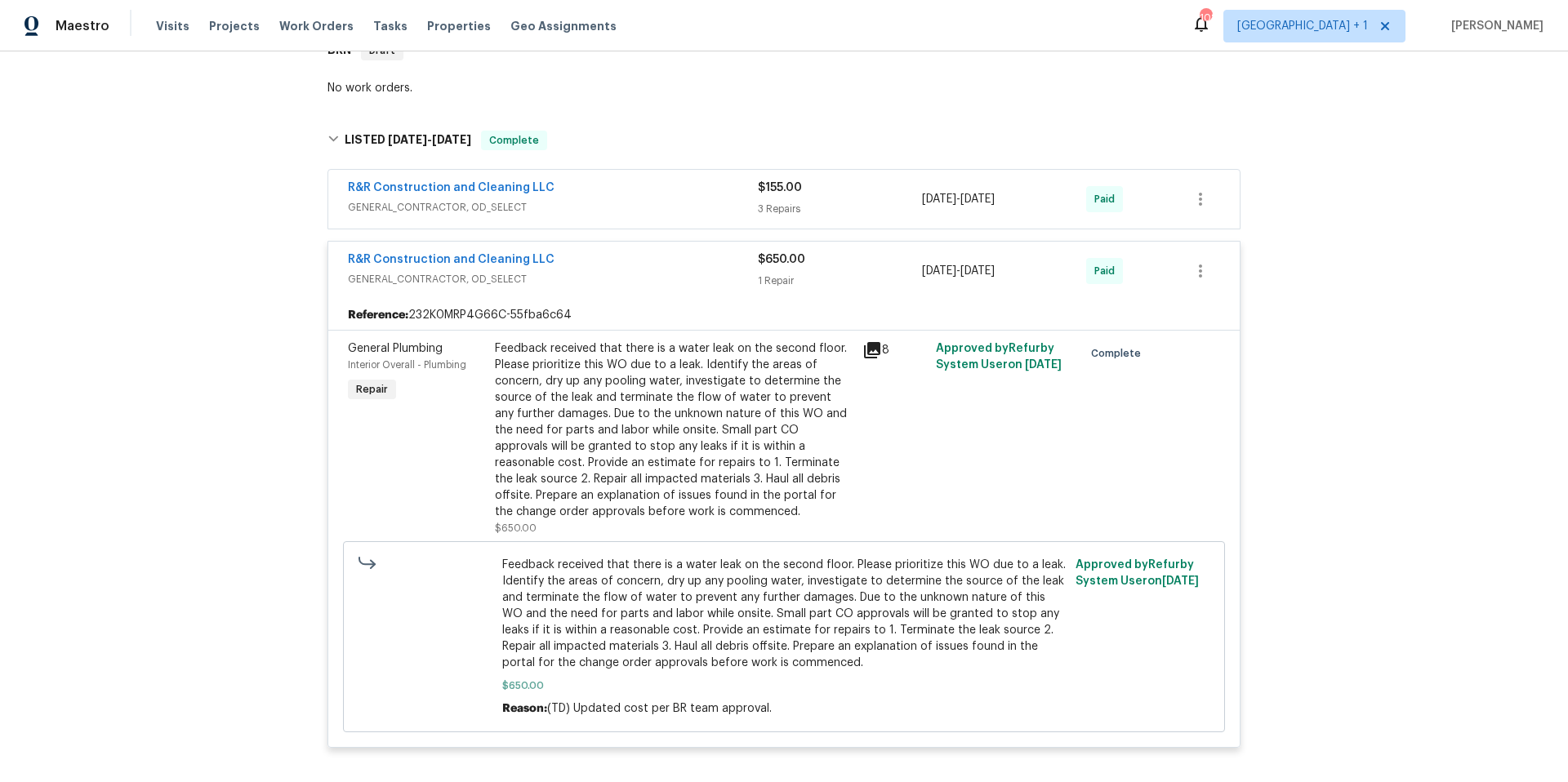
scroll to position [316, 0]
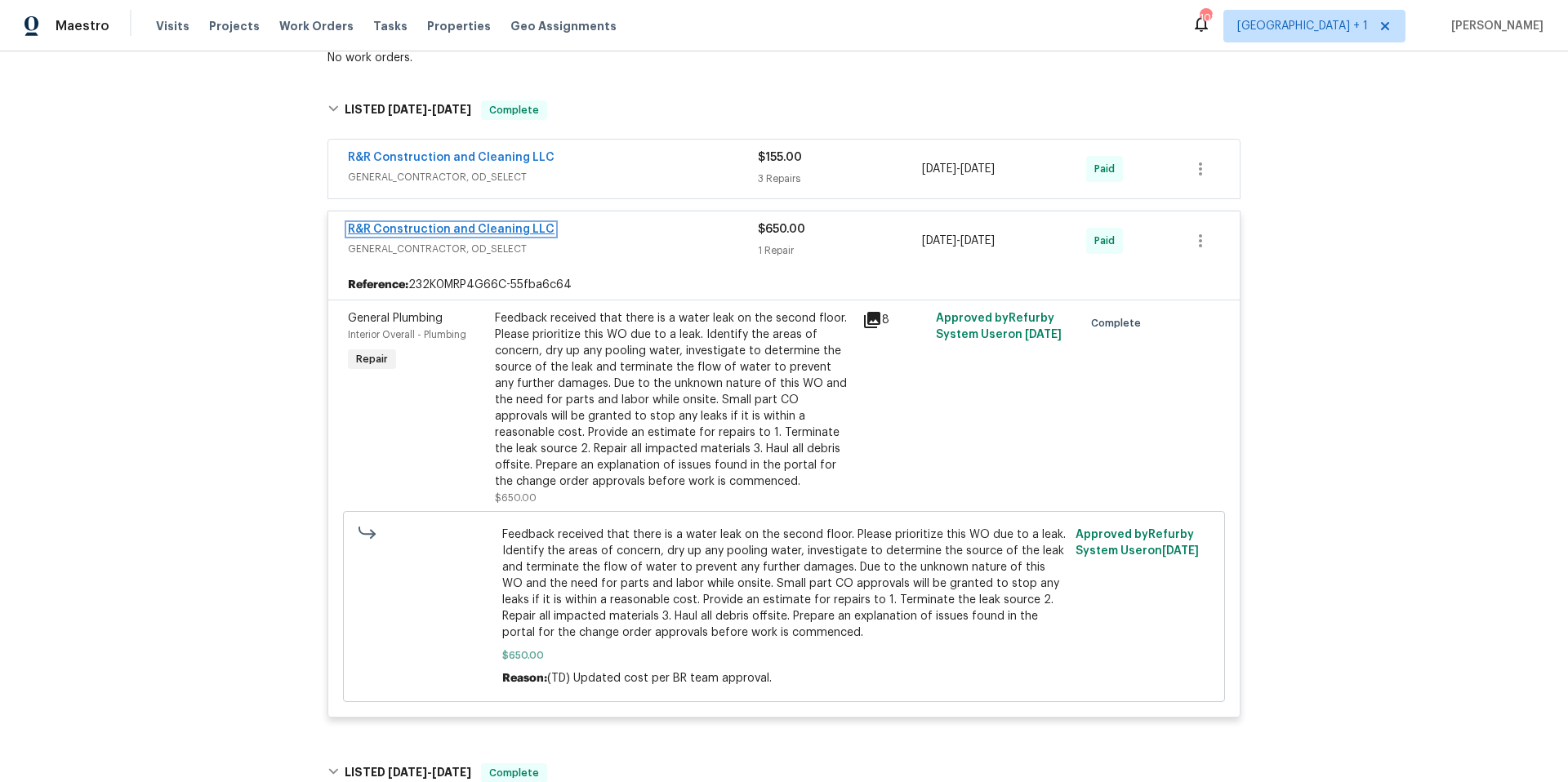
click at [427, 232] on link "R&R Construction and Cleaning LLC" at bounding box center [451, 229] width 207 height 11
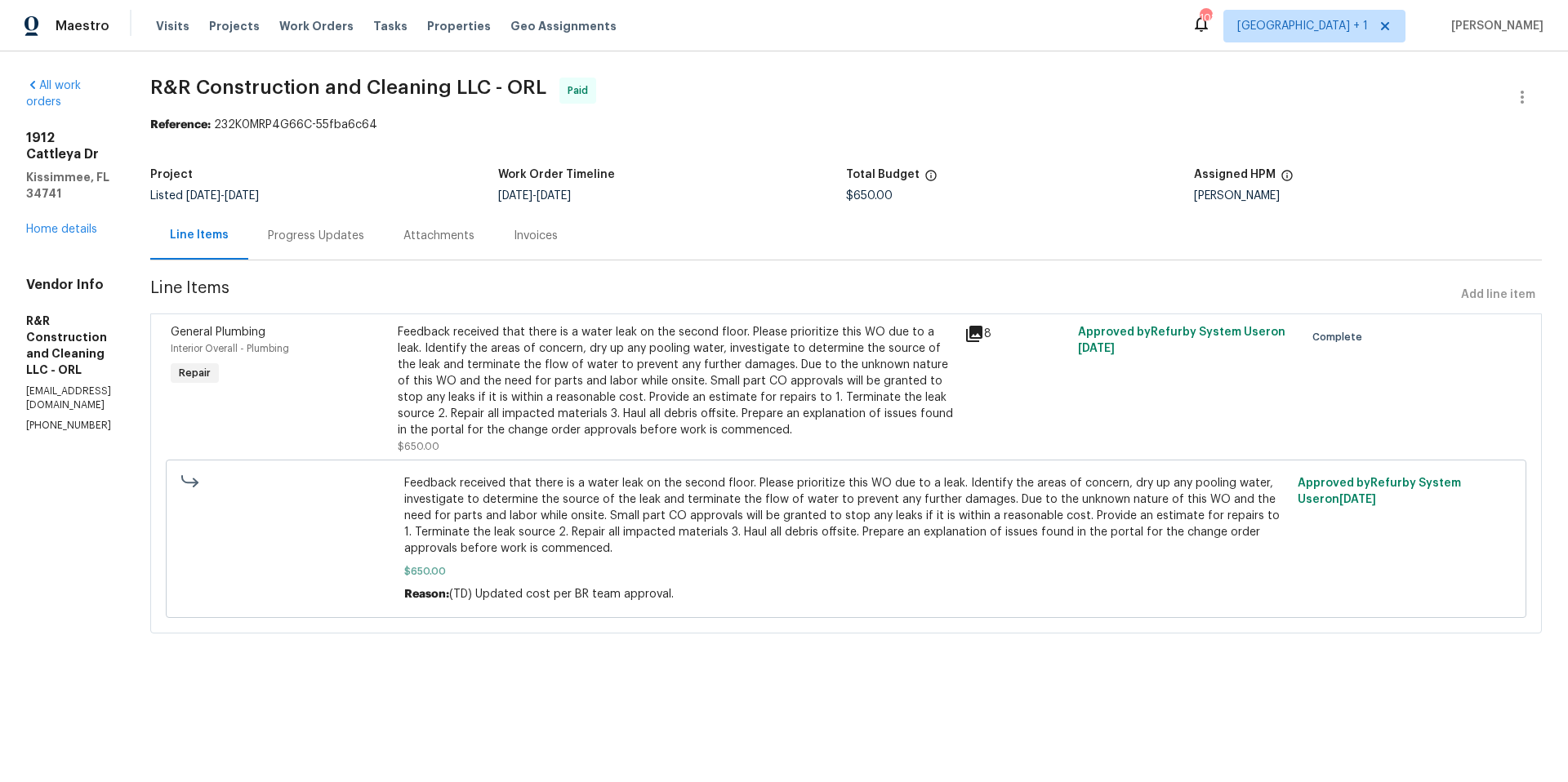
click at [363, 236] on div "Progress Updates" at bounding box center [315, 236] width 96 height 16
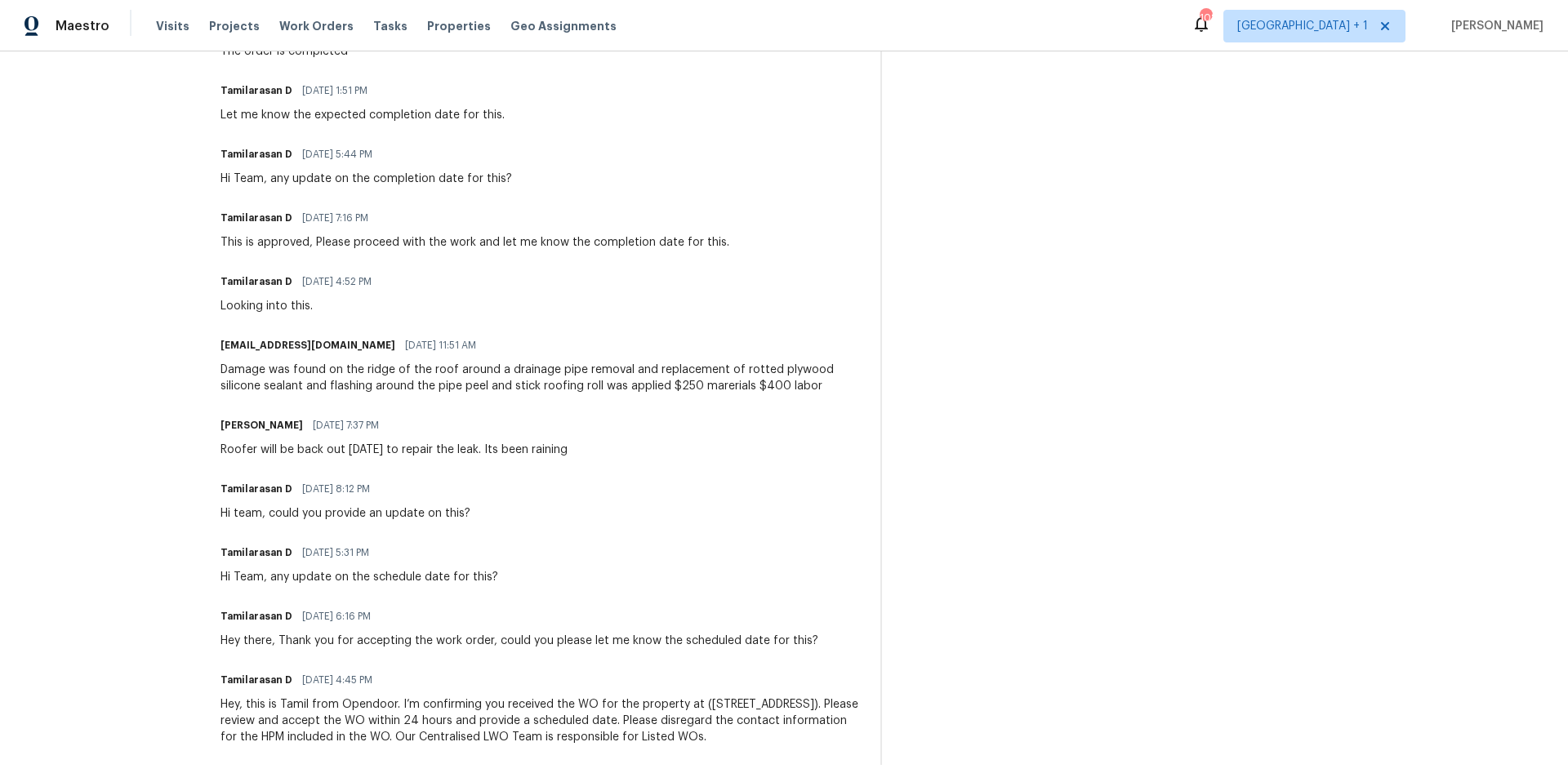
scroll to position [651, 0]
